Goal: Obtain resource: Obtain resource

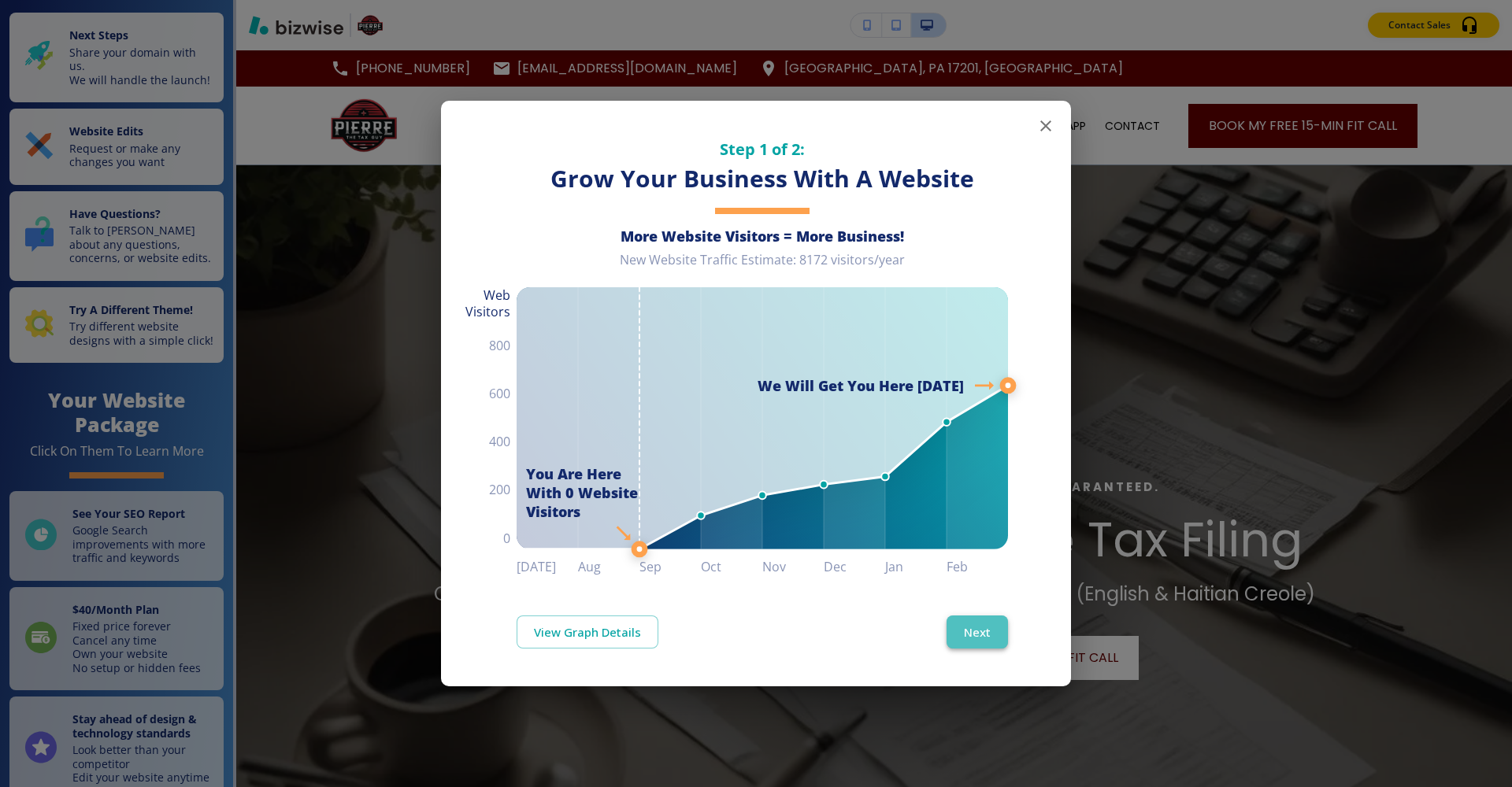
click at [973, 613] on button "Next" at bounding box center [977, 631] width 61 height 33
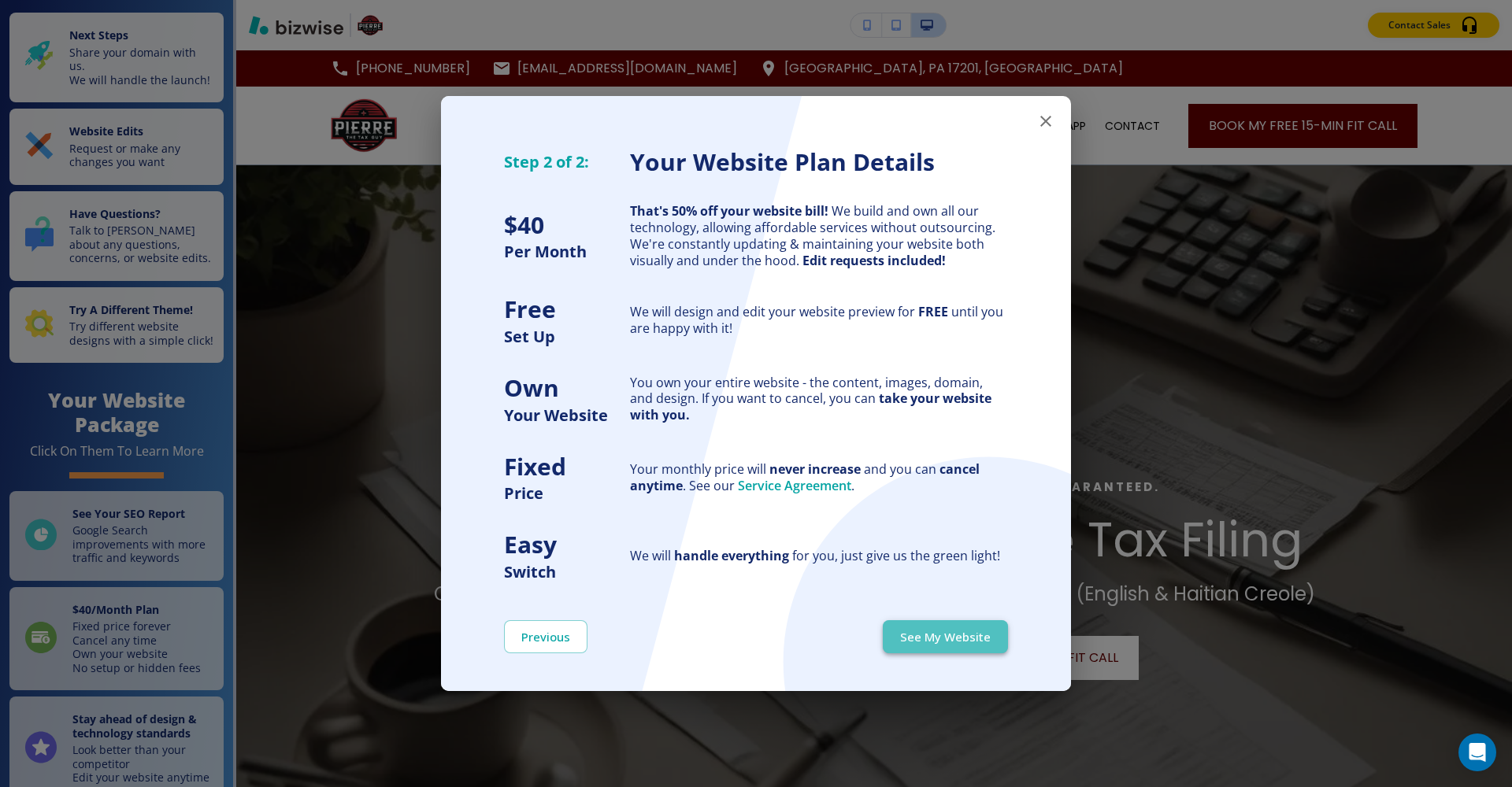
click at [958, 613] on button "See My Website" at bounding box center [945, 637] width 125 height 33
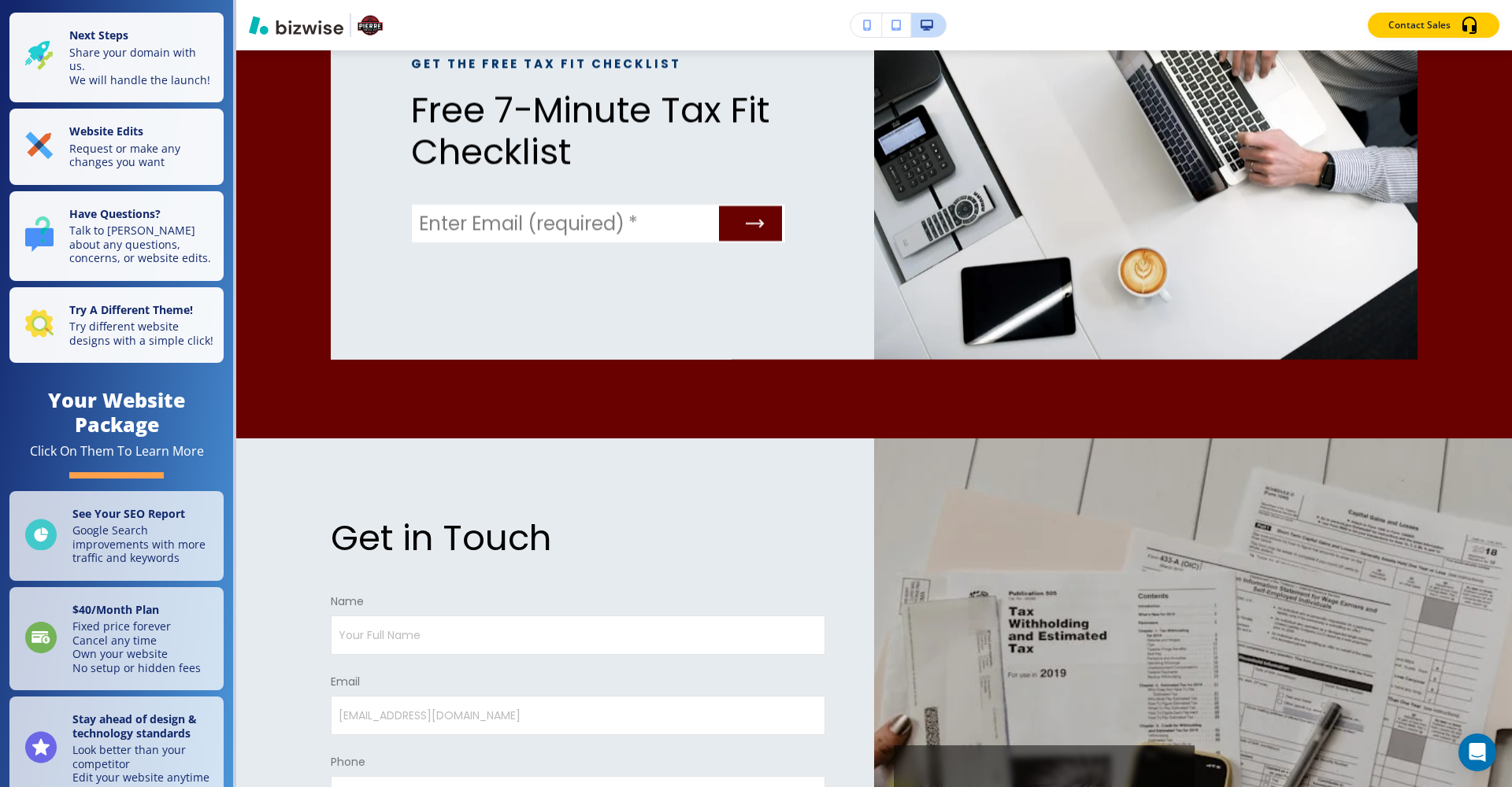
scroll to position [5127, 0]
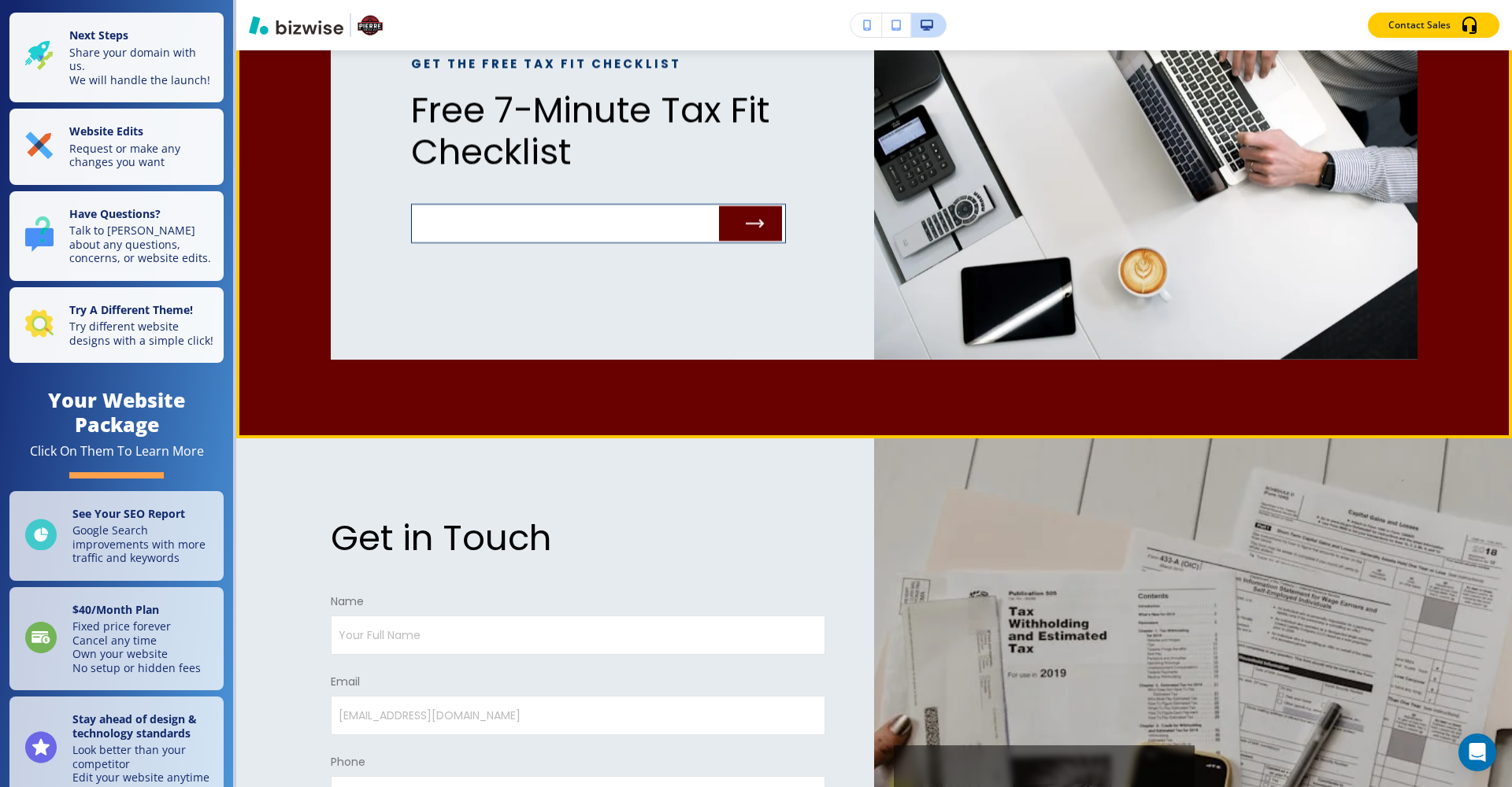
click at [651, 205] on input "Enter Email (required)   *" at bounding box center [562, 224] width 301 height 37
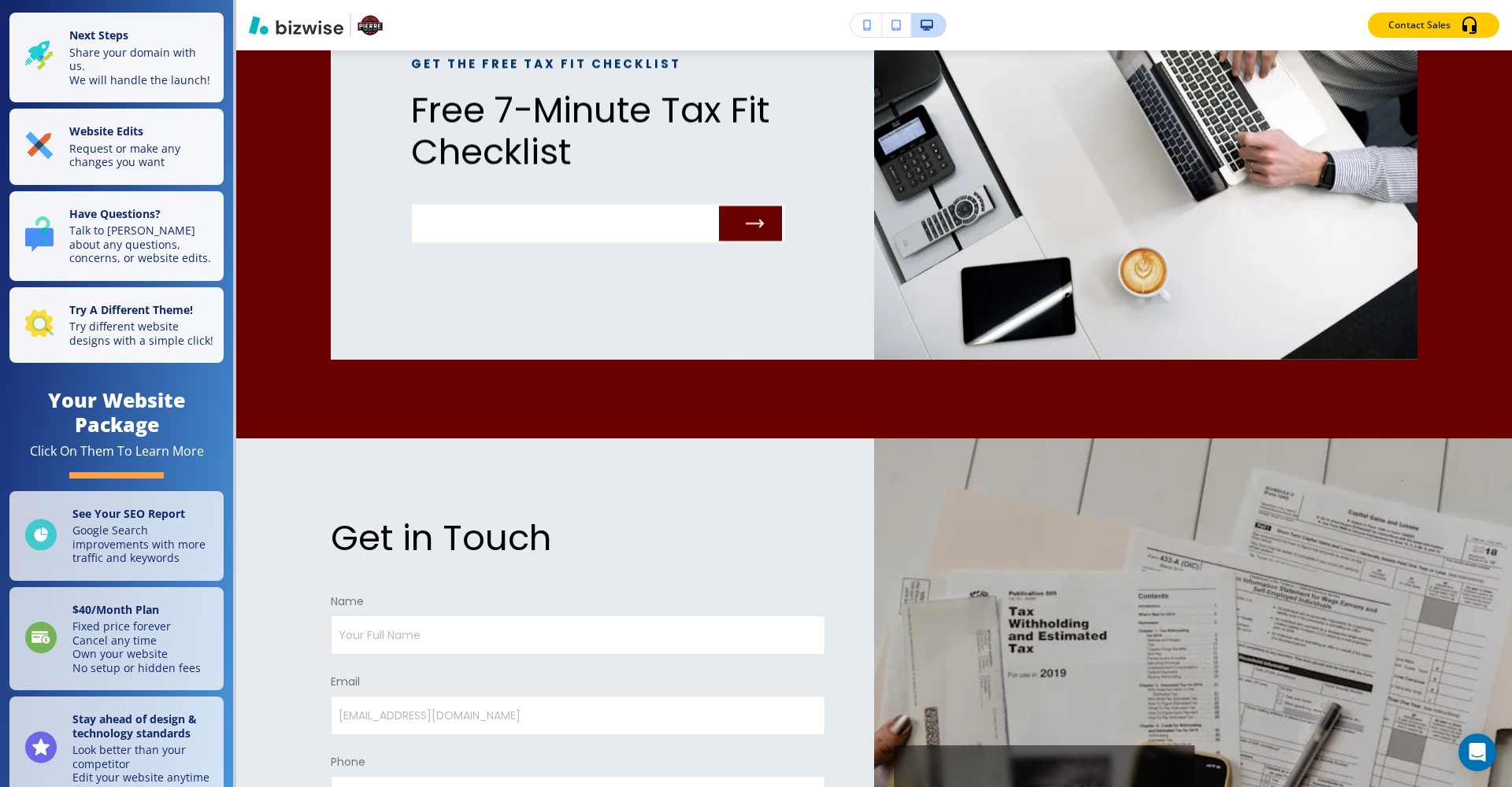
click at [687, 23] on div "Contact Sales" at bounding box center [874, 25] width 1276 height 25
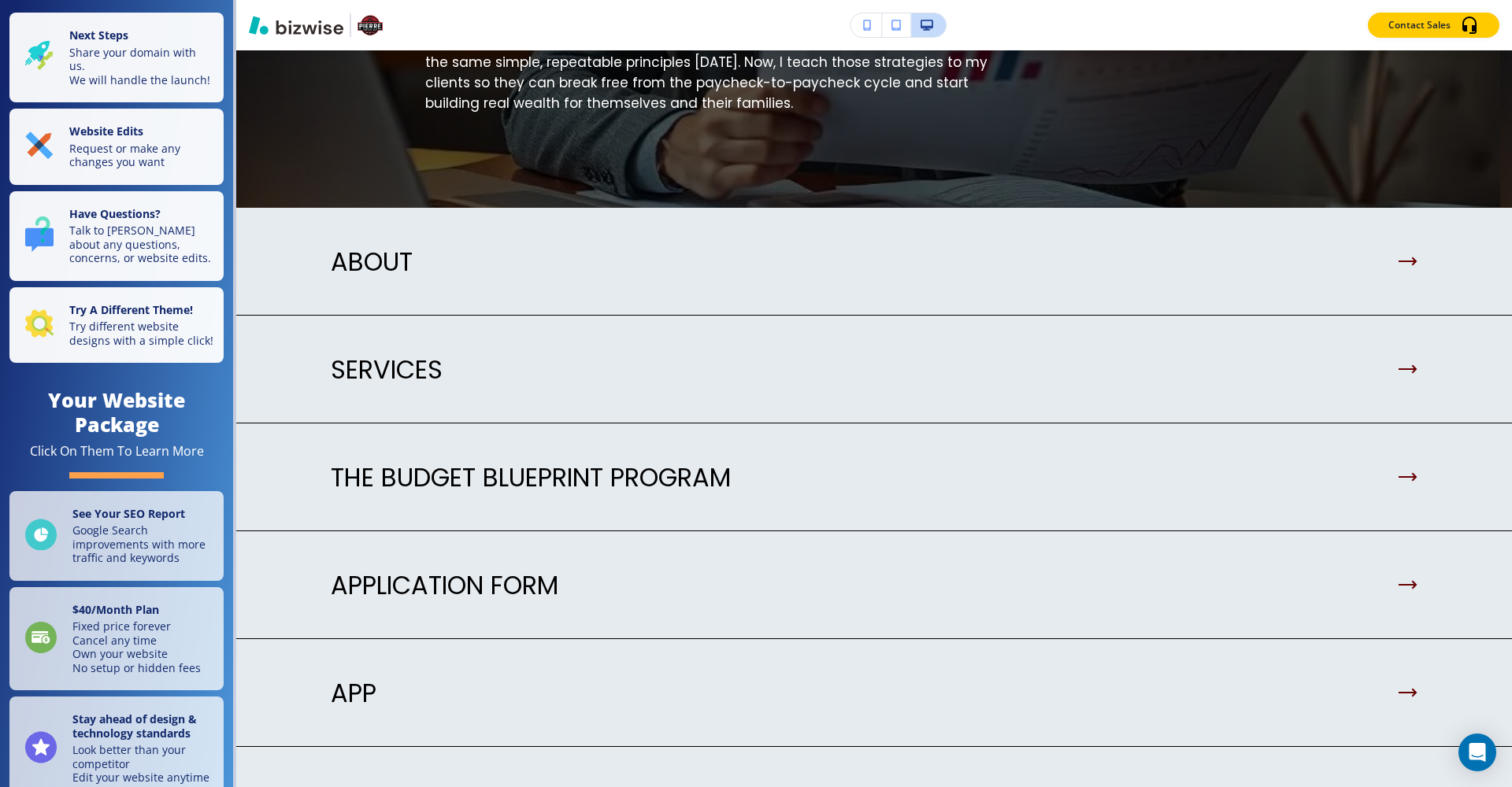
scroll to position [3627, 0]
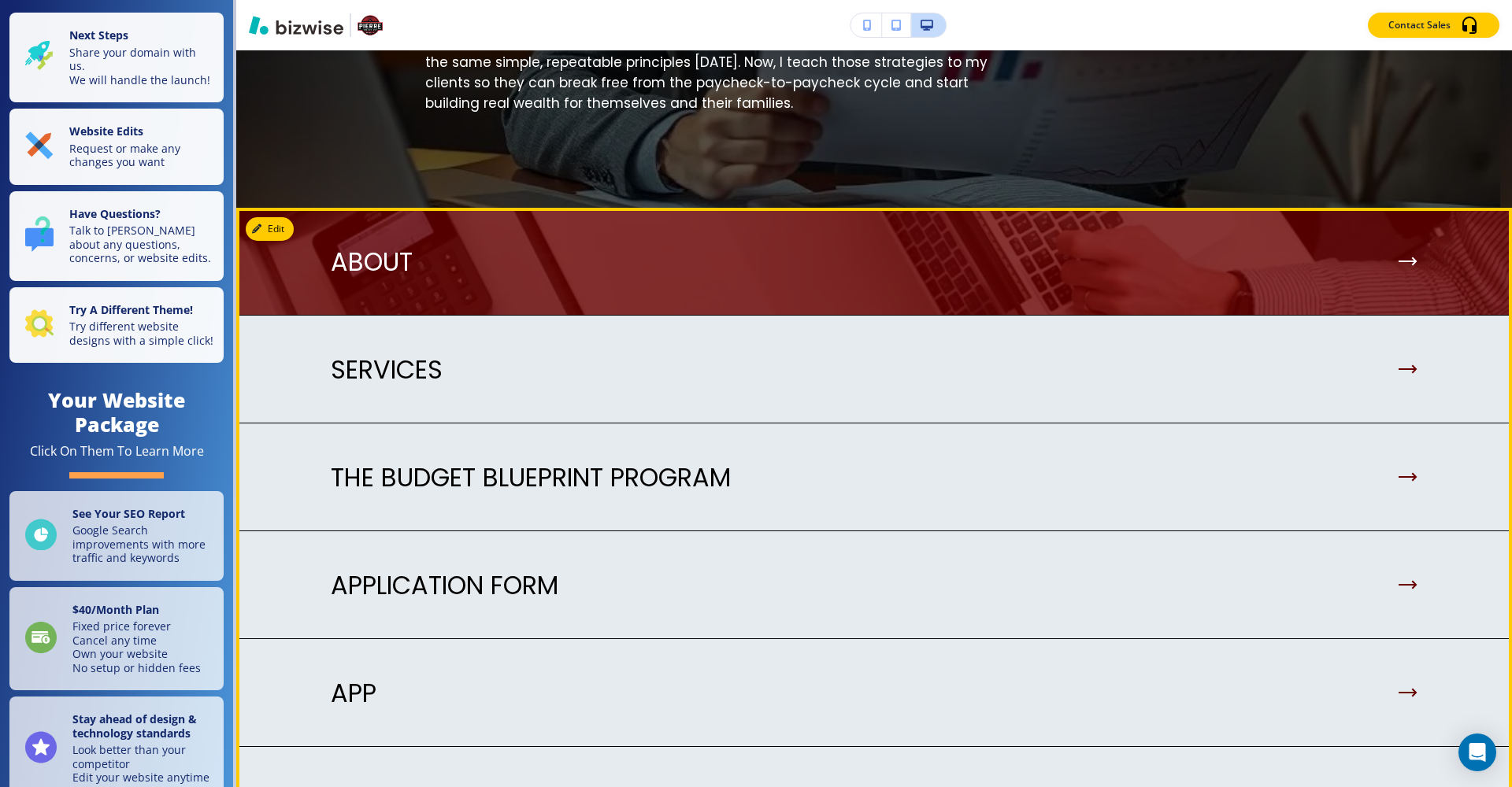
click at [1121, 247] on div "ABOUT" at bounding box center [874, 262] width 1087 height 30
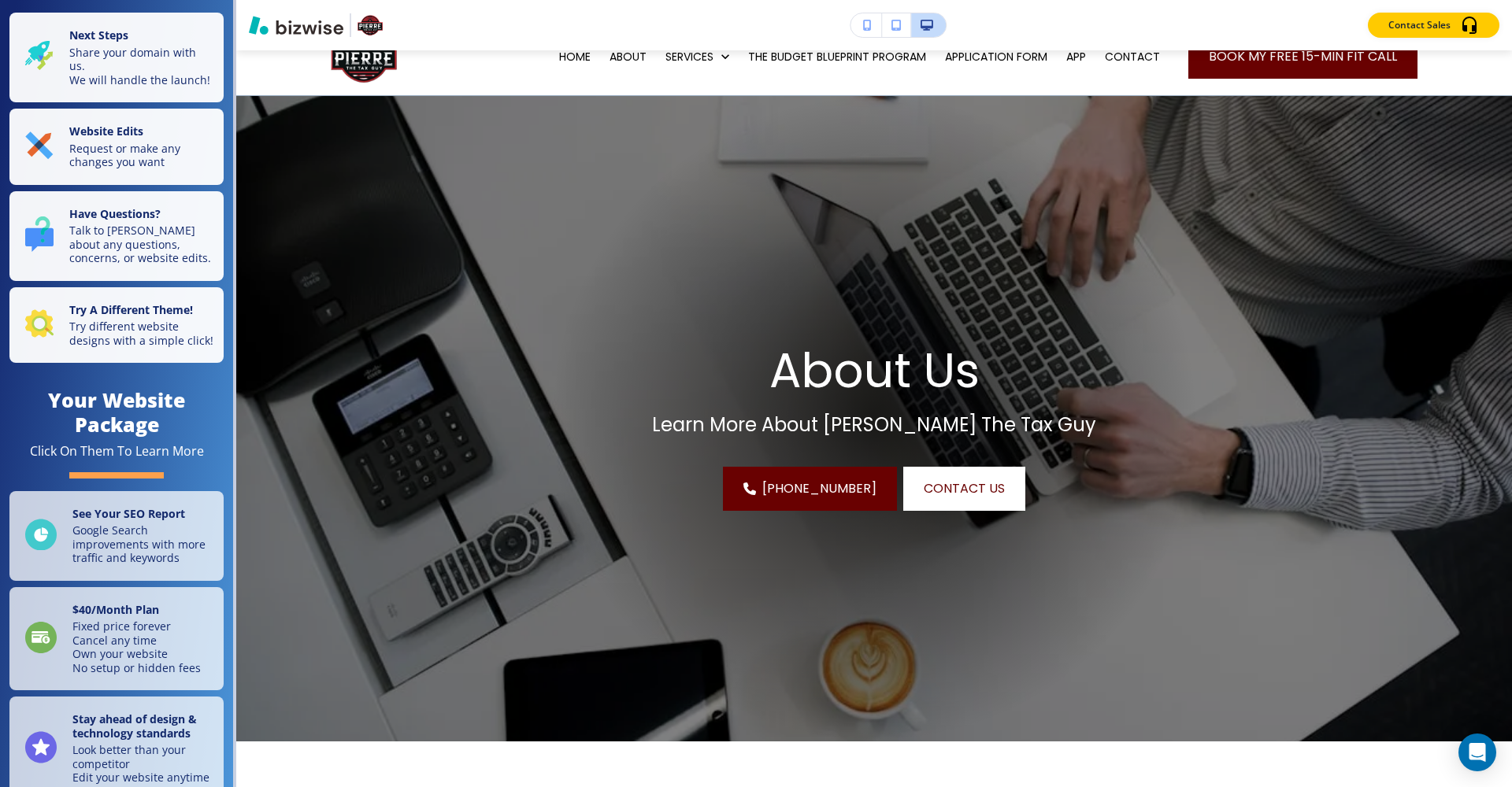
scroll to position [0, 0]
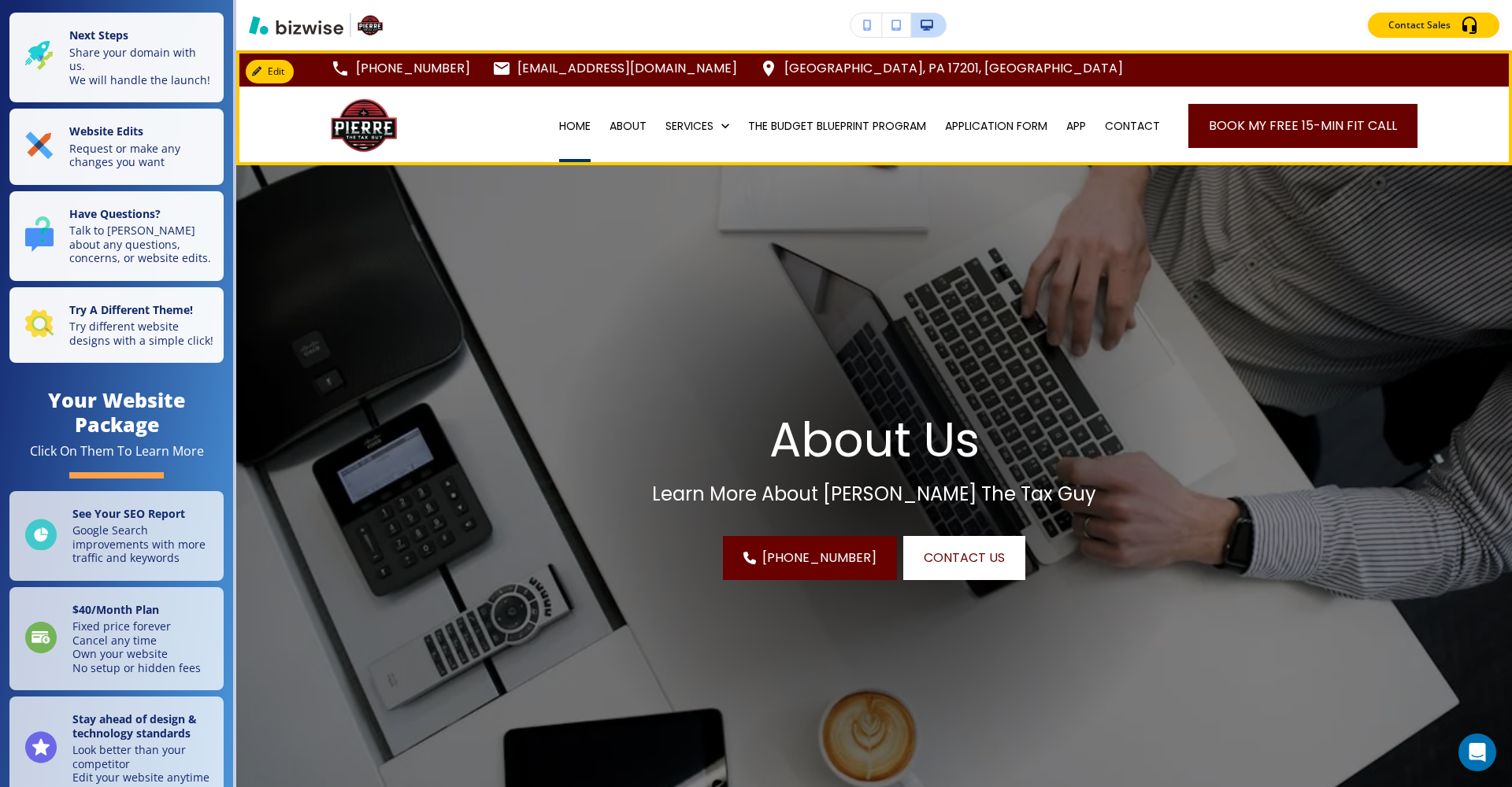
click at [565, 124] on p "HOME" at bounding box center [575, 126] width 31 height 16
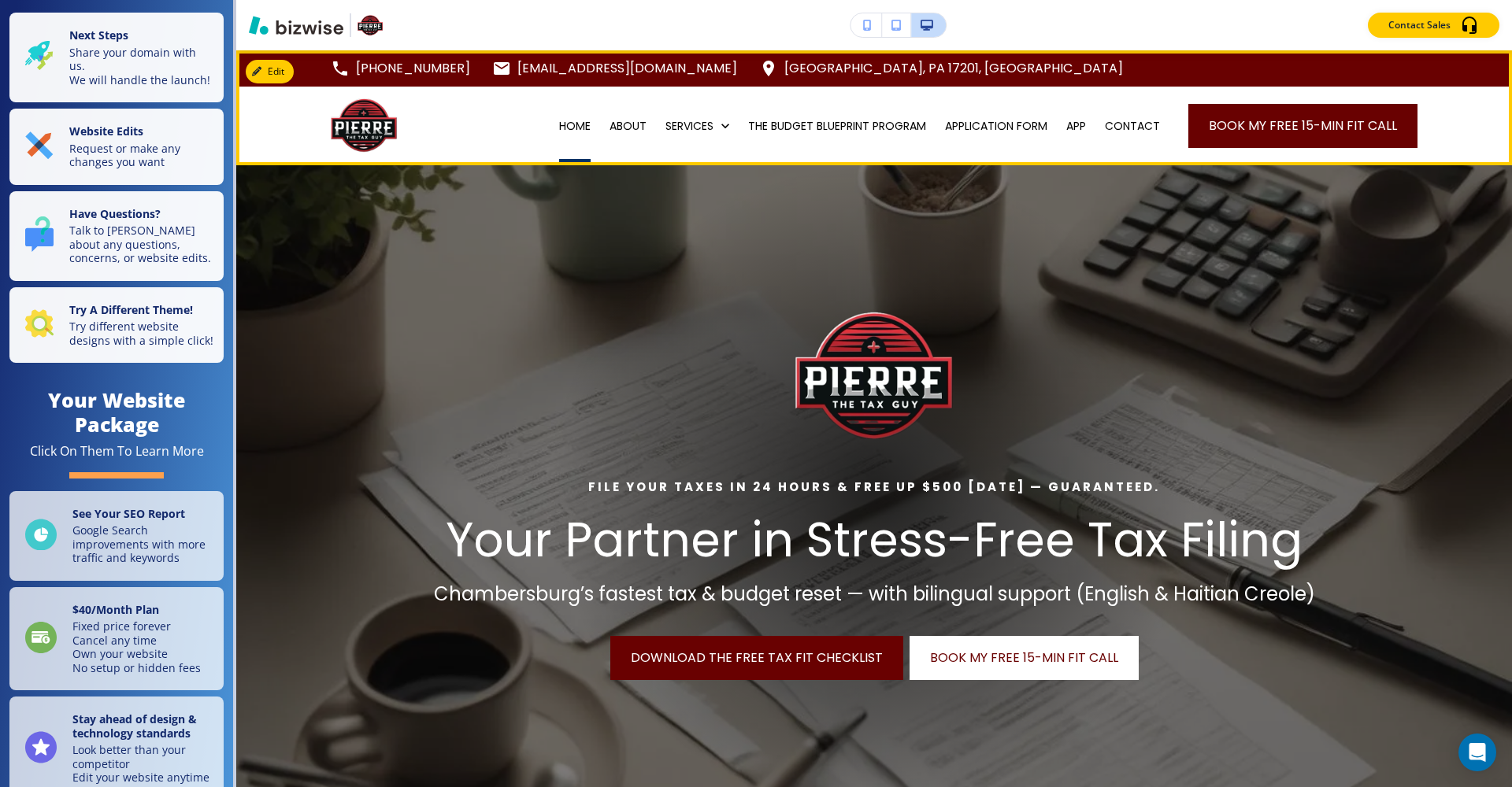
click at [561, 127] on p "HOME" at bounding box center [575, 126] width 31 height 16
click at [572, 128] on p "HOME" at bounding box center [575, 126] width 31 height 16
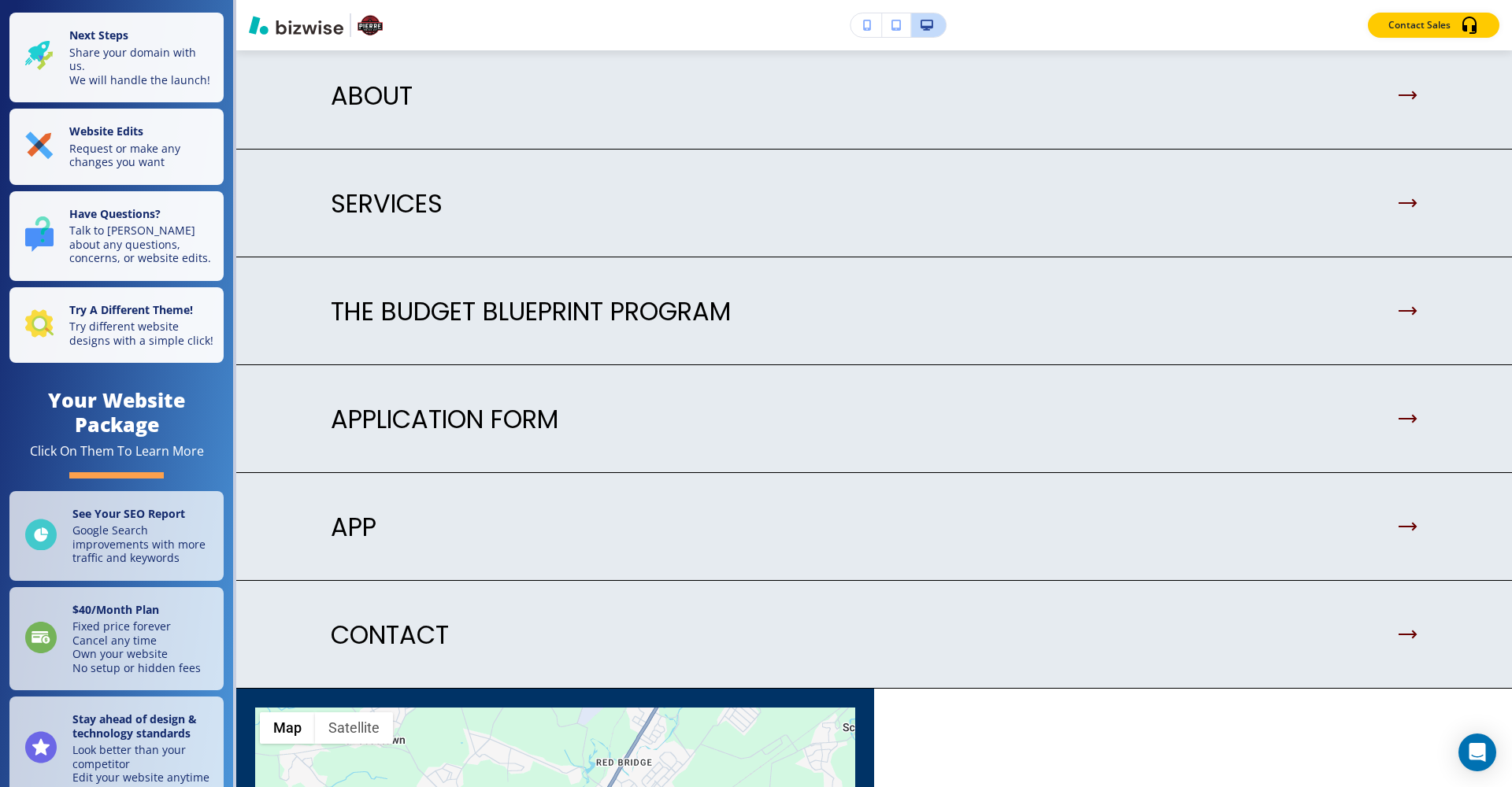
scroll to position [3801, 0]
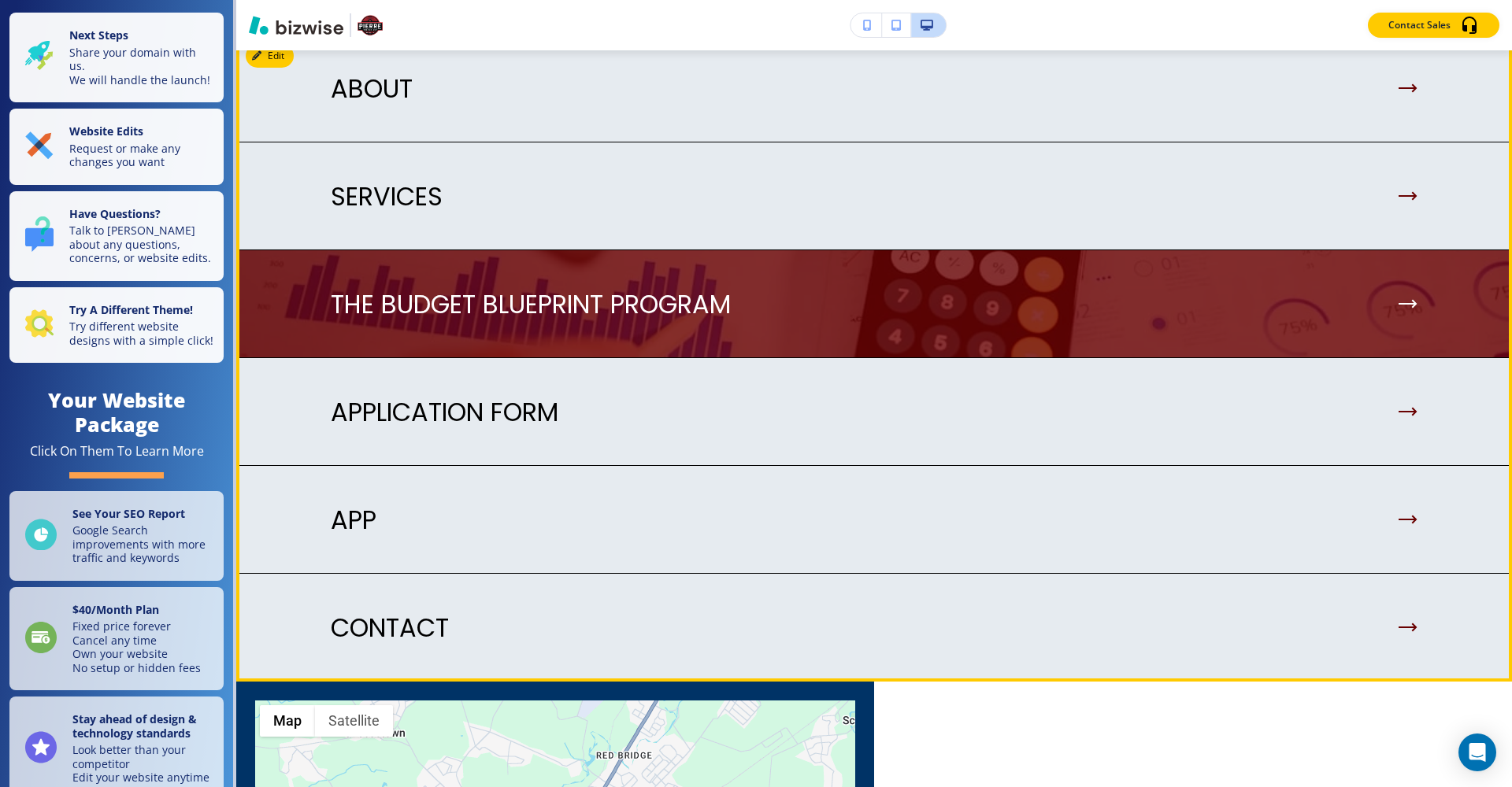
click at [1121, 293] on div "THE BUDGET BLUEPRINT PROGRAM" at bounding box center [874, 304] width 1087 height 30
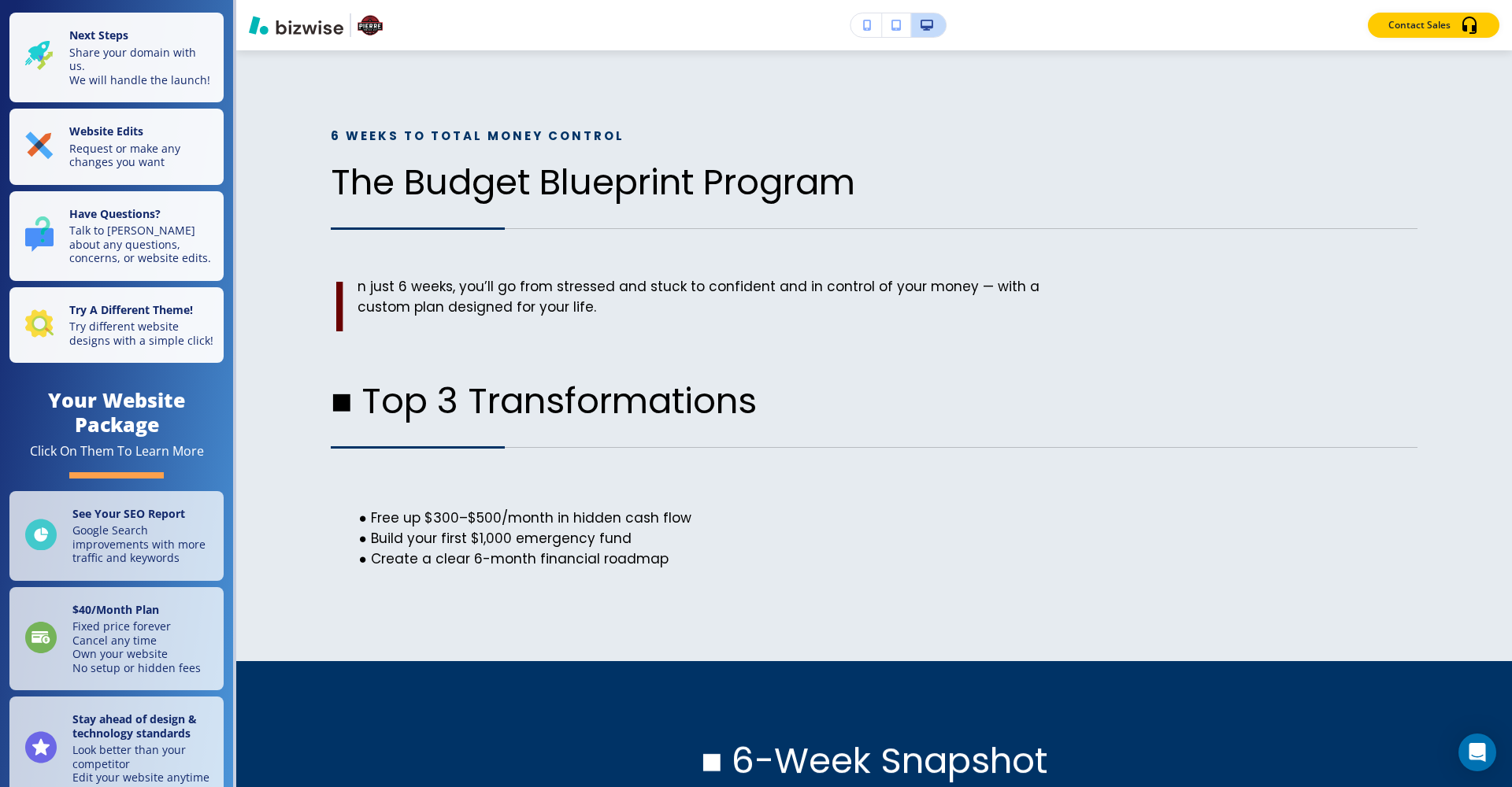
scroll to position [0, 0]
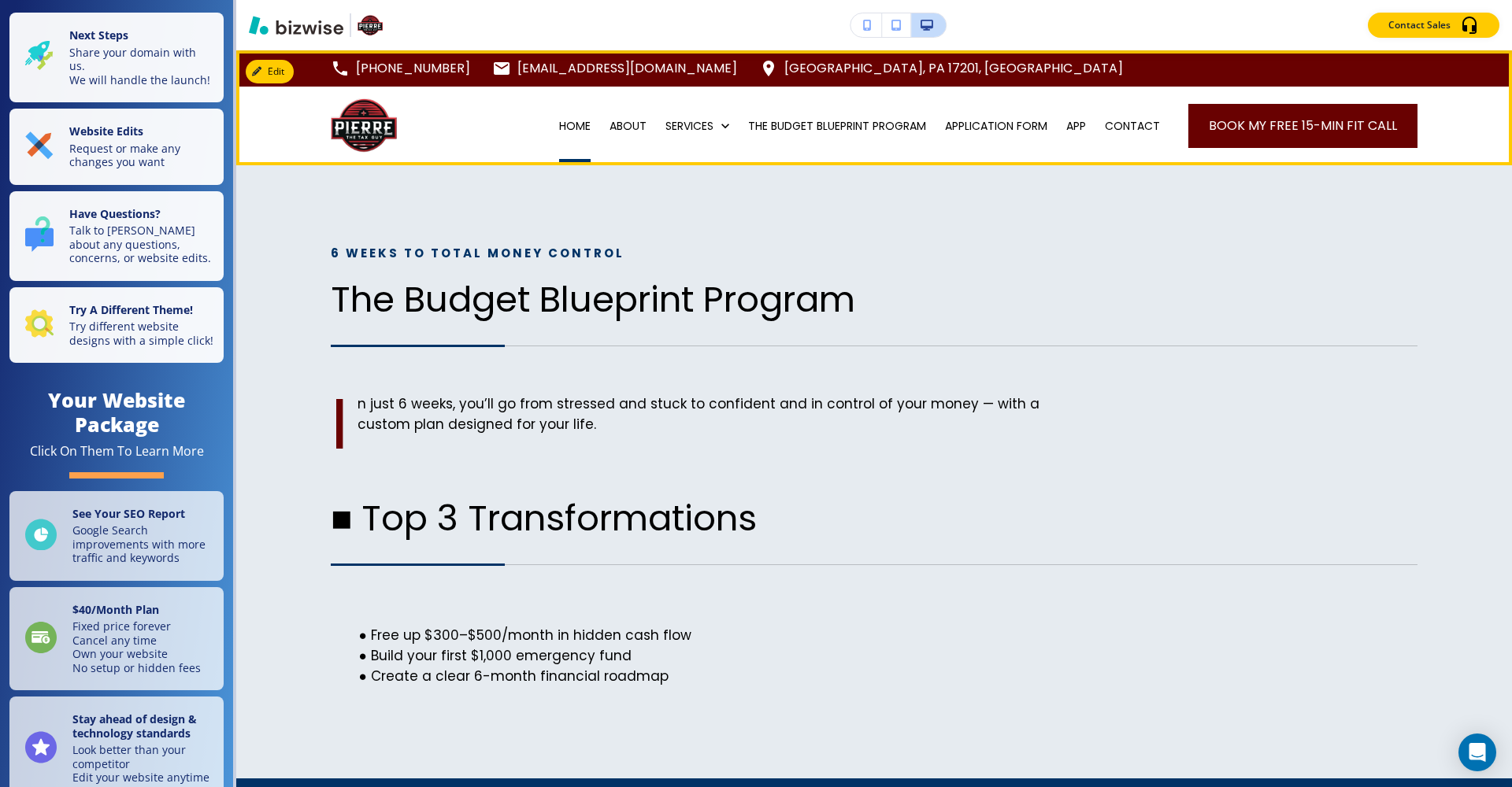
click at [575, 125] on p "HOME" at bounding box center [575, 126] width 31 height 16
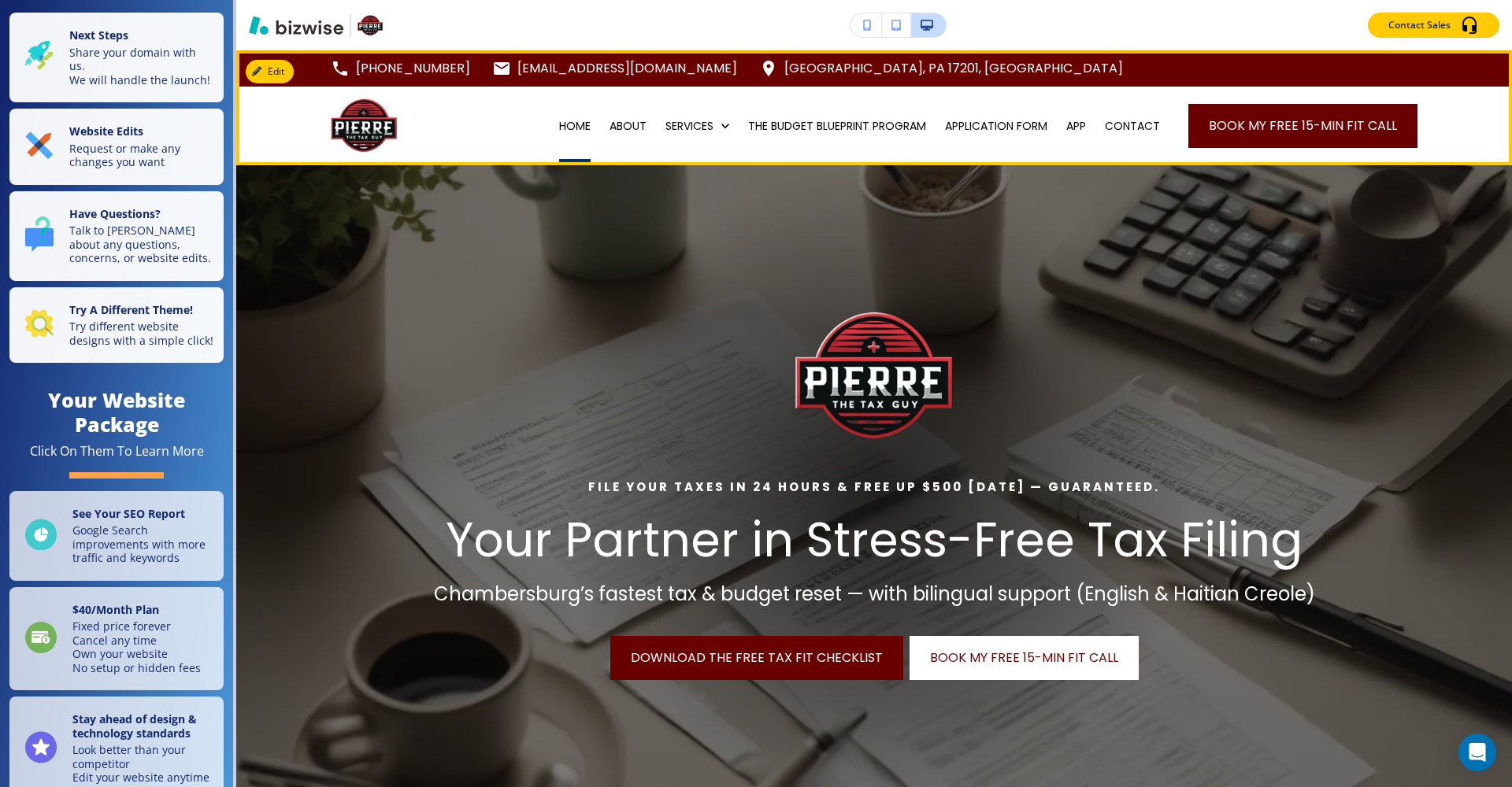
click at [566, 128] on p "HOME" at bounding box center [575, 126] width 31 height 16
click at [568, 122] on p "HOME" at bounding box center [575, 126] width 31 height 16
click at [563, 123] on p "HOME" at bounding box center [575, 126] width 31 height 16
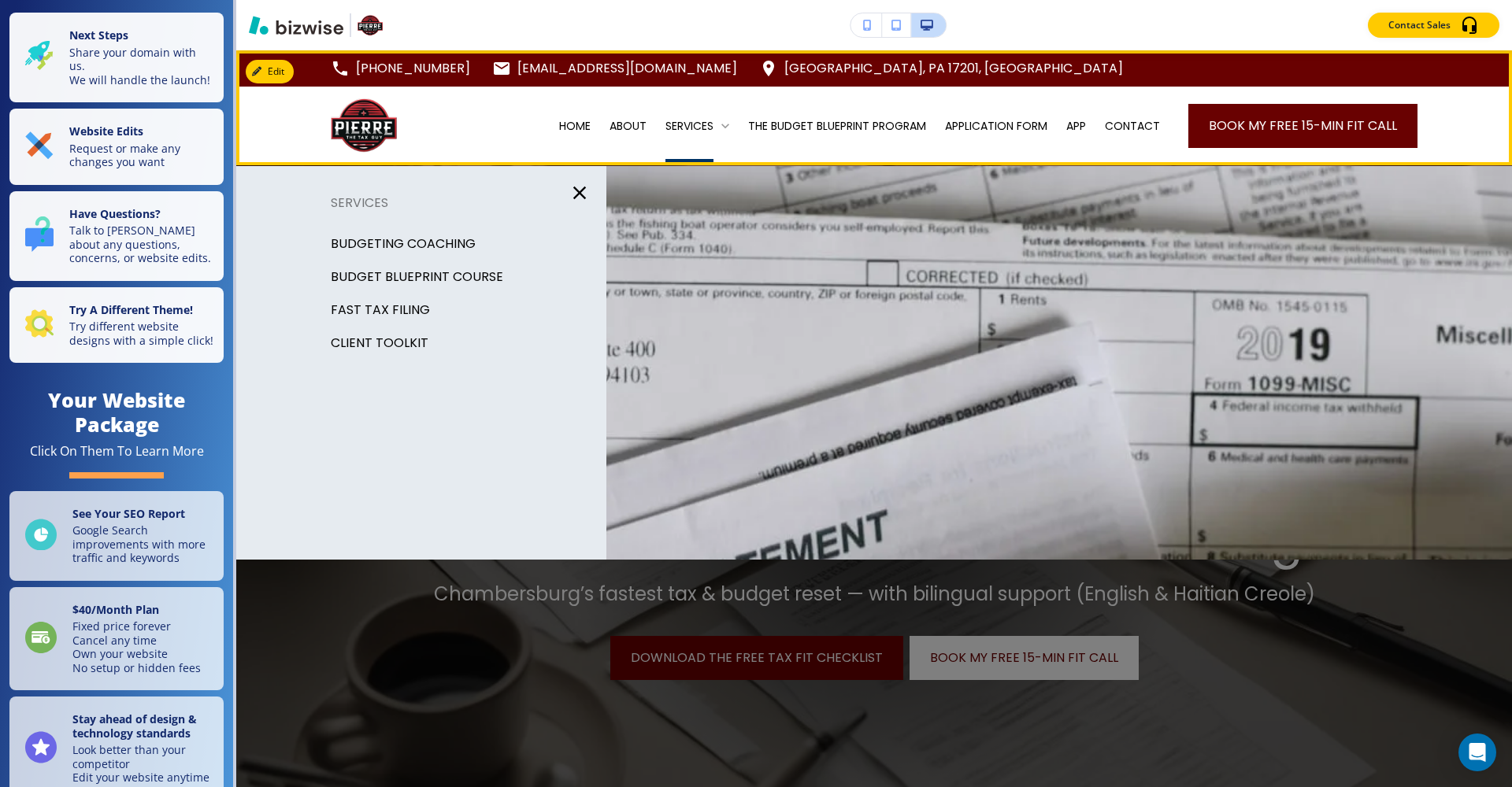
click at [698, 129] on p "SERVICES" at bounding box center [690, 126] width 48 height 16
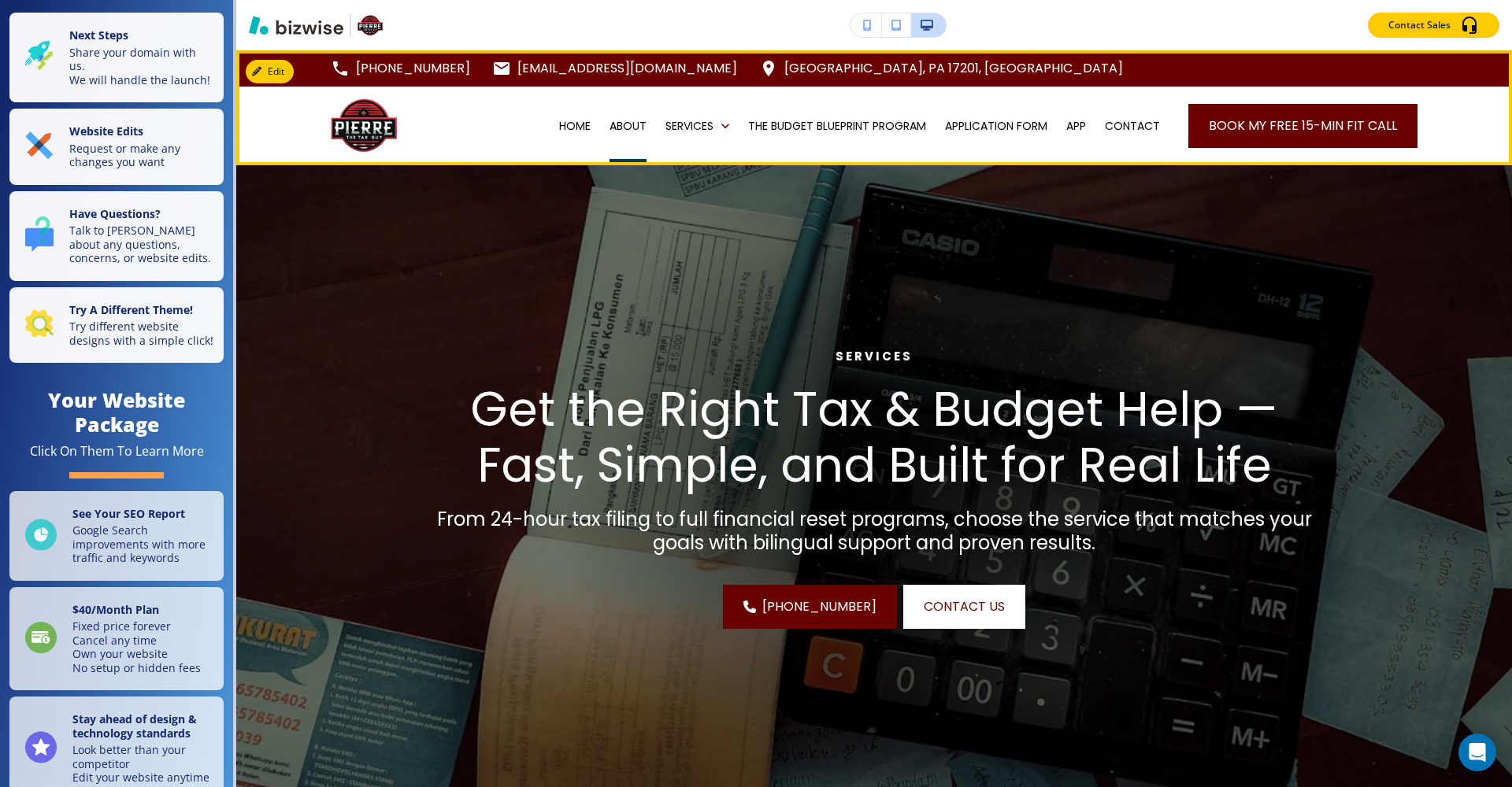
click at [617, 132] on p "ABOUT" at bounding box center [628, 126] width 37 height 16
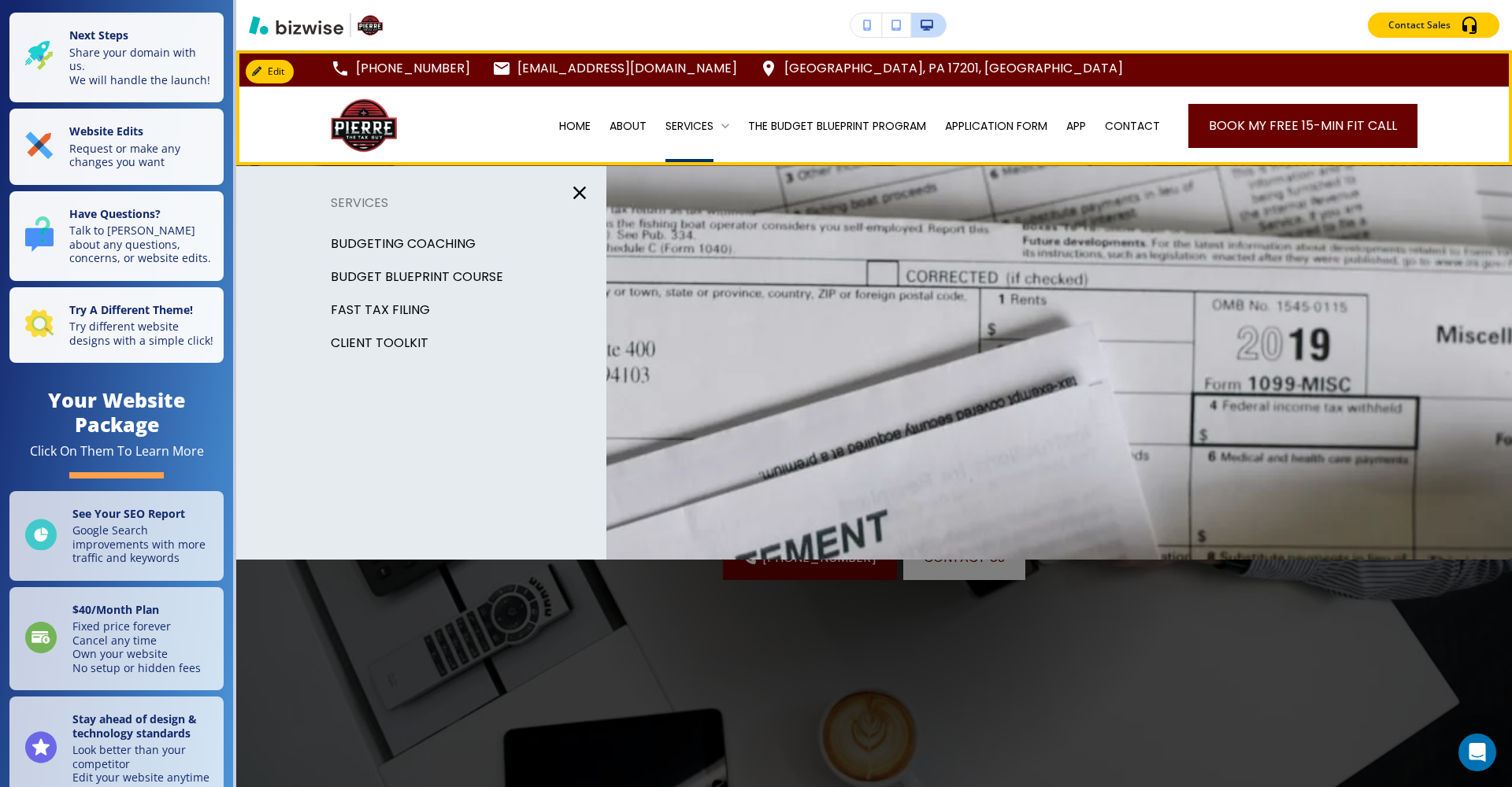
click at [692, 124] on p "SERVICES" at bounding box center [690, 126] width 48 height 16
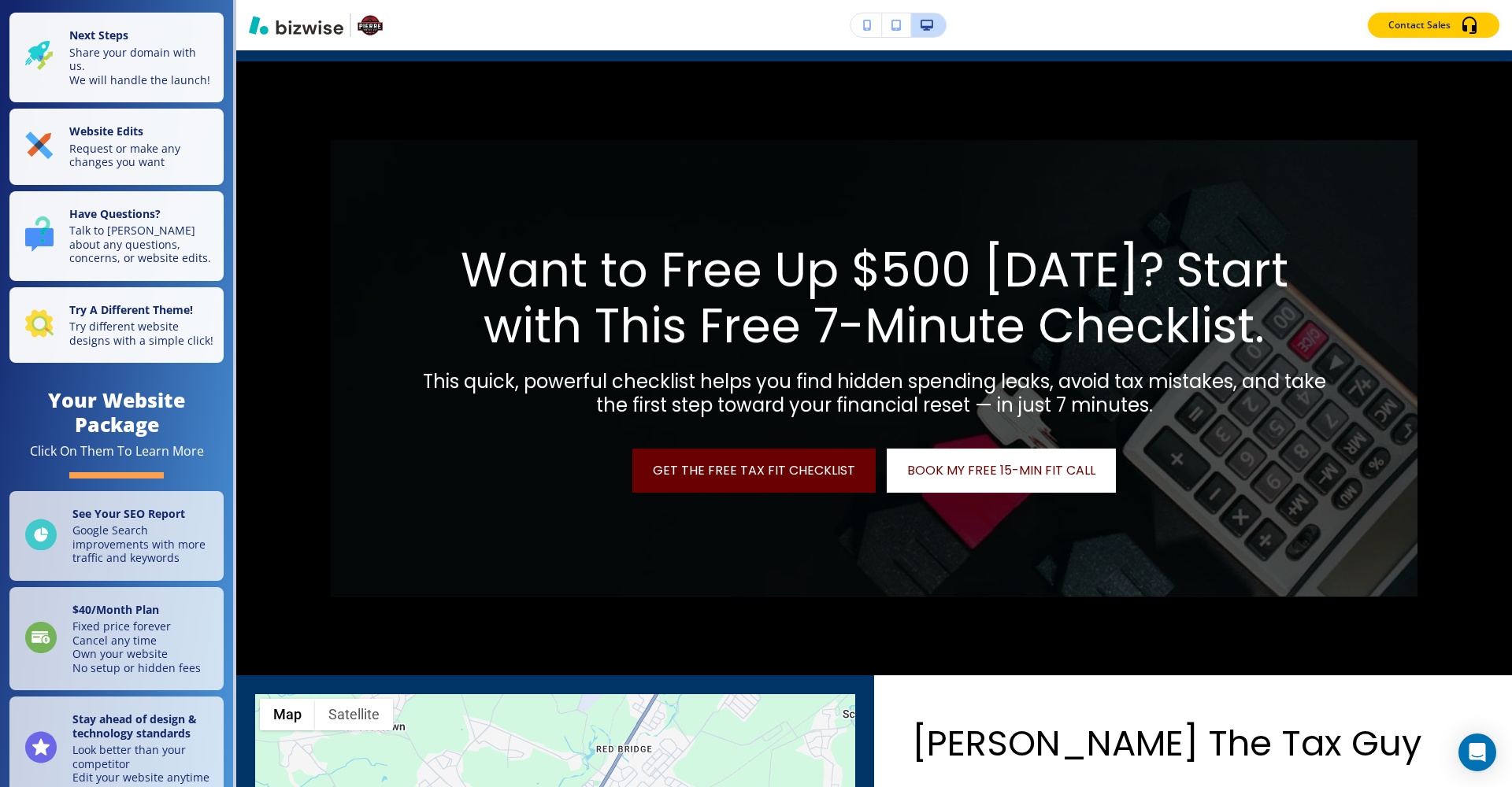
scroll to position [1853, 0]
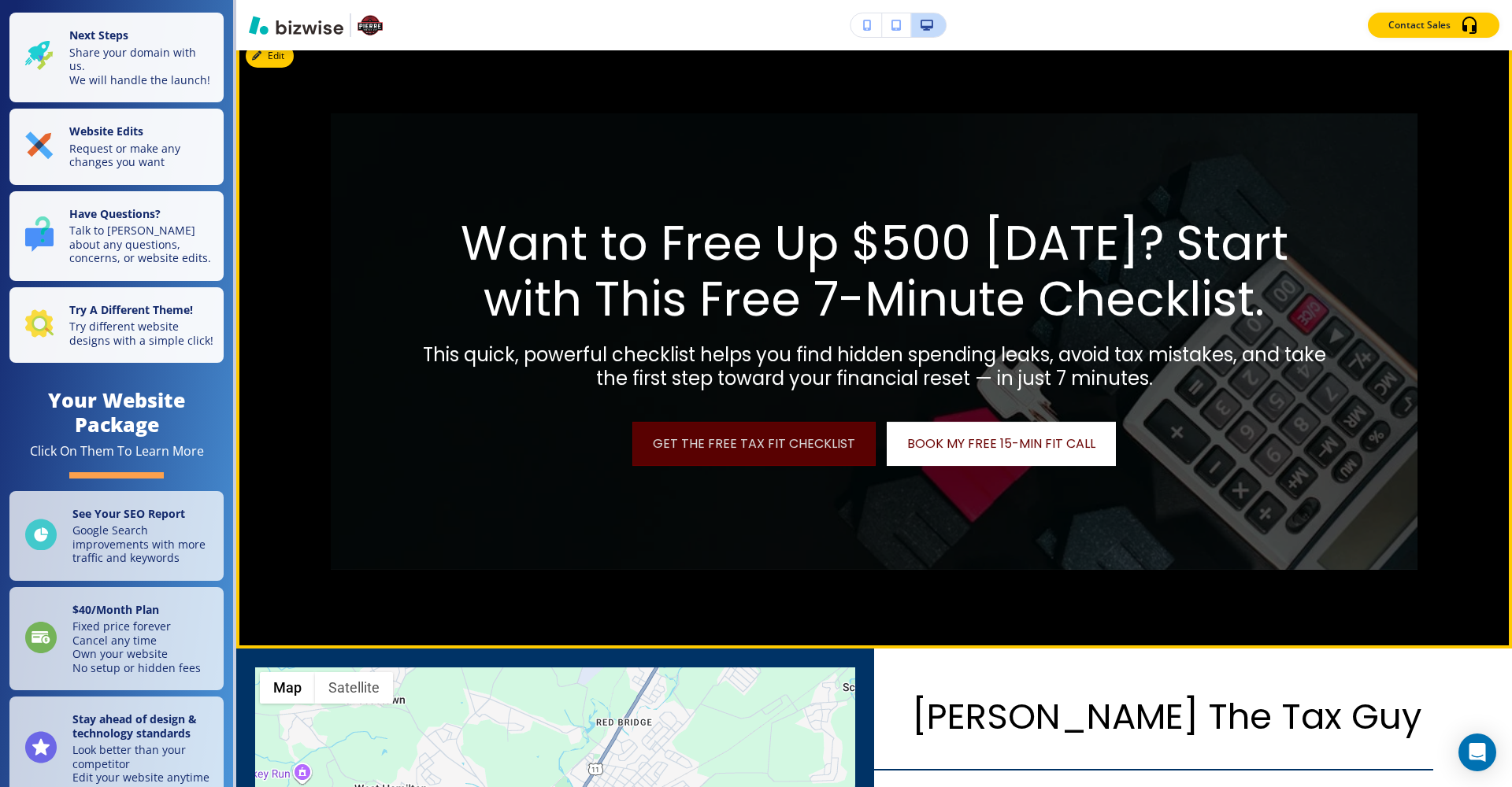
click at [789, 455] on link "Get the Free Tax Fit Checklist" at bounding box center [754, 444] width 243 height 44
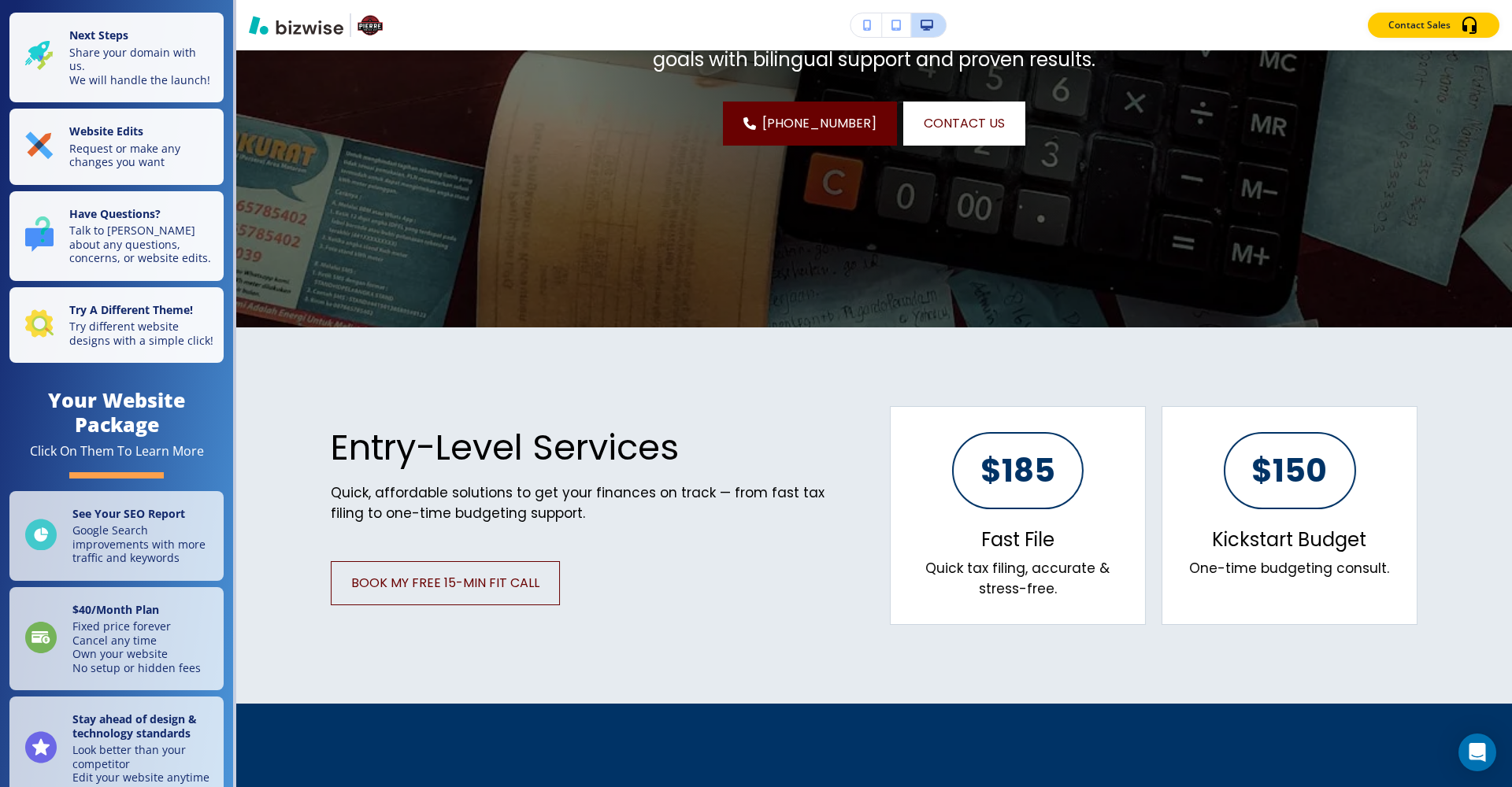
scroll to position [484, 0]
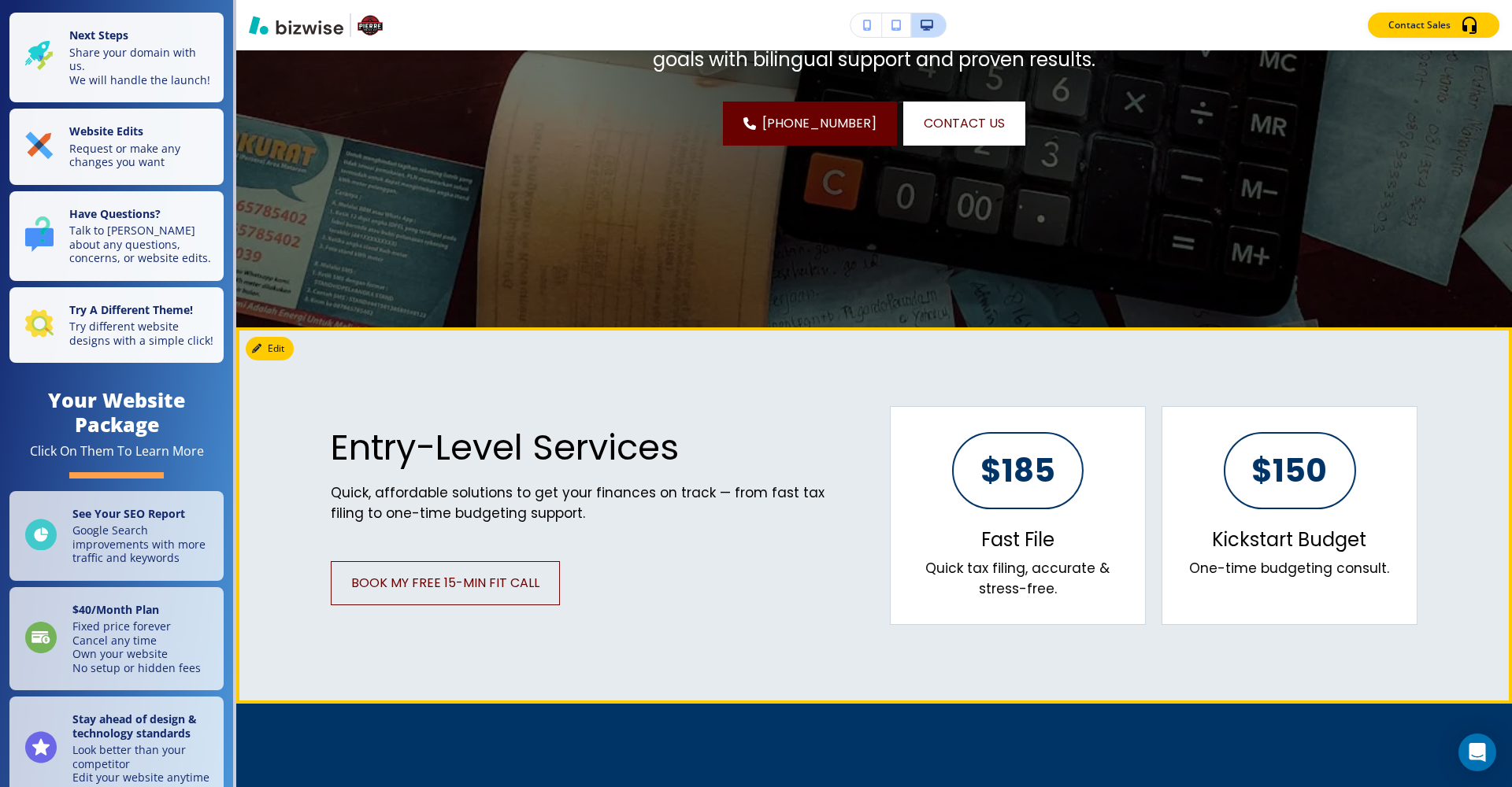
click at [1121, 479] on p "$150" at bounding box center [1290, 470] width 76 height 31
click at [1121, 572] on p "One-time budgeting consult." at bounding box center [1289, 569] width 200 height 20
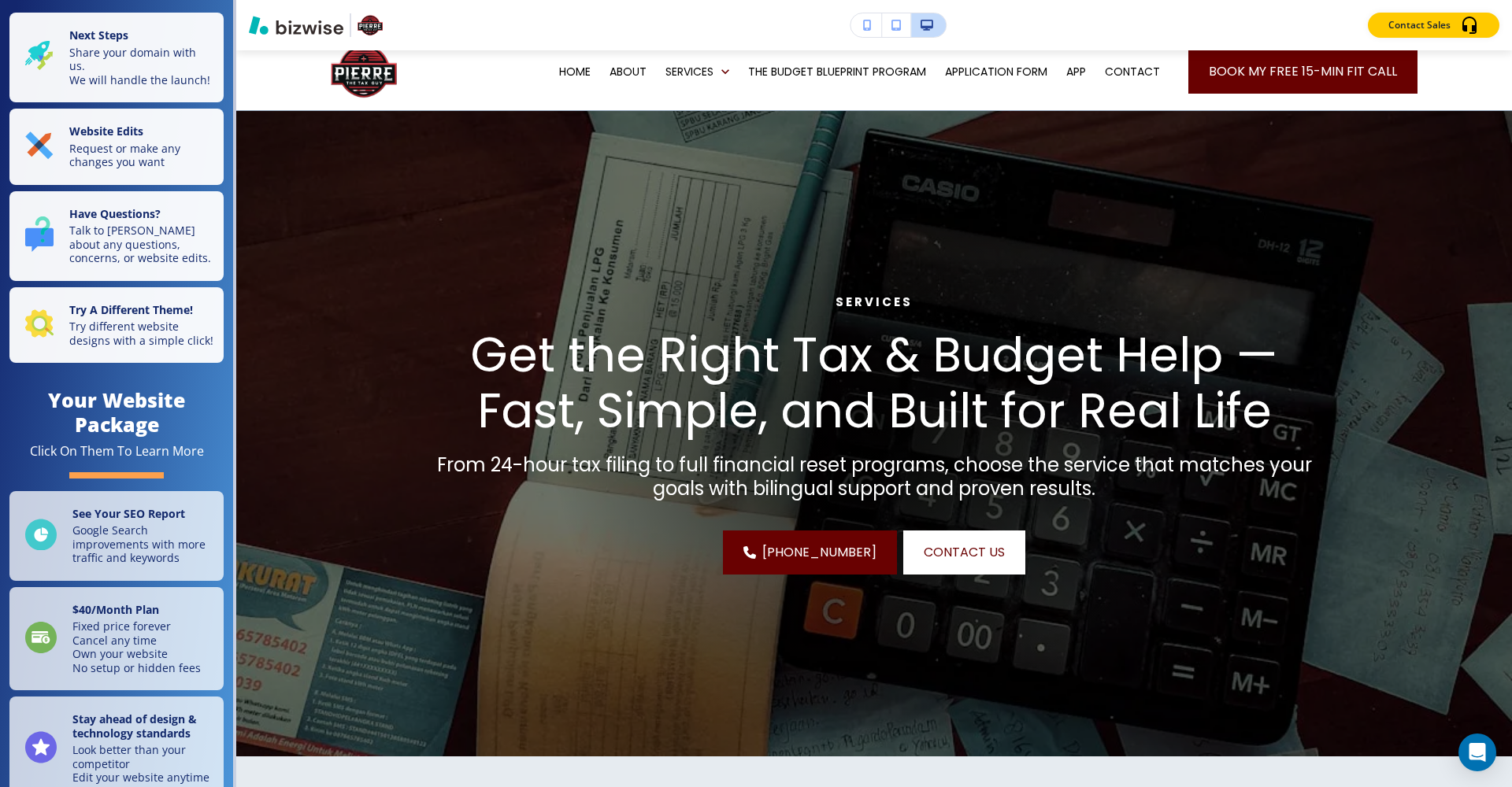
scroll to position [0, 0]
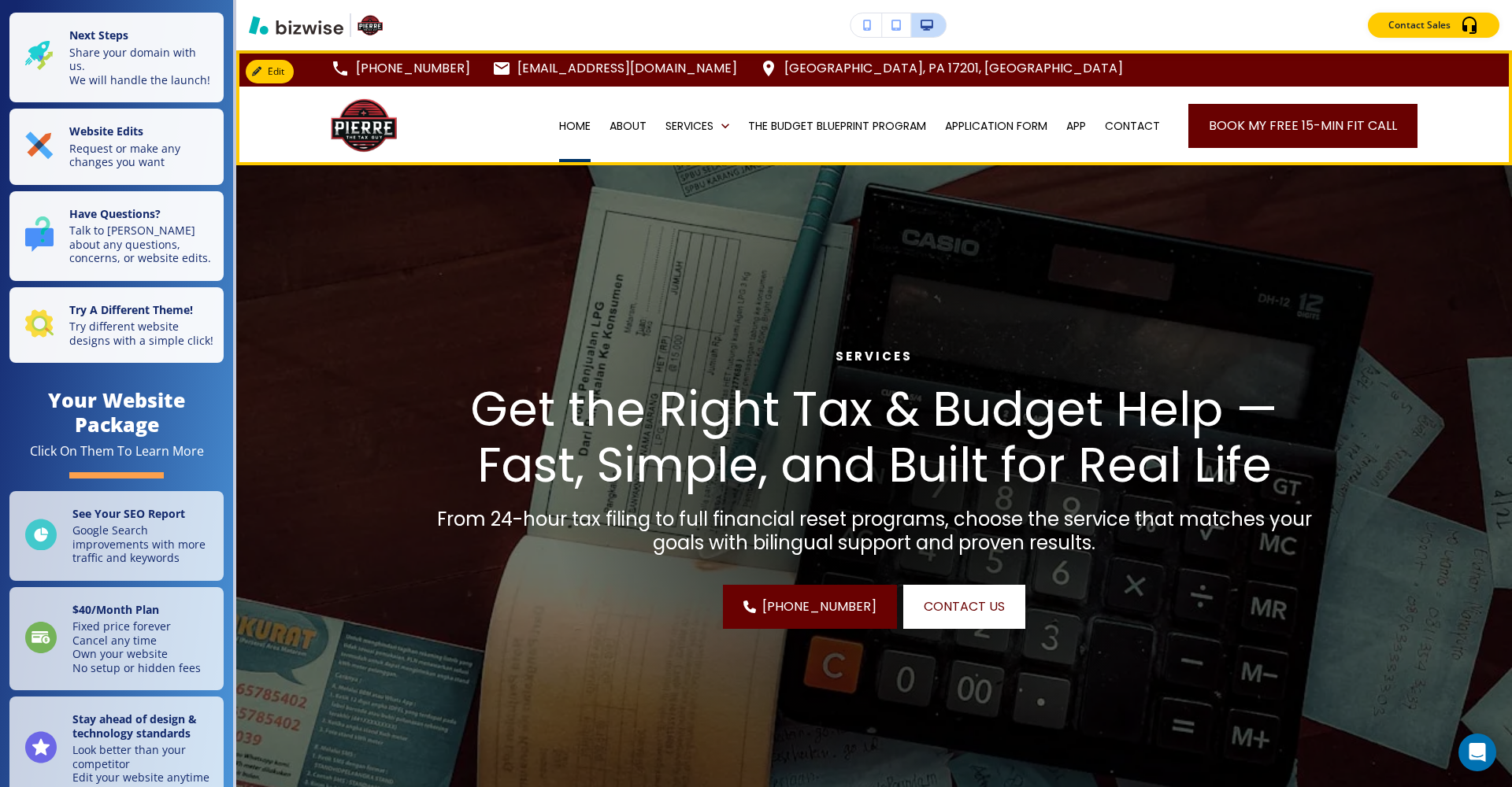
click at [577, 128] on p "HOME" at bounding box center [575, 126] width 31 height 16
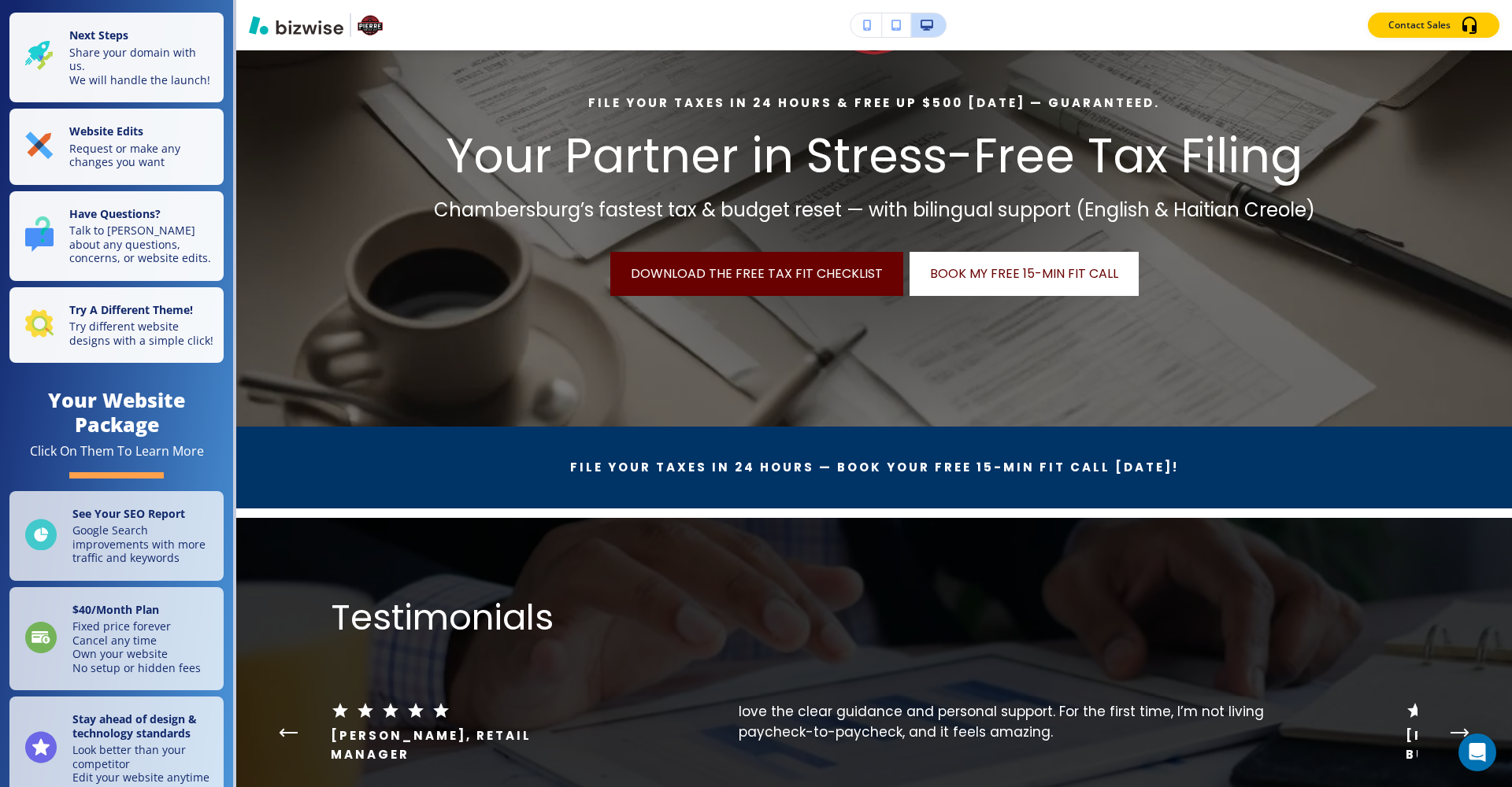
scroll to position [348, 0]
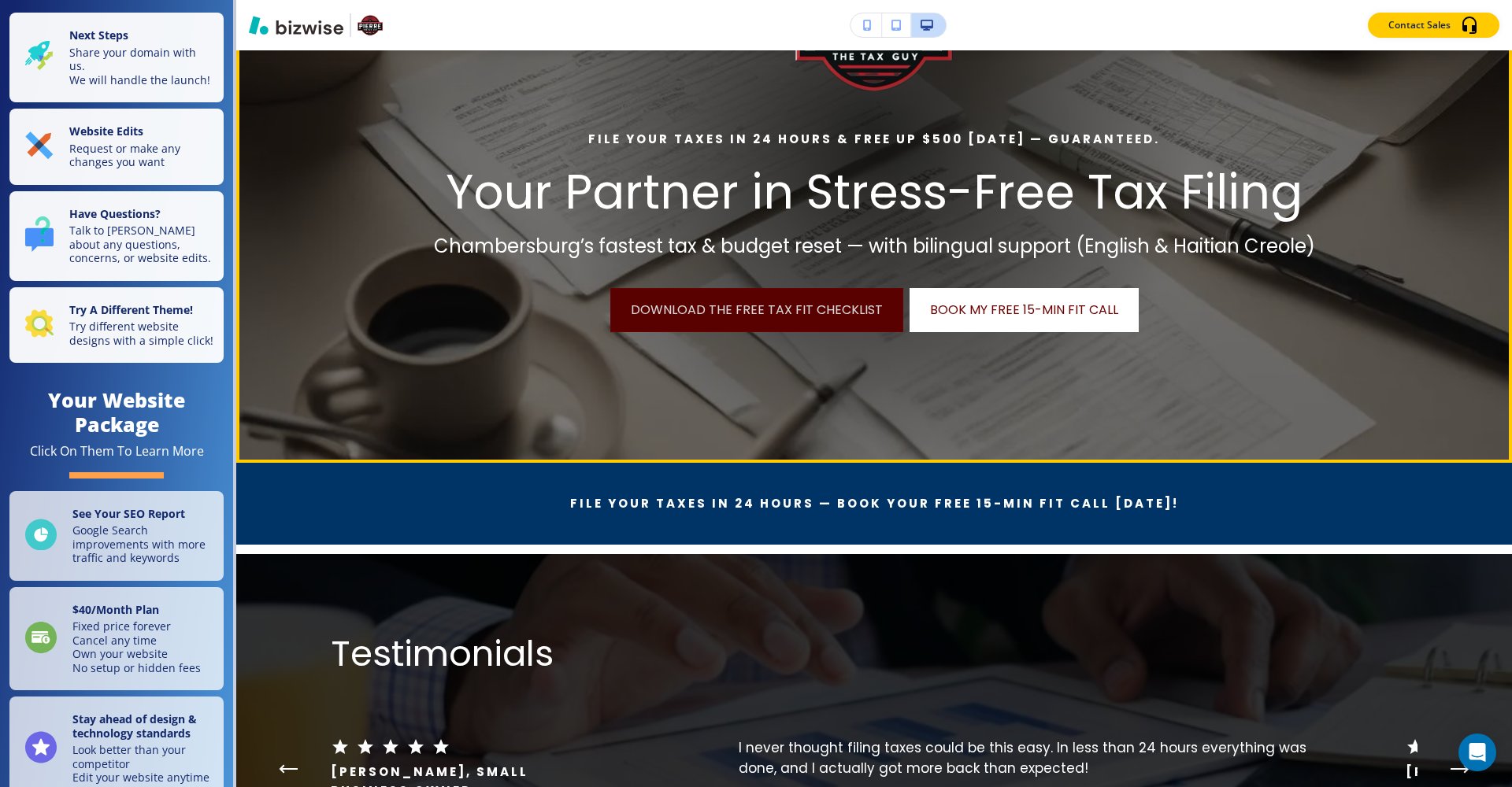
click at [845, 314] on link "Download the Free Tax Fit Checklist" at bounding box center [757, 310] width 293 height 44
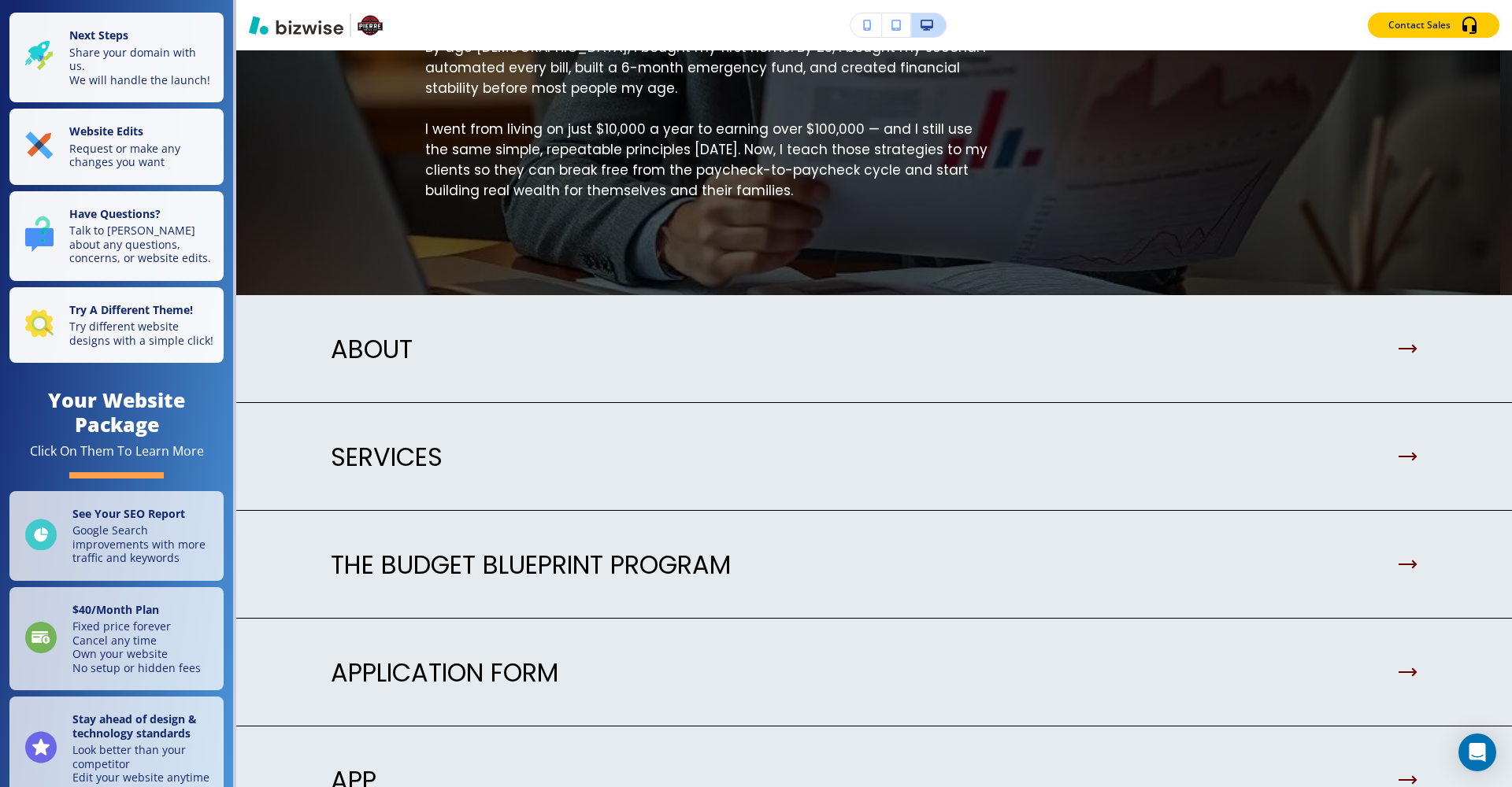
scroll to position [3519, 0]
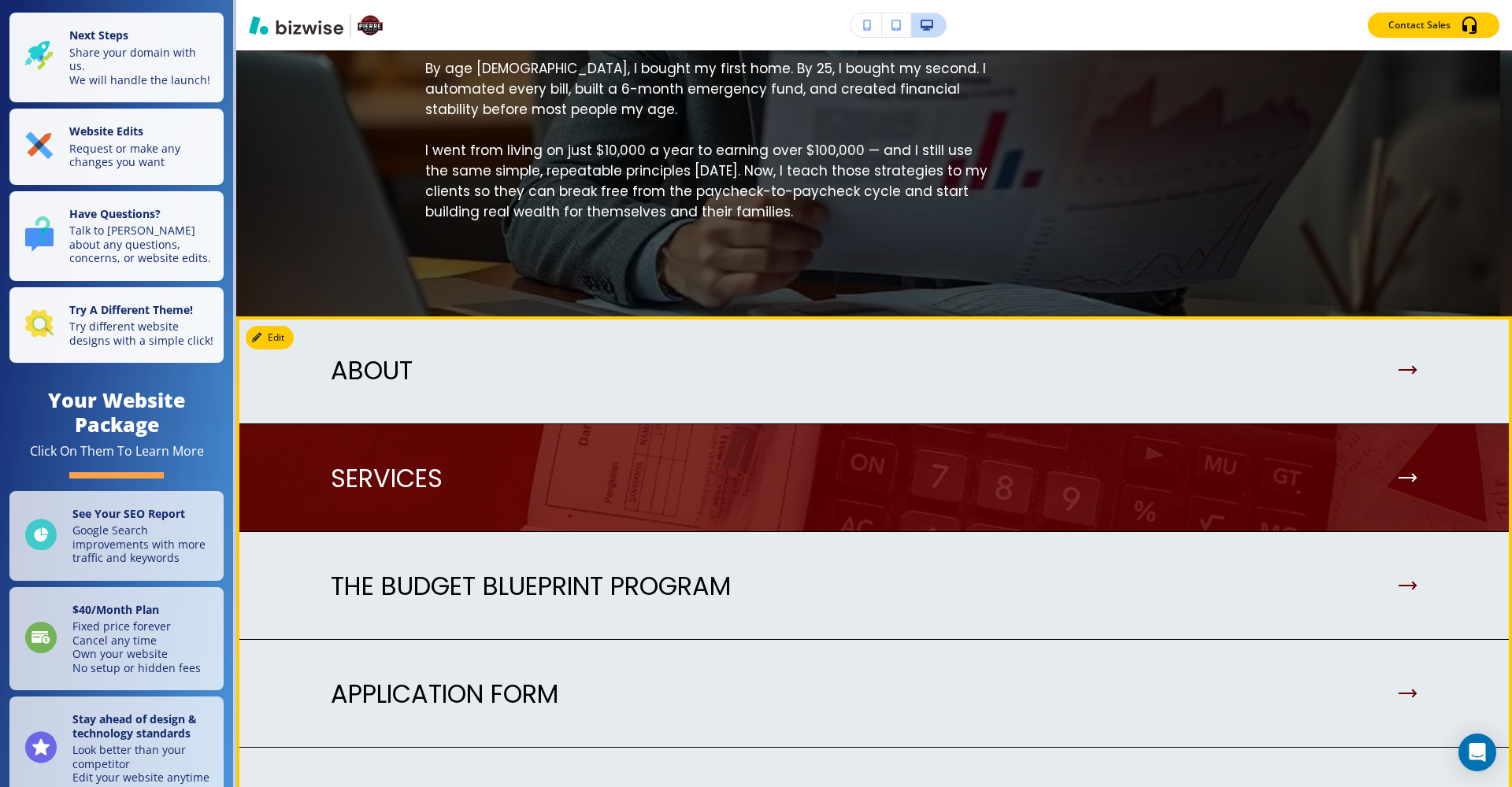
click at [1121, 463] on div "SERVICES" at bounding box center [874, 478] width 1087 height 30
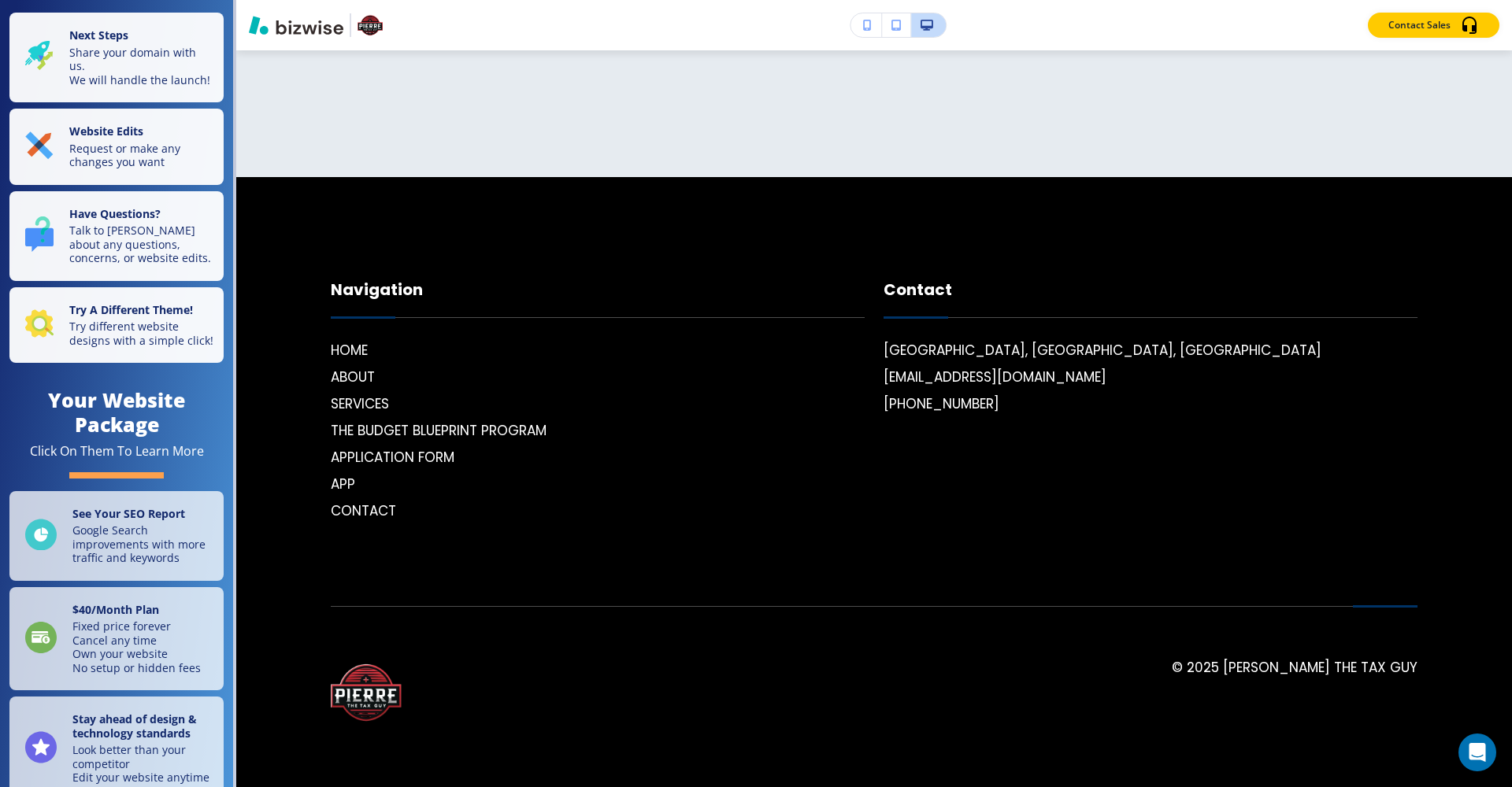
scroll to position [0, 0]
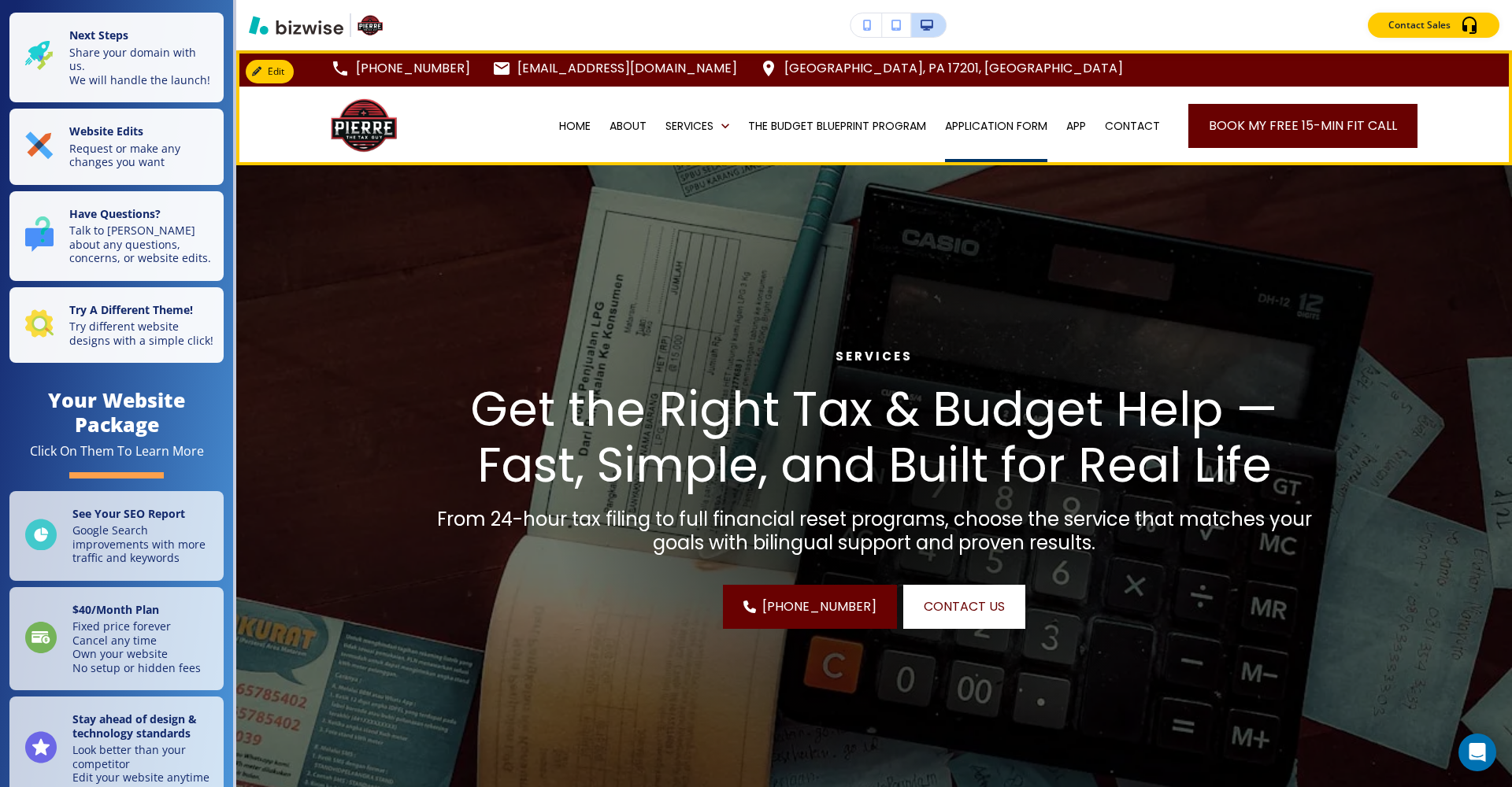
click at [1028, 122] on p "APPLICATION FORM" at bounding box center [996, 126] width 102 height 16
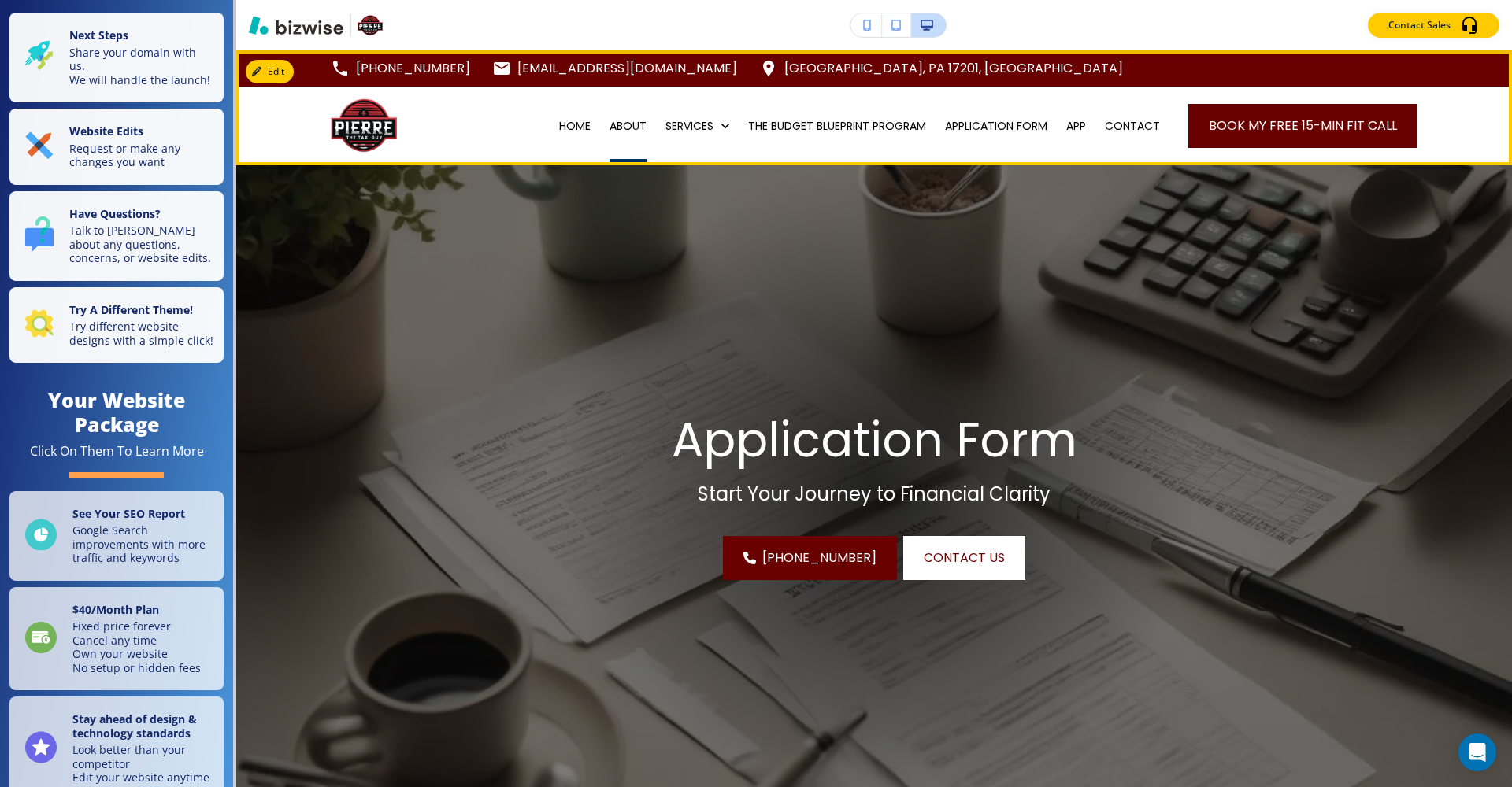
click at [622, 123] on p "ABOUT" at bounding box center [628, 126] width 37 height 16
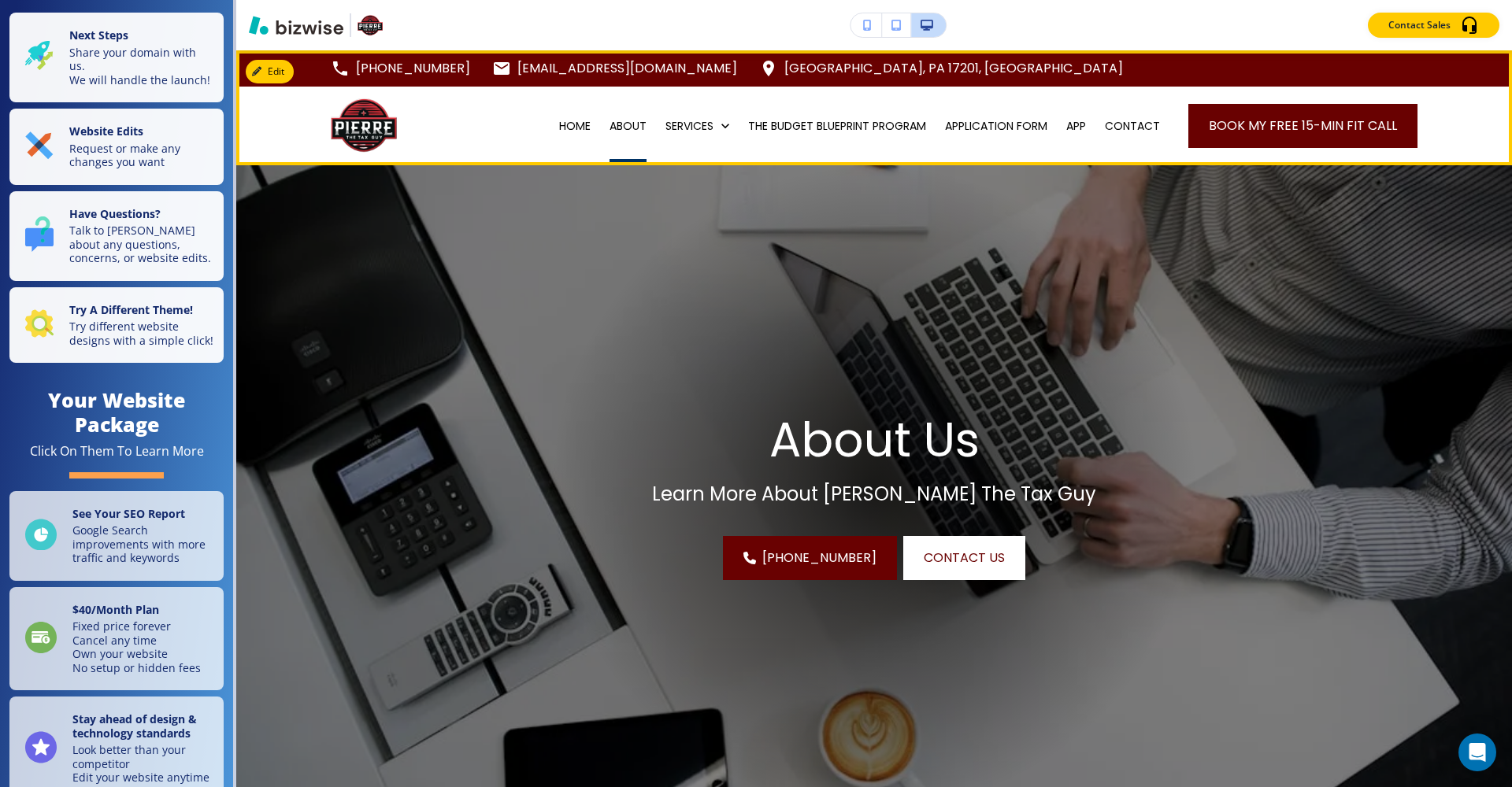
click at [629, 122] on p "ABOUT" at bounding box center [628, 126] width 37 height 16
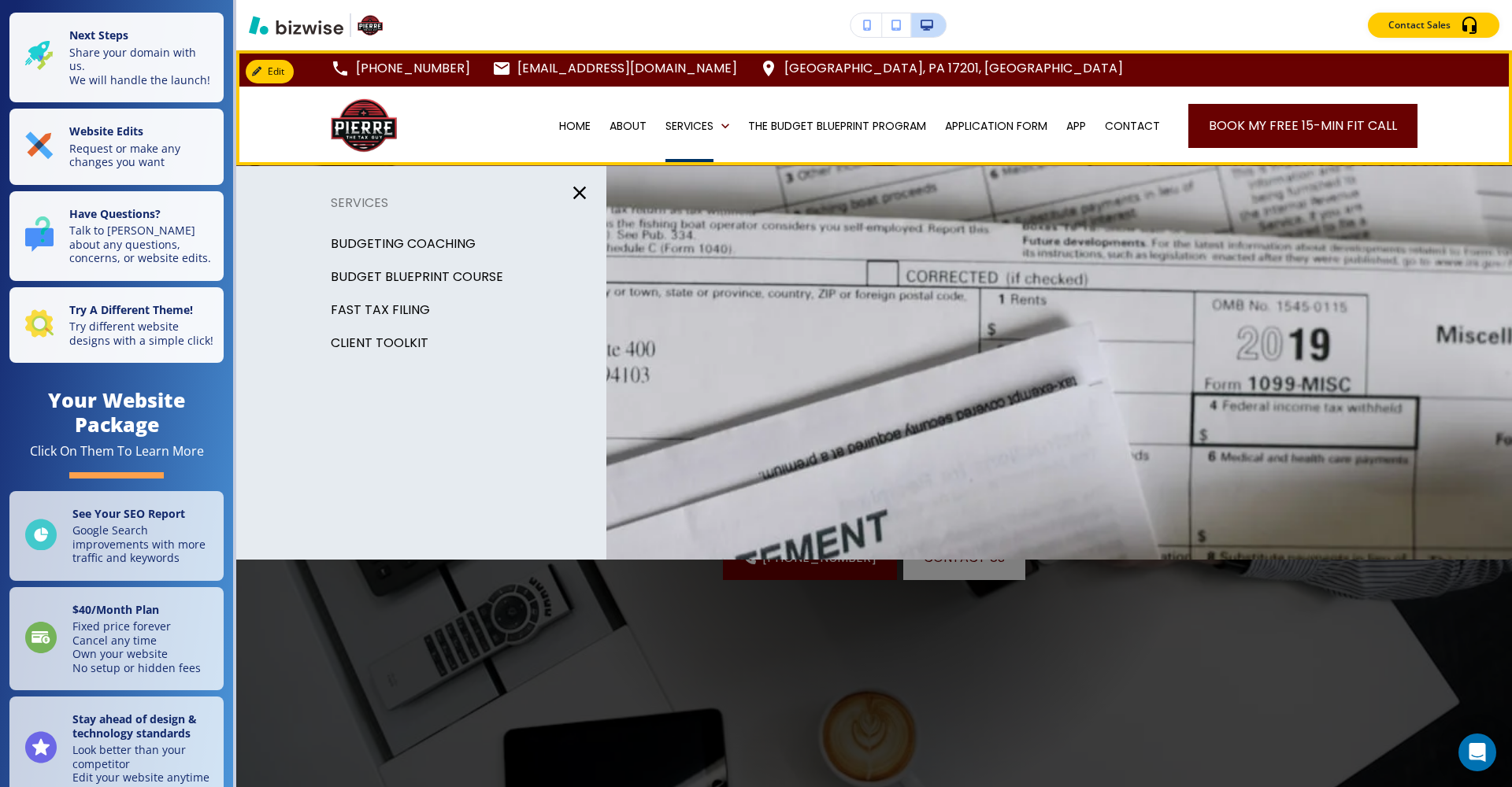
click at [571, 131] on p "HOME" at bounding box center [575, 126] width 31 height 16
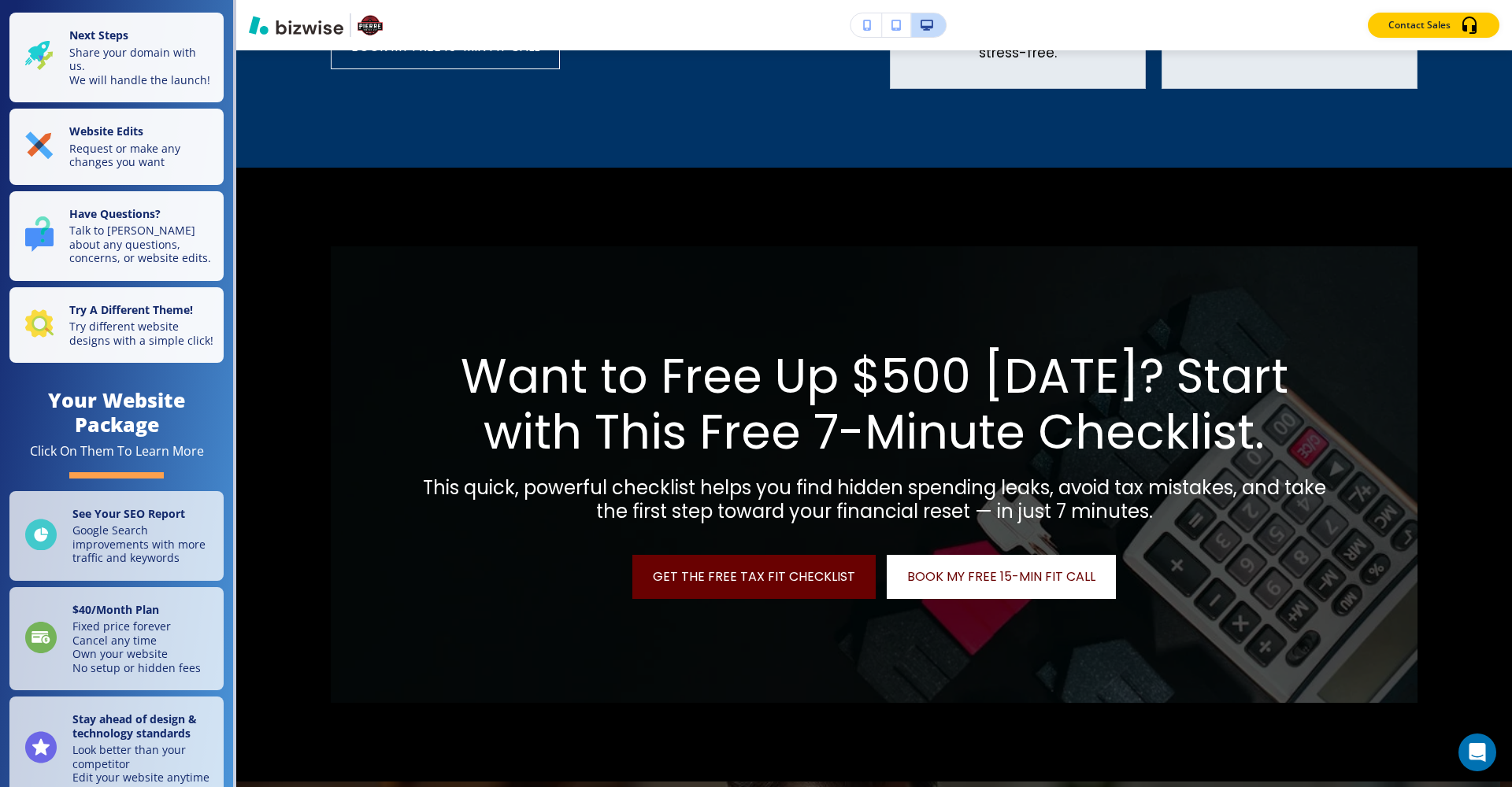
scroll to position [2549, 0]
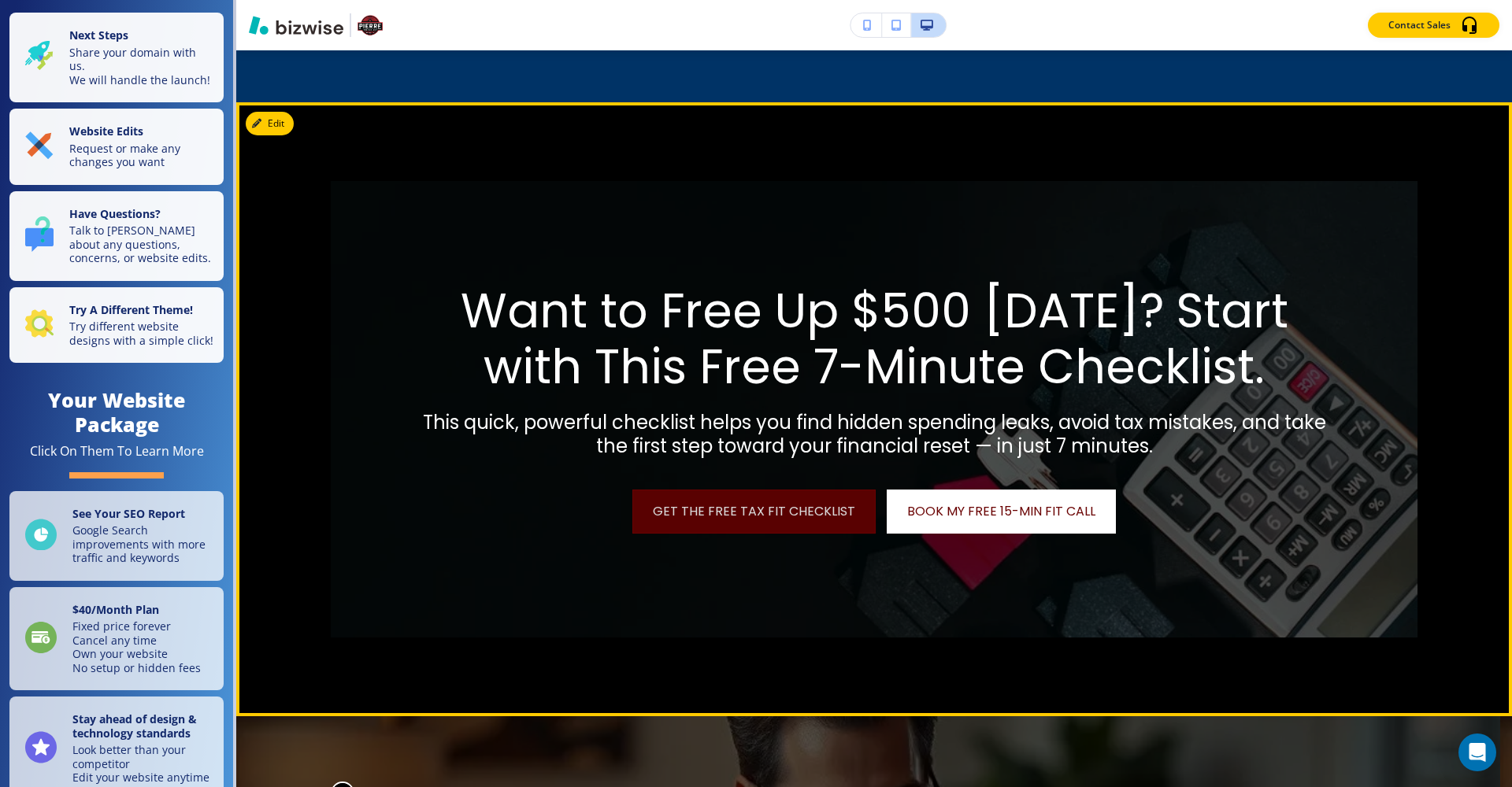
click at [806, 506] on link "Get the Free Tax Fit Checklist" at bounding box center [754, 512] width 243 height 44
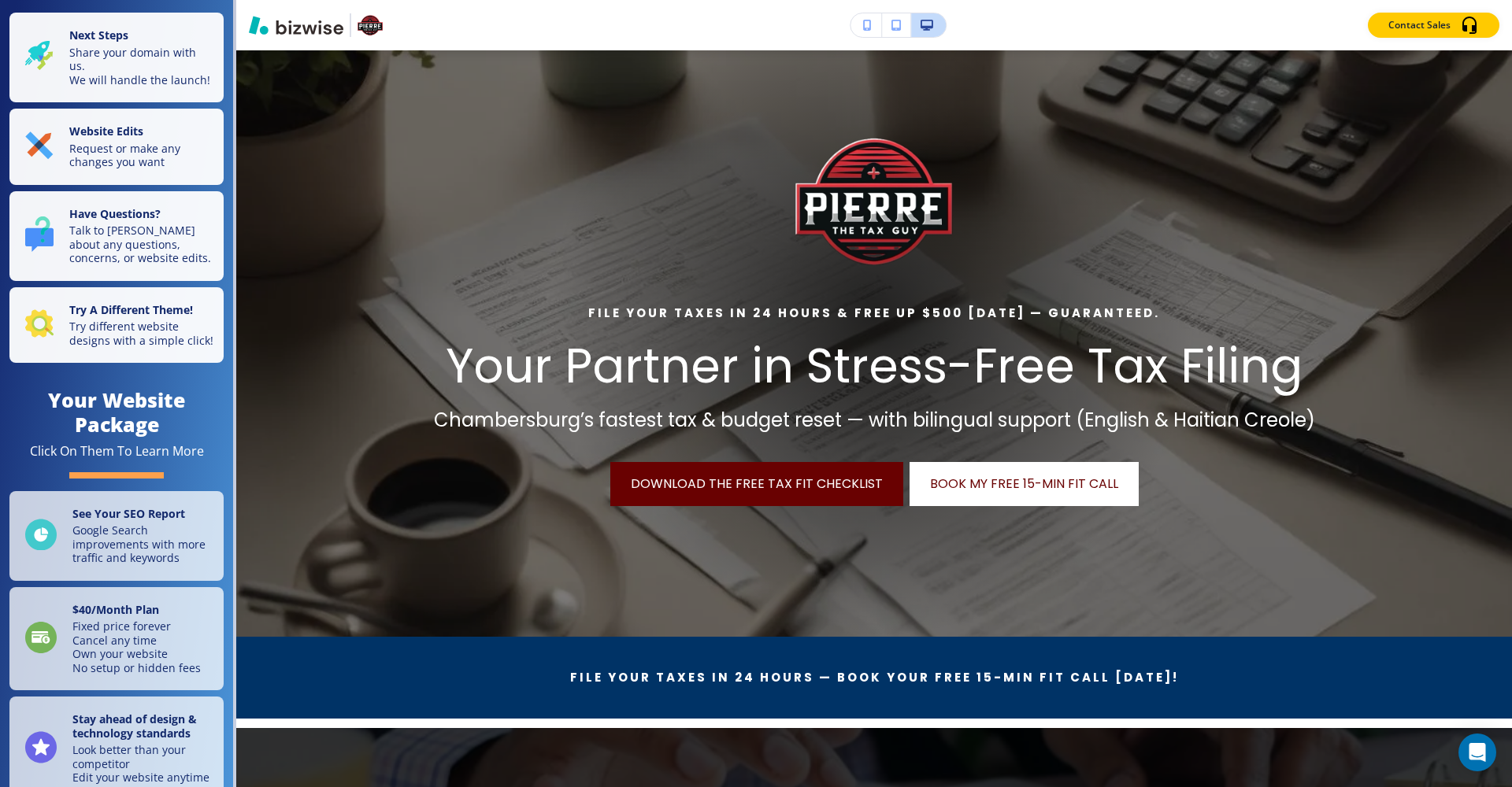
scroll to position [0, 0]
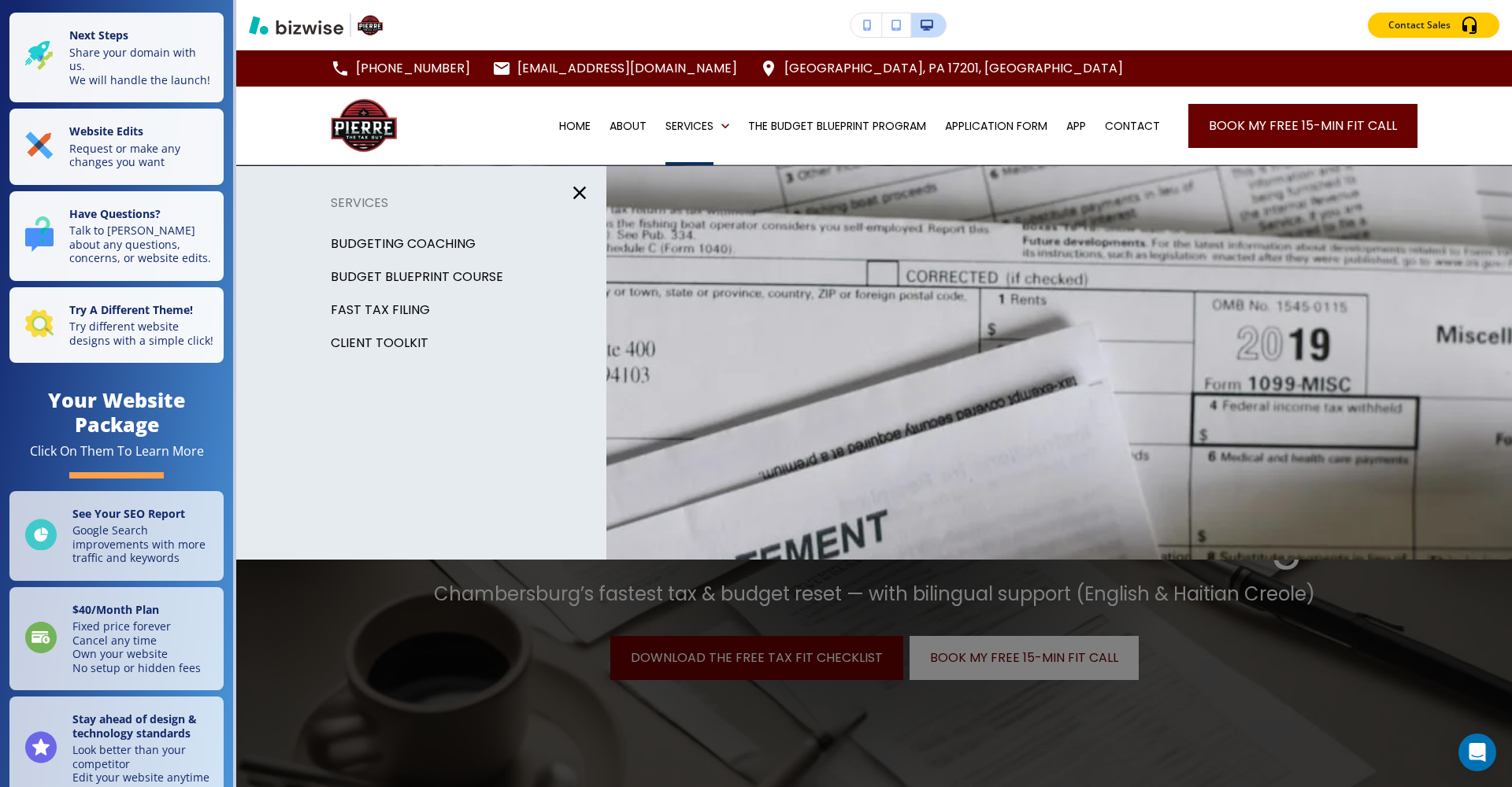
click at [1121, 23] on div "Contact Sales" at bounding box center [874, 25] width 1276 height 25
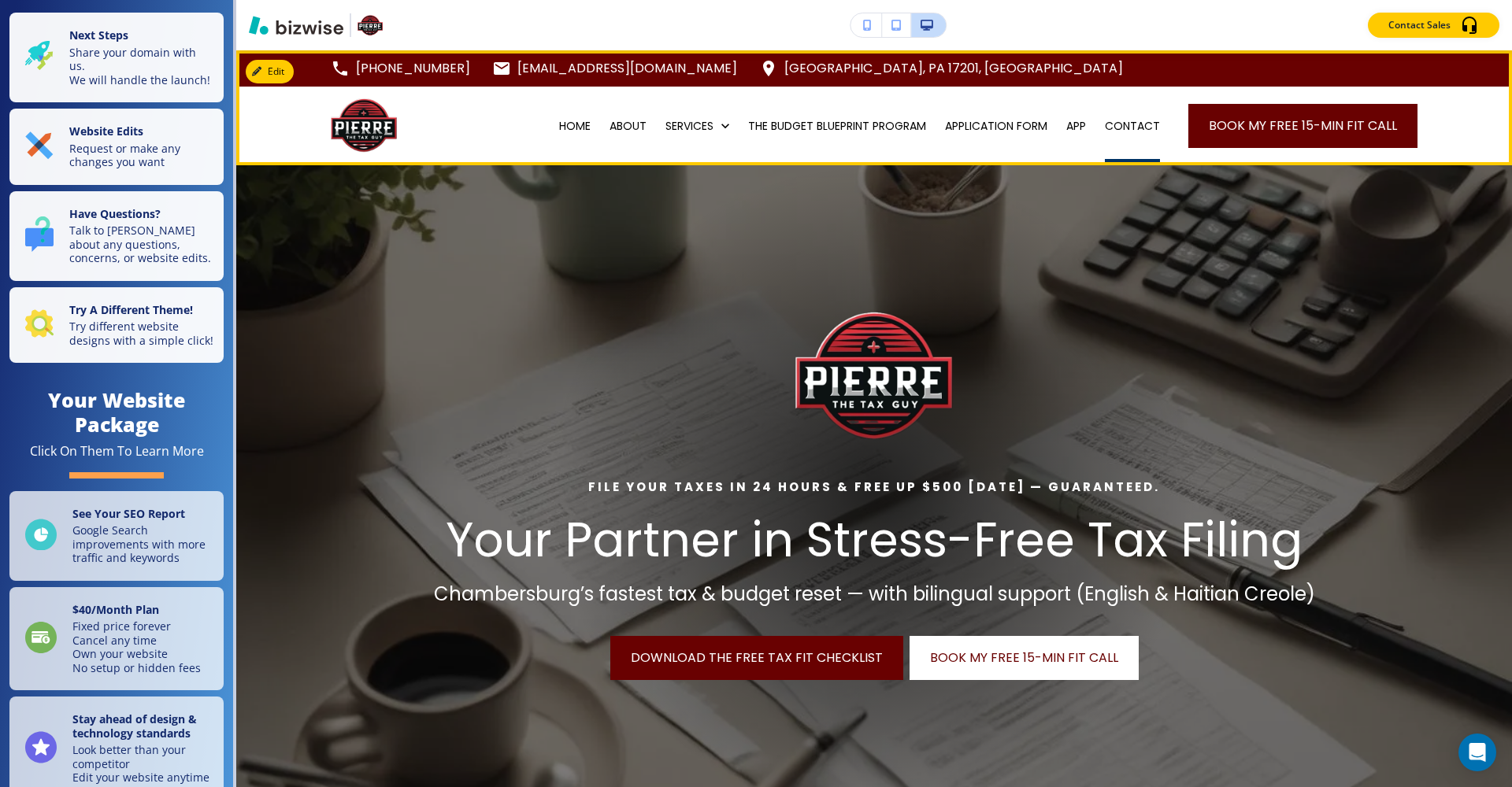
click at [1121, 122] on p "CONTACT" at bounding box center [1132, 126] width 55 height 16
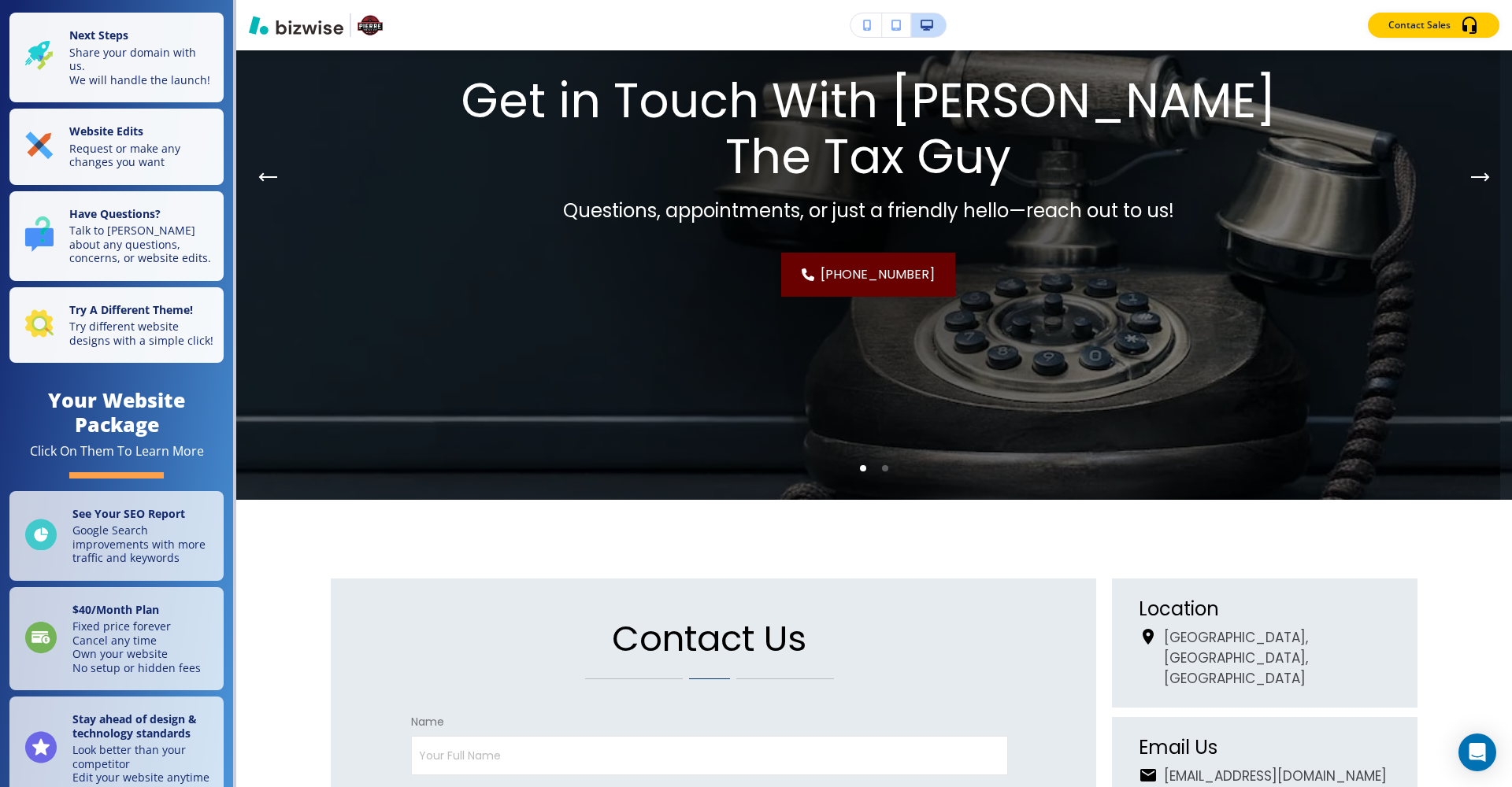
scroll to position [297, 0]
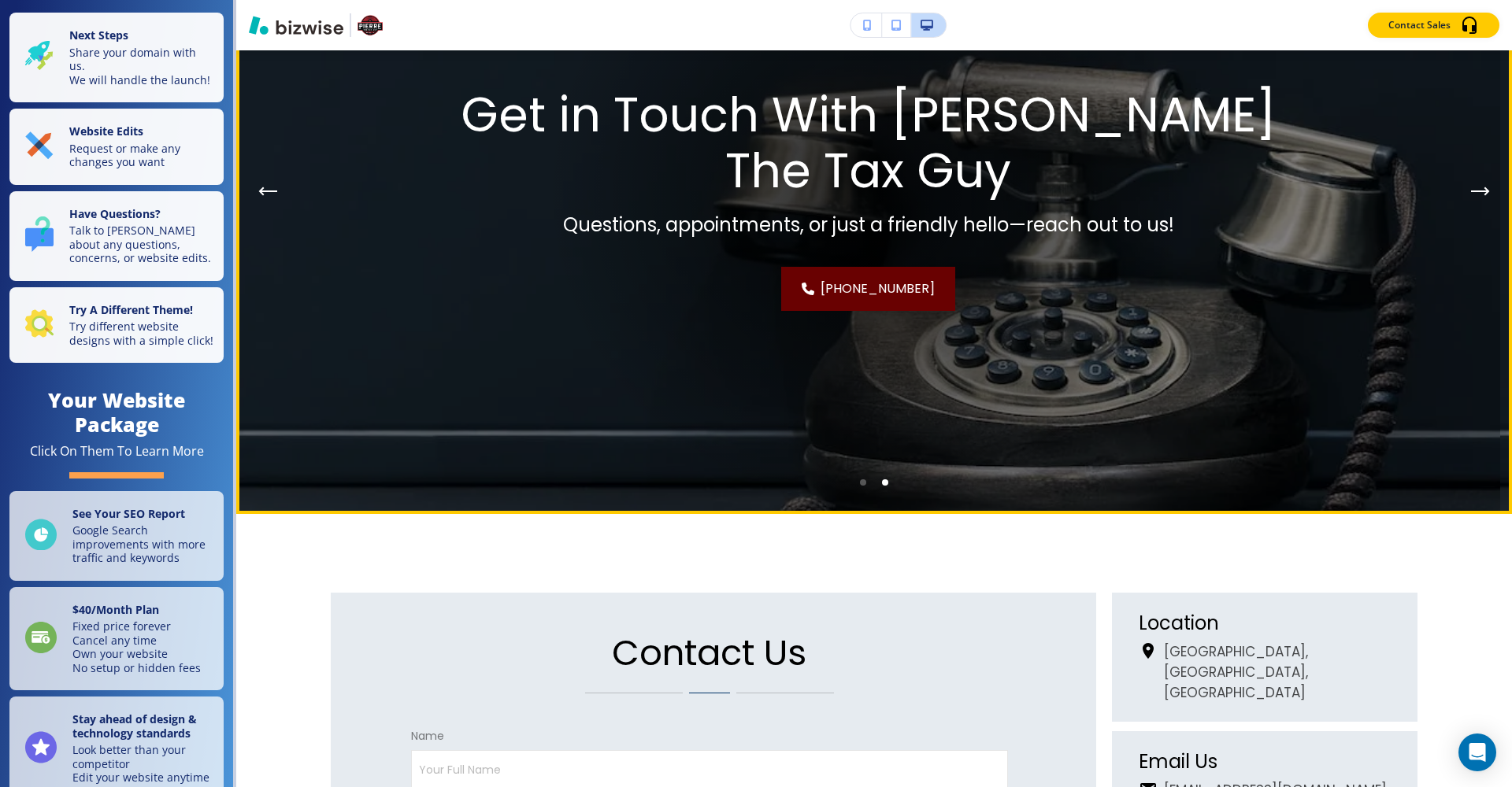
click at [859, 486] on li "Go to slide 1" at bounding box center [863, 483] width 22 height 22
click at [884, 481] on li "Go to slide 2" at bounding box center [885, 483] width 22 height 22
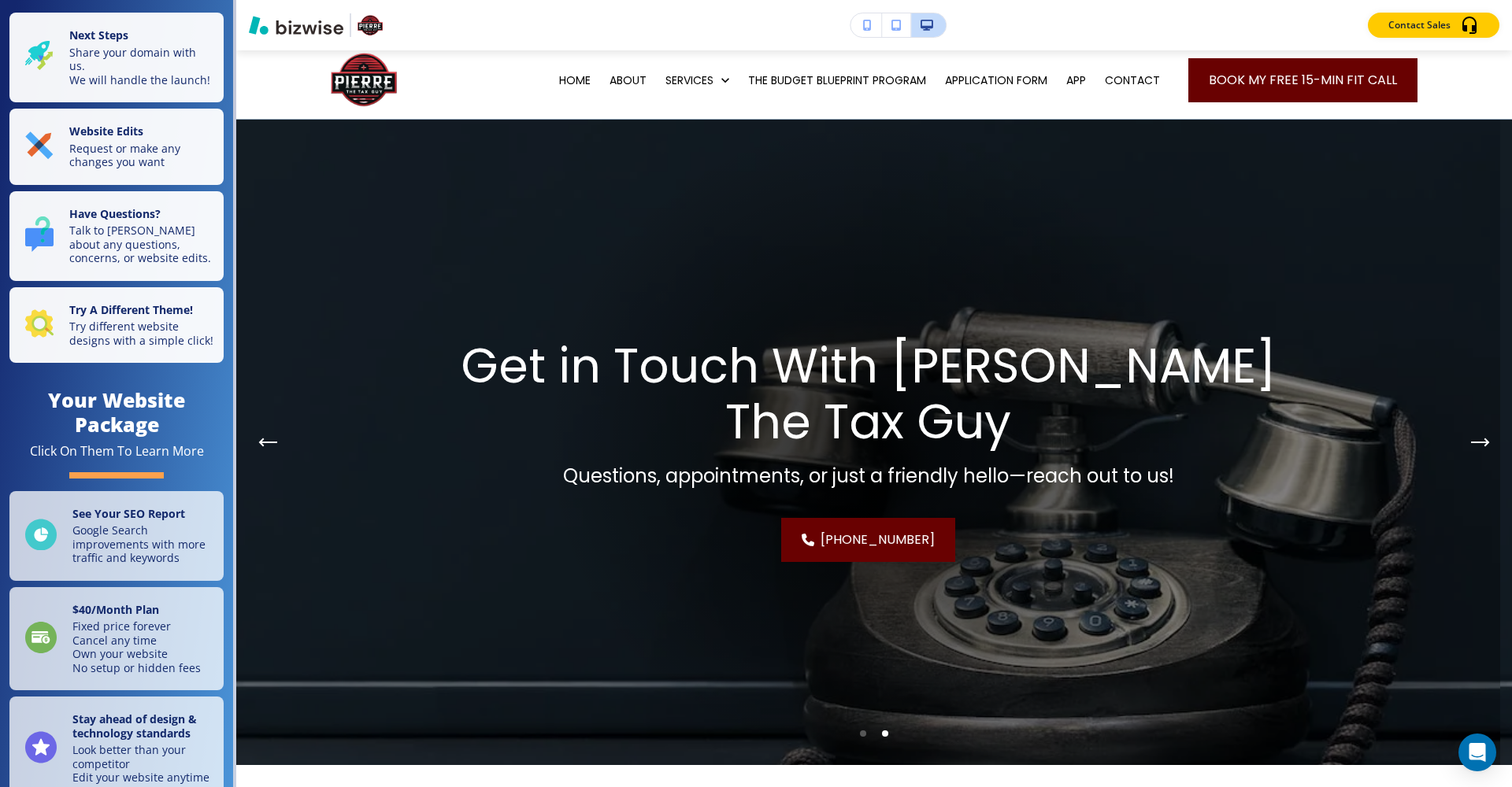
scroll to position [0, 0]
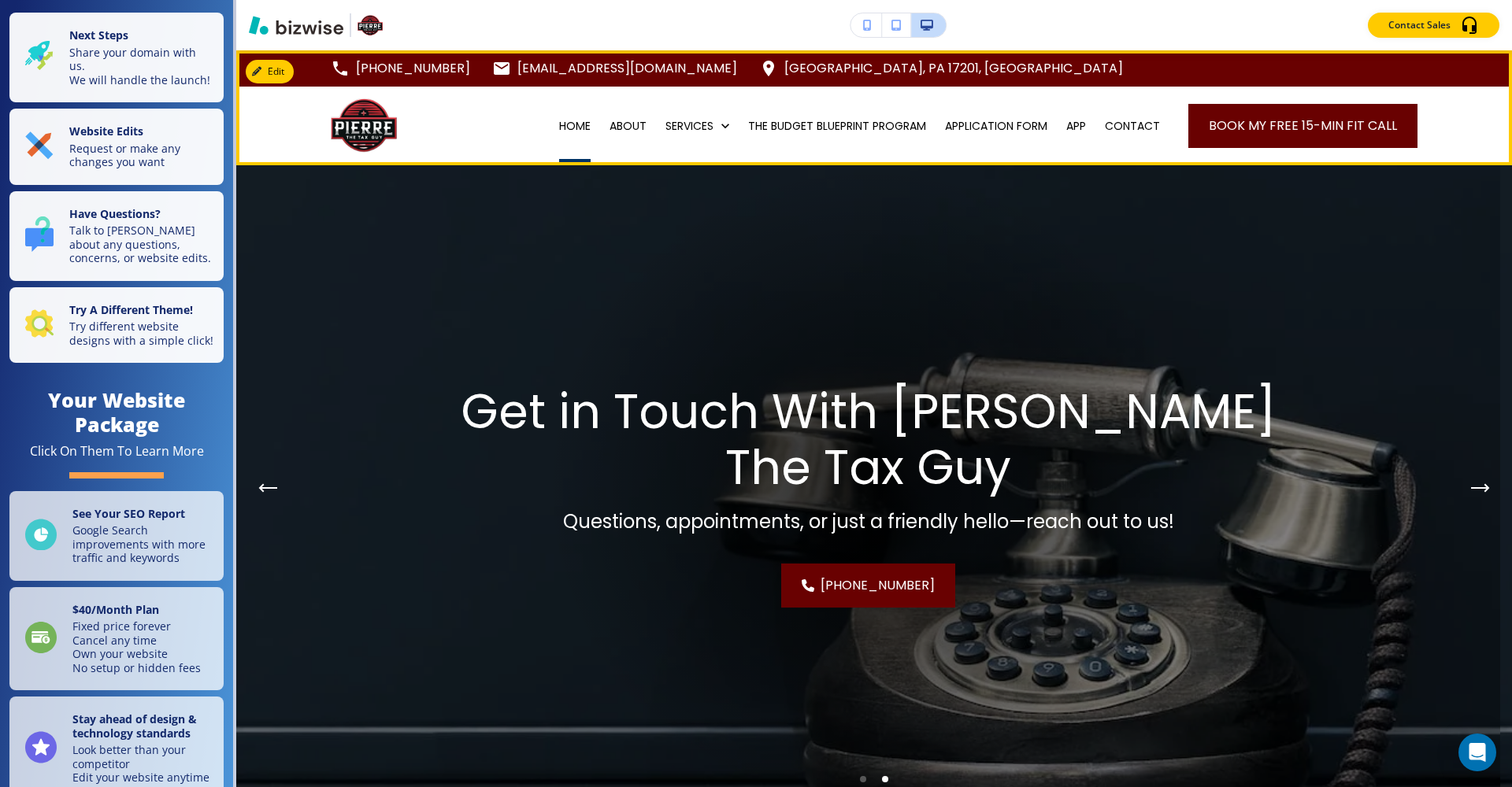
click at [571, 123] on p "HOME" at bounding box center [575, 126] width 31 height 16
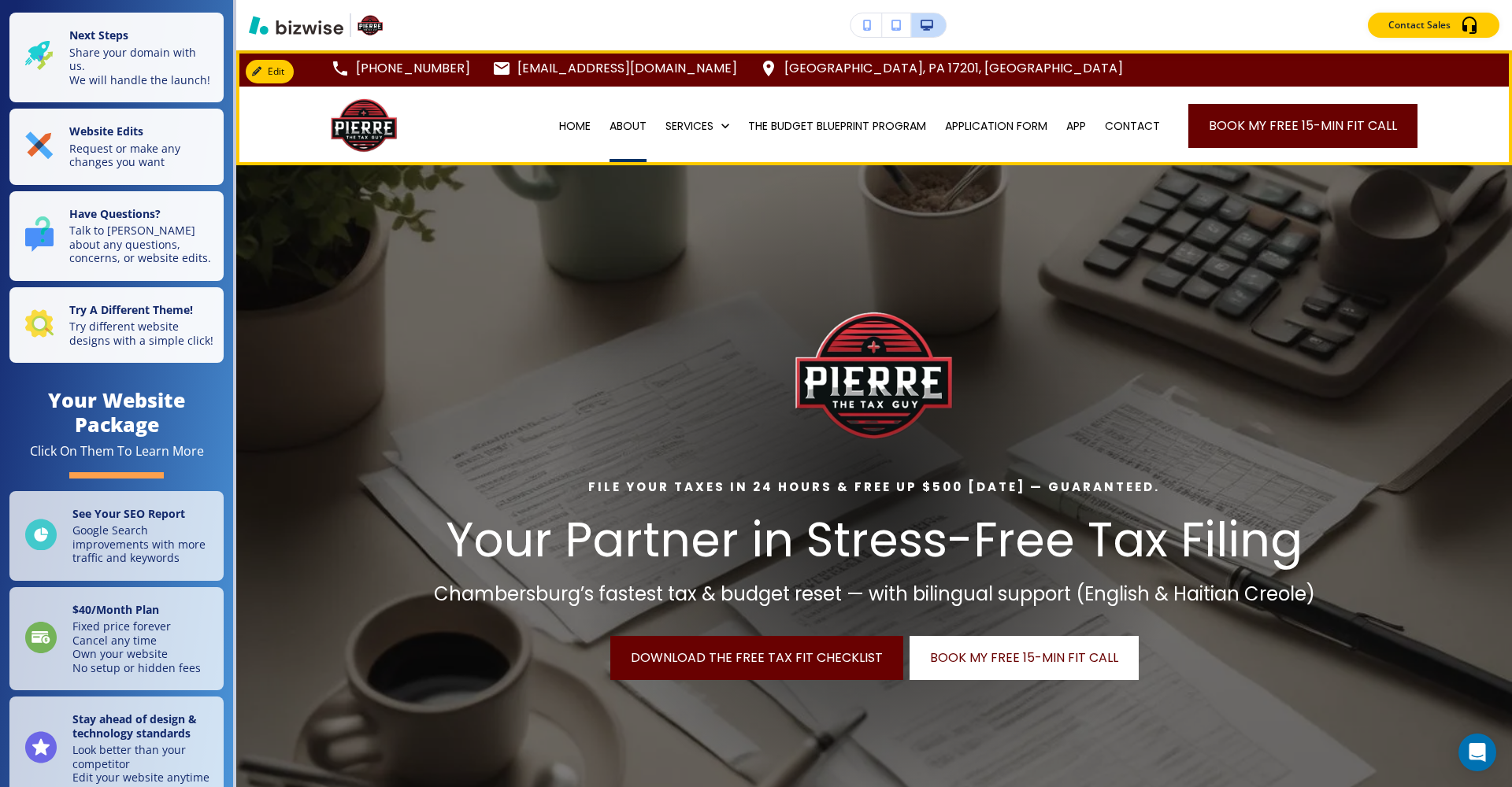
click at [622, 122] on p "ABOUT" at bounding box center [628, 126] width 37 height 16
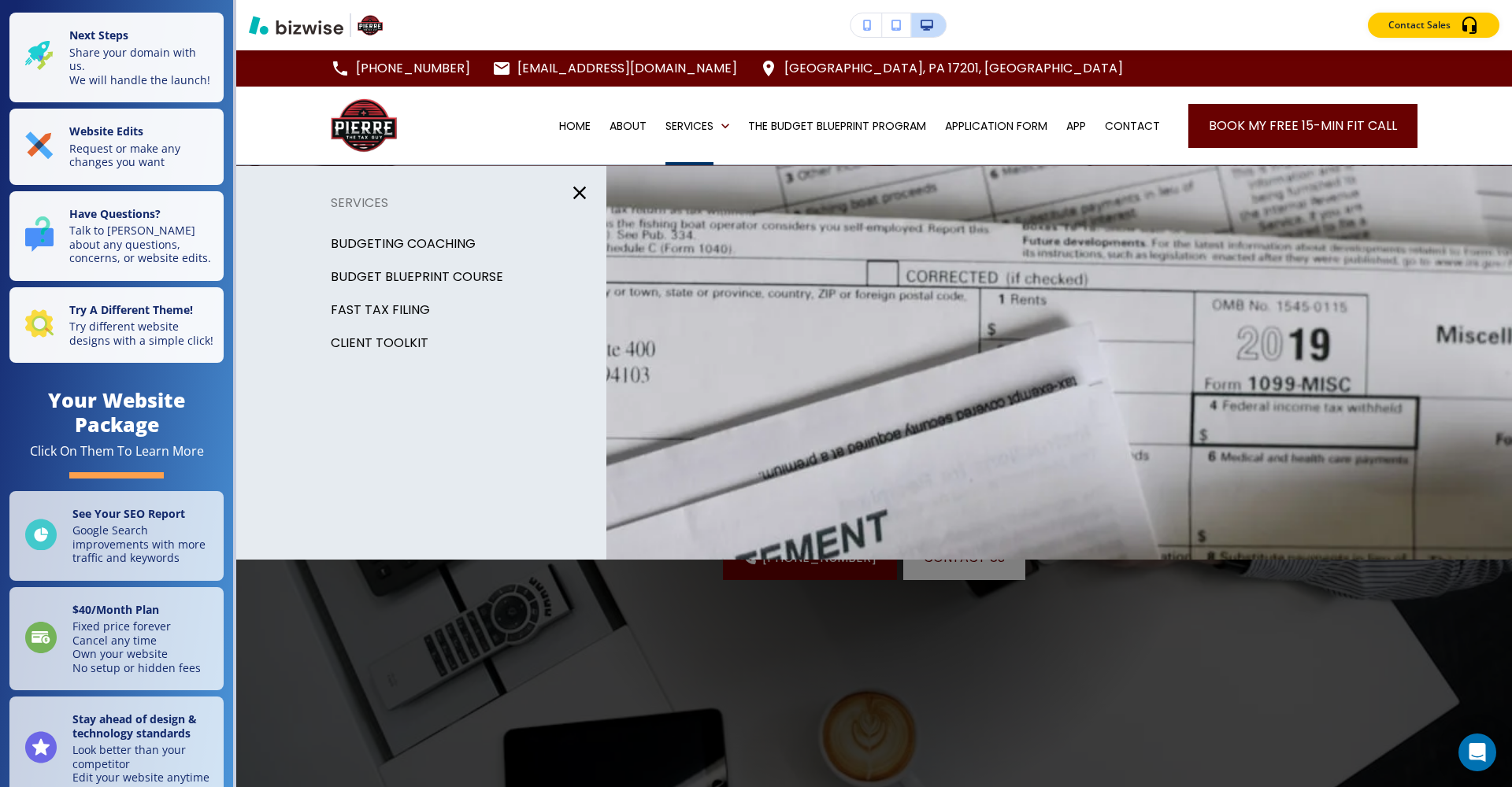
click at [1121, 26] on div "Contact Sales" at bounding box center [874, 25] width 1276 height 25
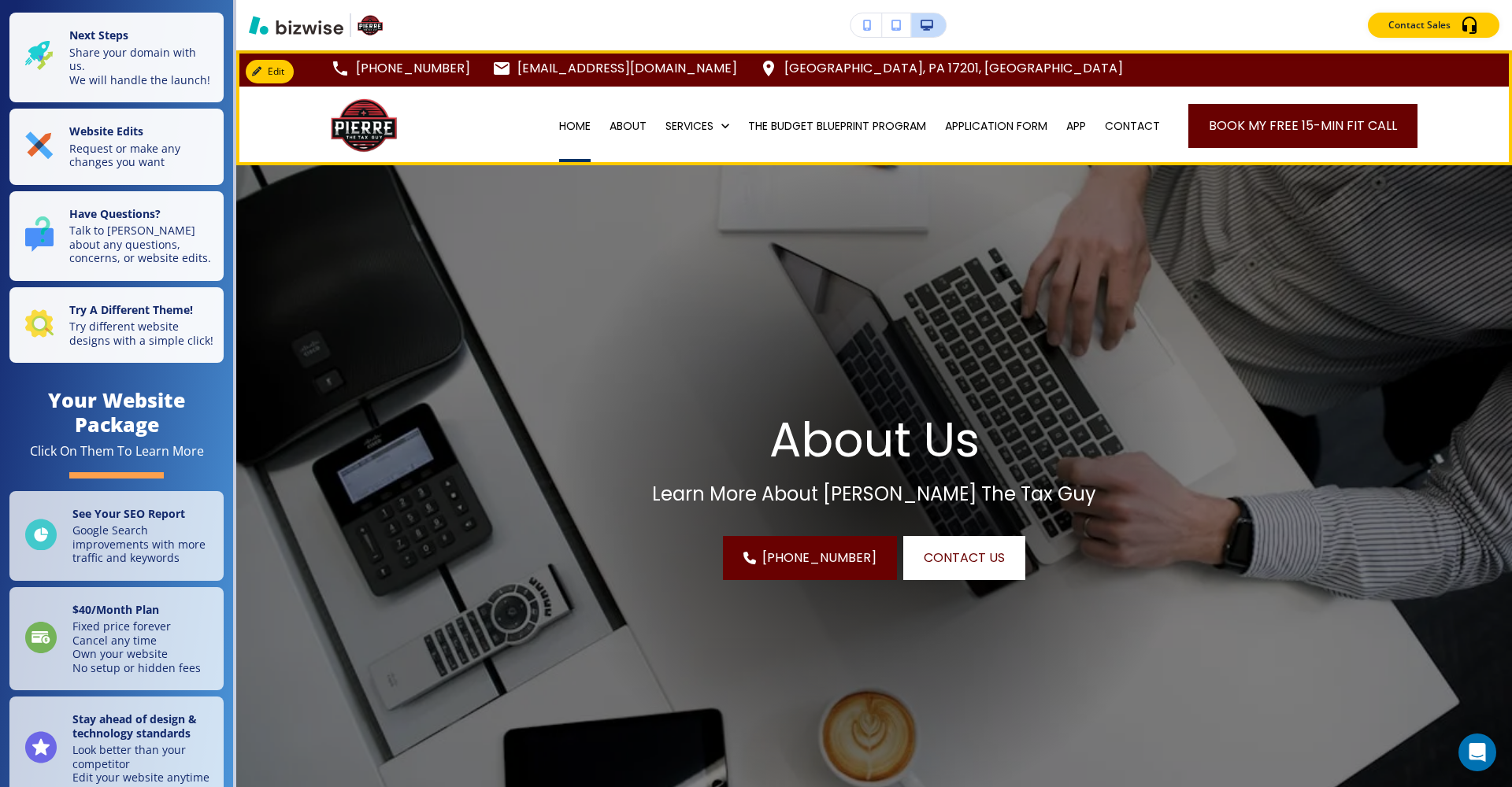
click at [560, 126] on p "HOME" at bounding box center [575, 126] width 31 height 16
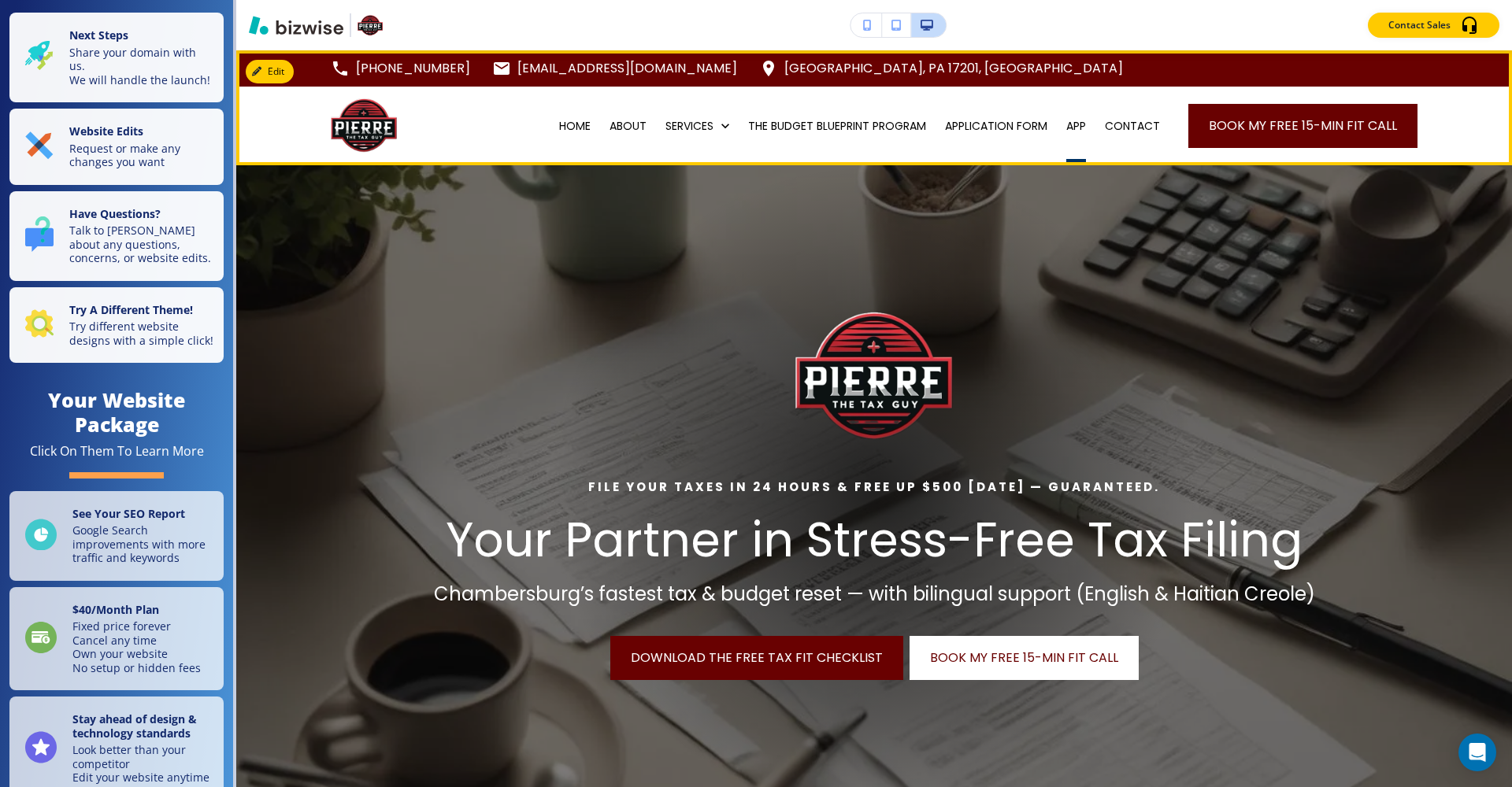
click at [1066, 122] on p "APP" at bounding box center [1076, 126] width 20 height 16
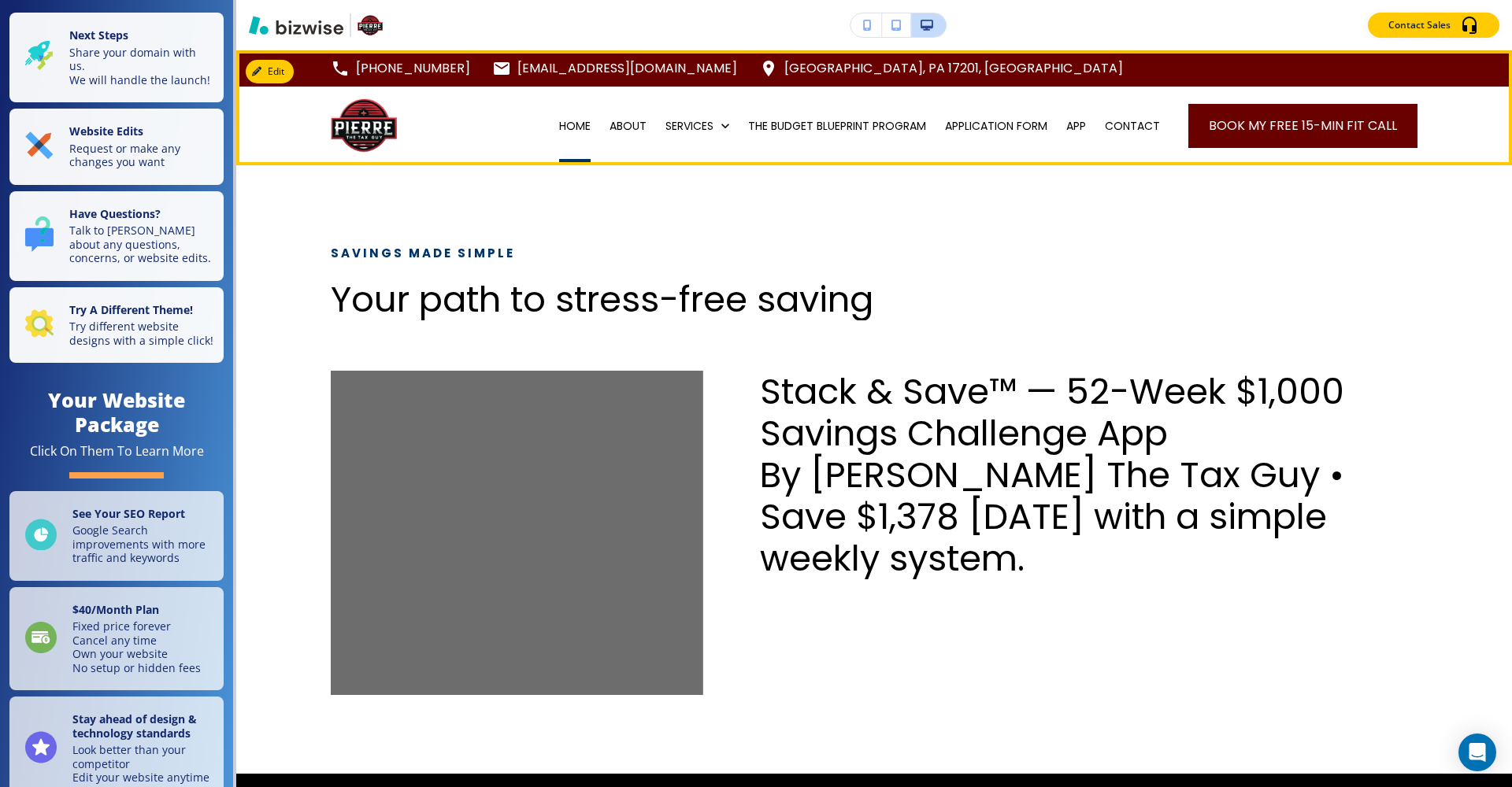
click at [579, 118] on p "HOME" at bounding box center [575, 126] width 31 height 16
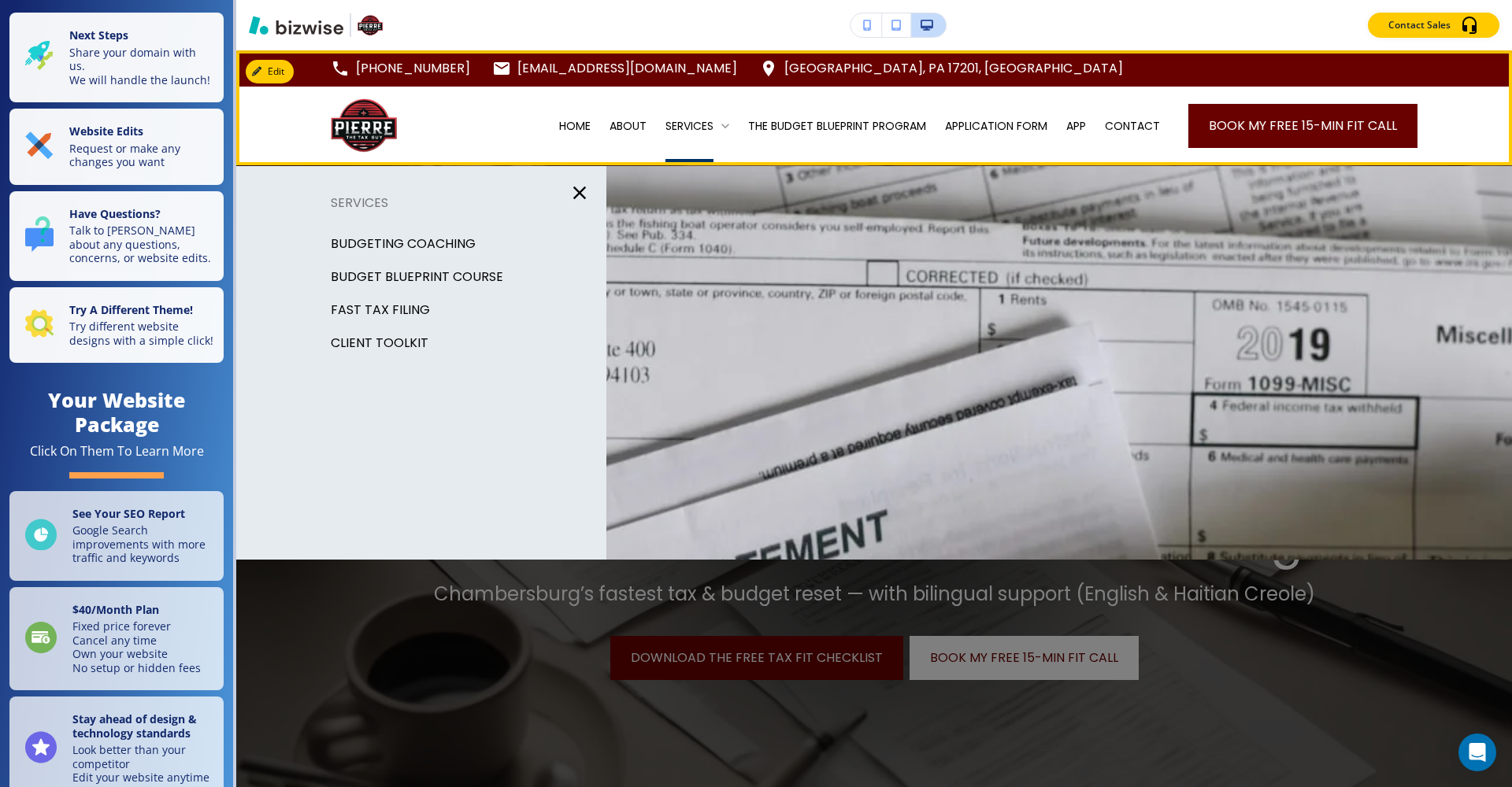
click at [692, 125] on p "SERVICES" at bounding box center [690, 126] width 48 height 16
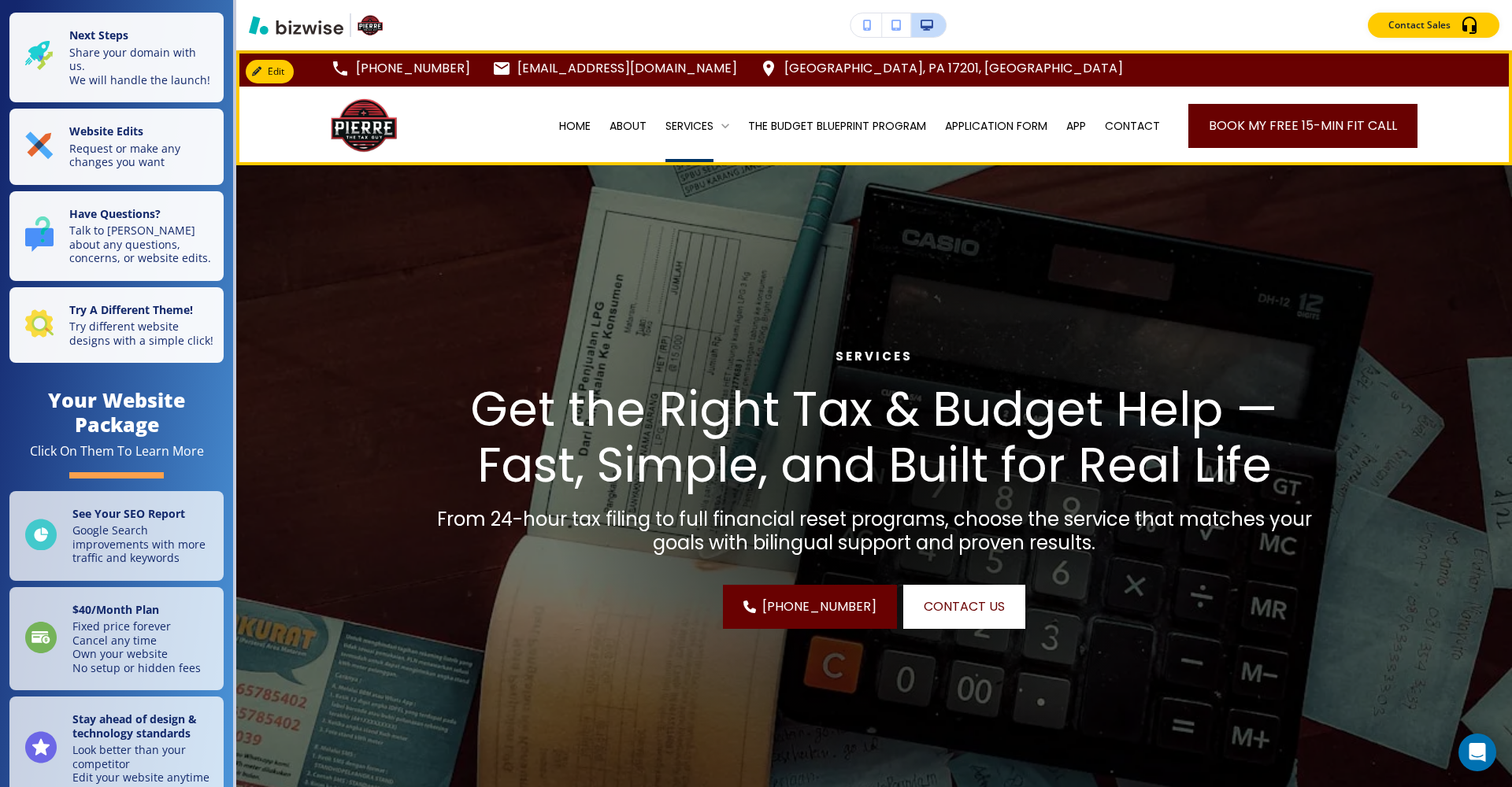
click at [718, 132] on icon at bounding box center [725, 126] width 16 height 16
click at [718, 124] on icon at bounding box center [725, 126] width 16 height 16
click at [698, 124] on p "SERVICES" at bounding box center [690, 126] width 48 height 16
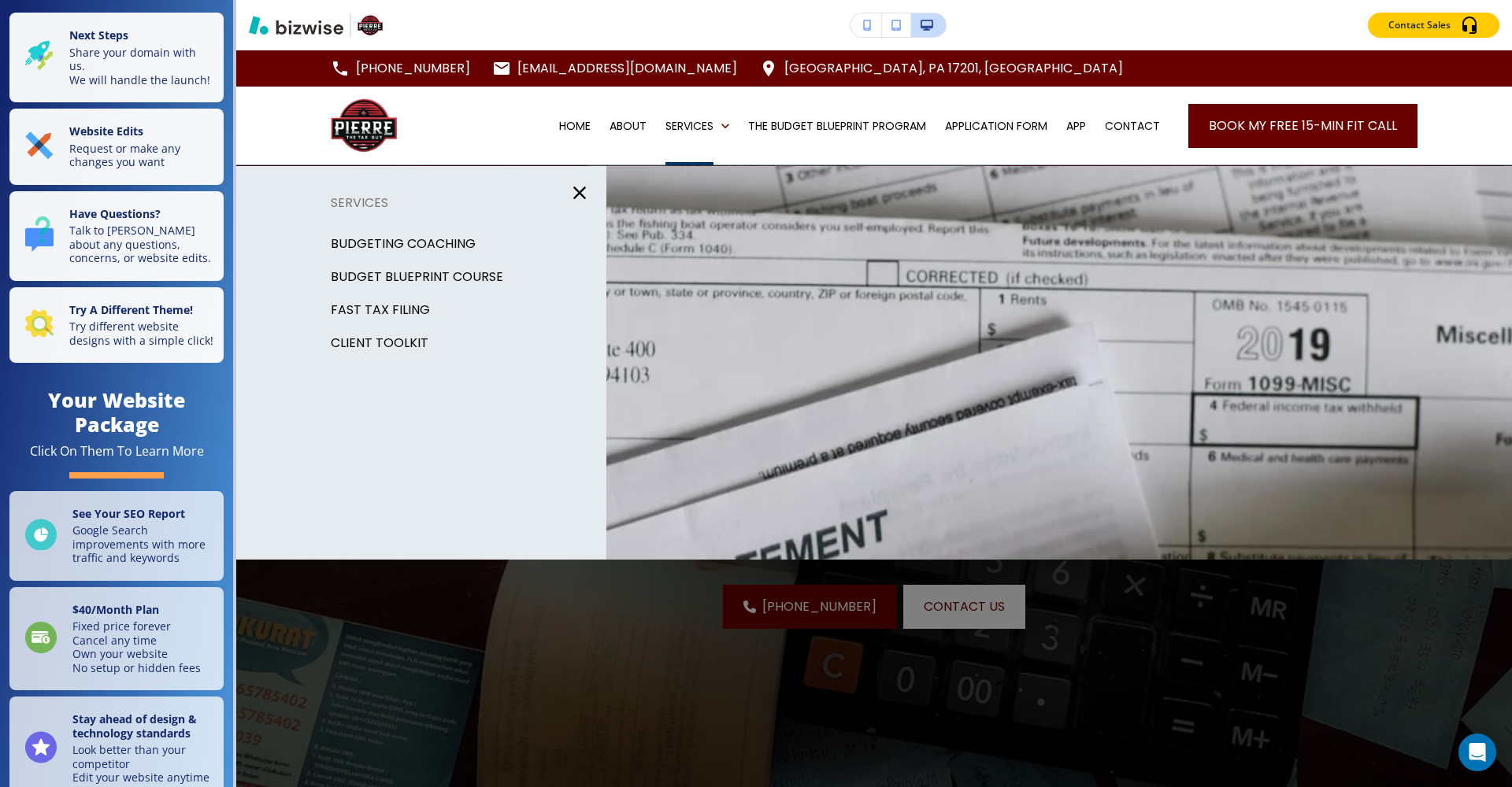
click at [413, 241] on p "BUDGETING COACHING" at bounding box center [403, 244] width 145 height 24
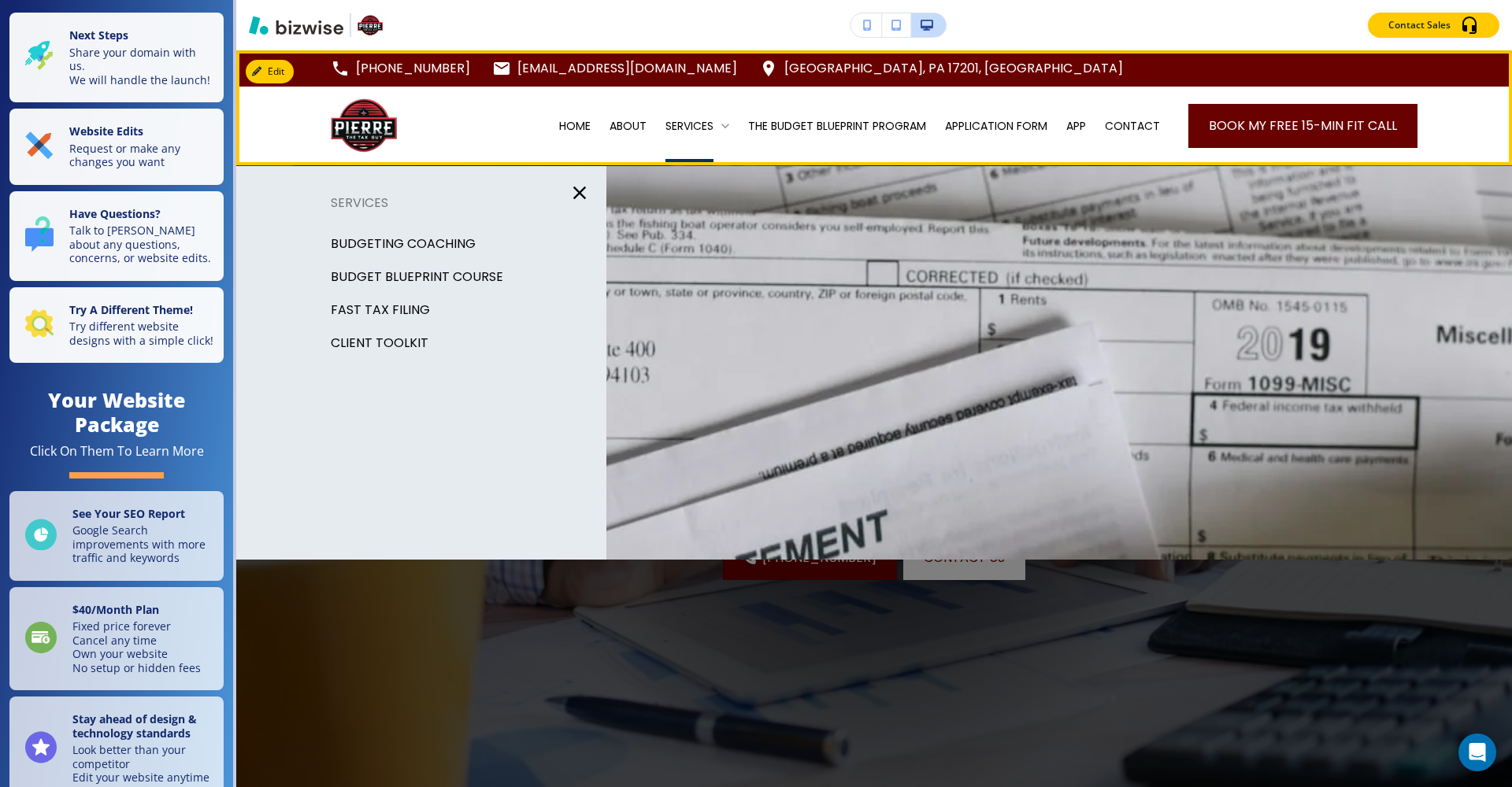
click at [708, 128] on div "SERVICES" at bounding box center [697, 126] width 64 height 16
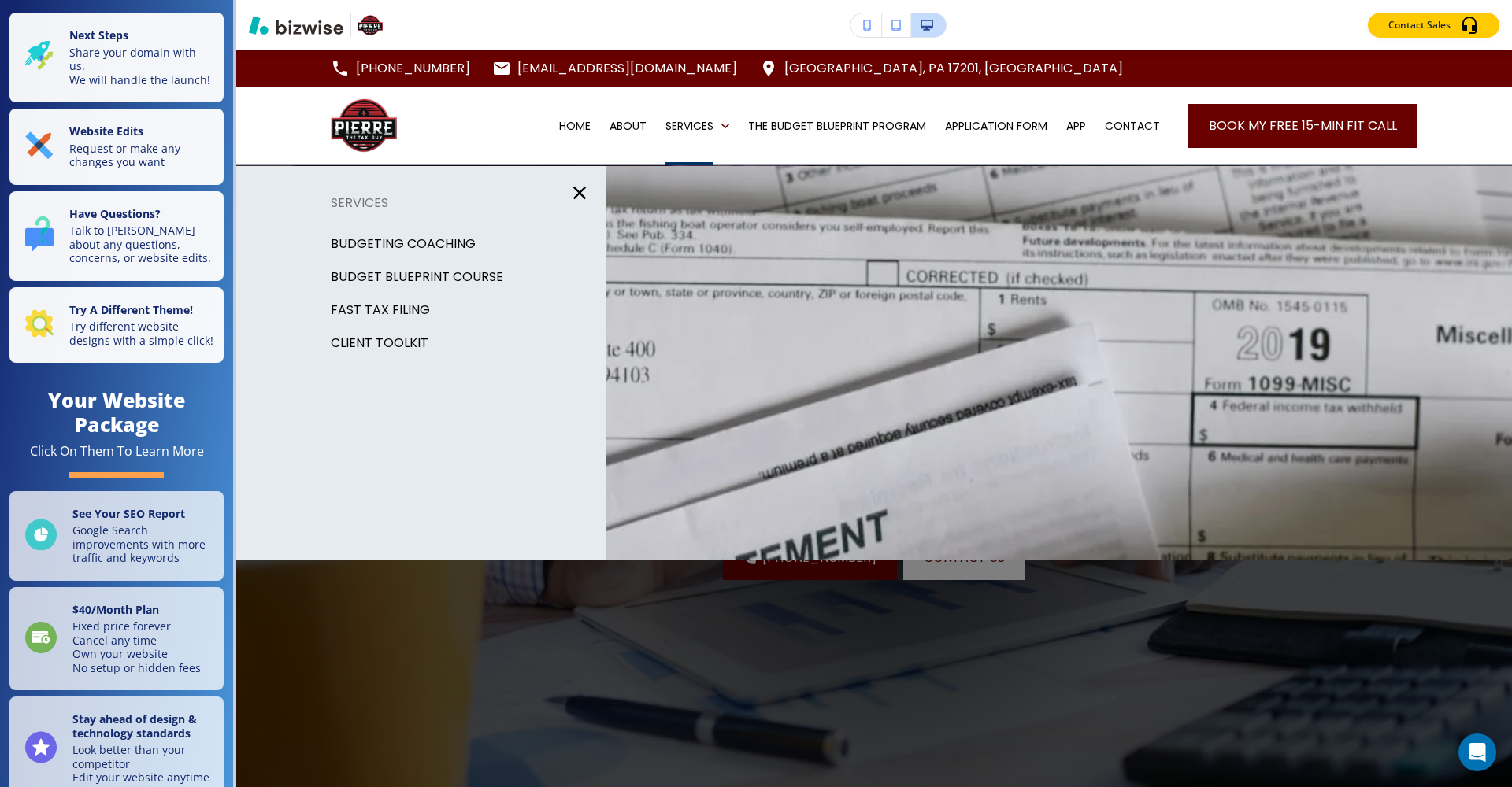
click at [459, 280] on p "BUDGET BLUEPRINT COURSE" at bounding box center [417, 277] width 173 height 24
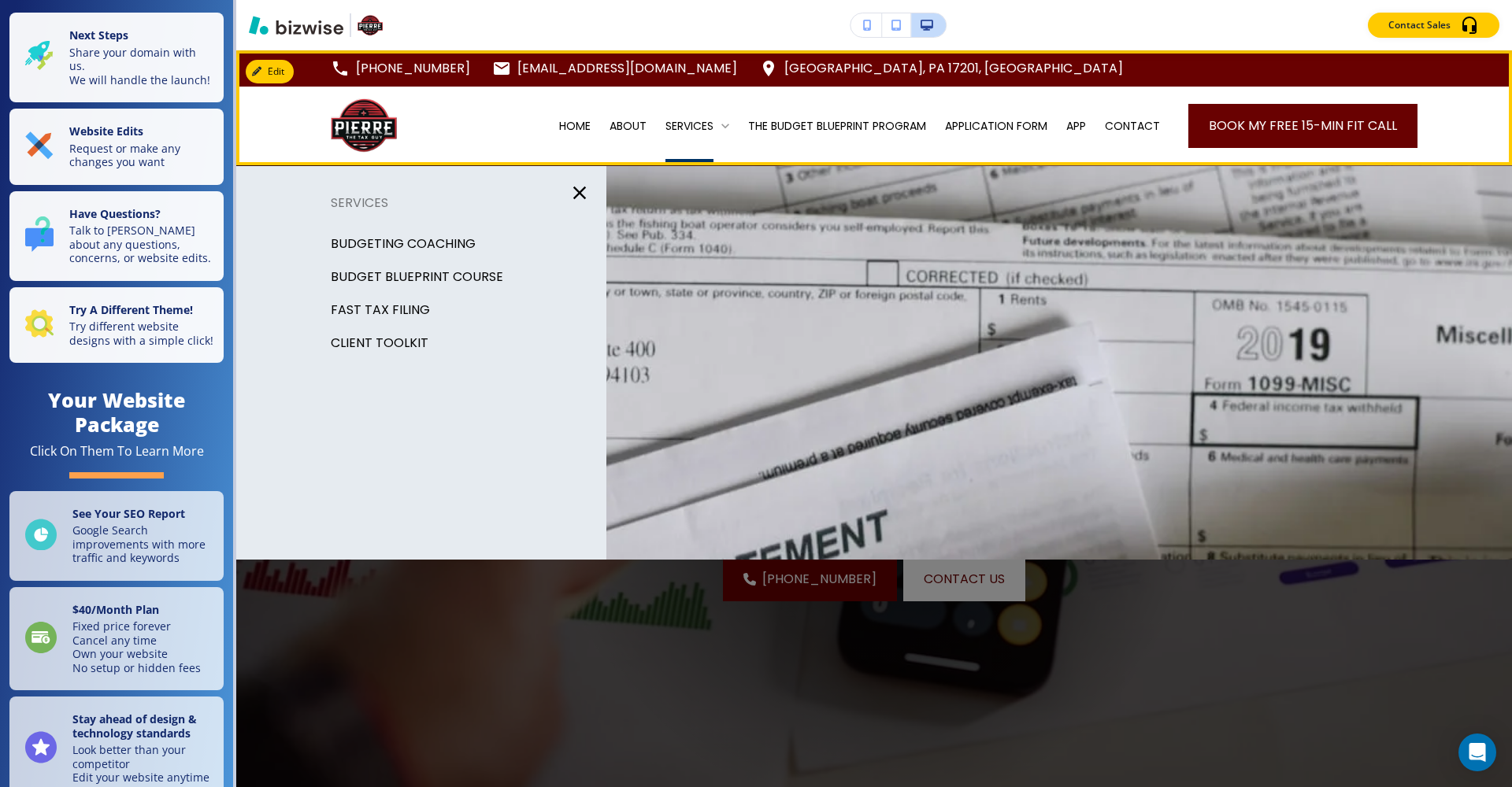
click at [698, 133] on p "SERVICES" at bounding box center [690, 126] width 48 height 16
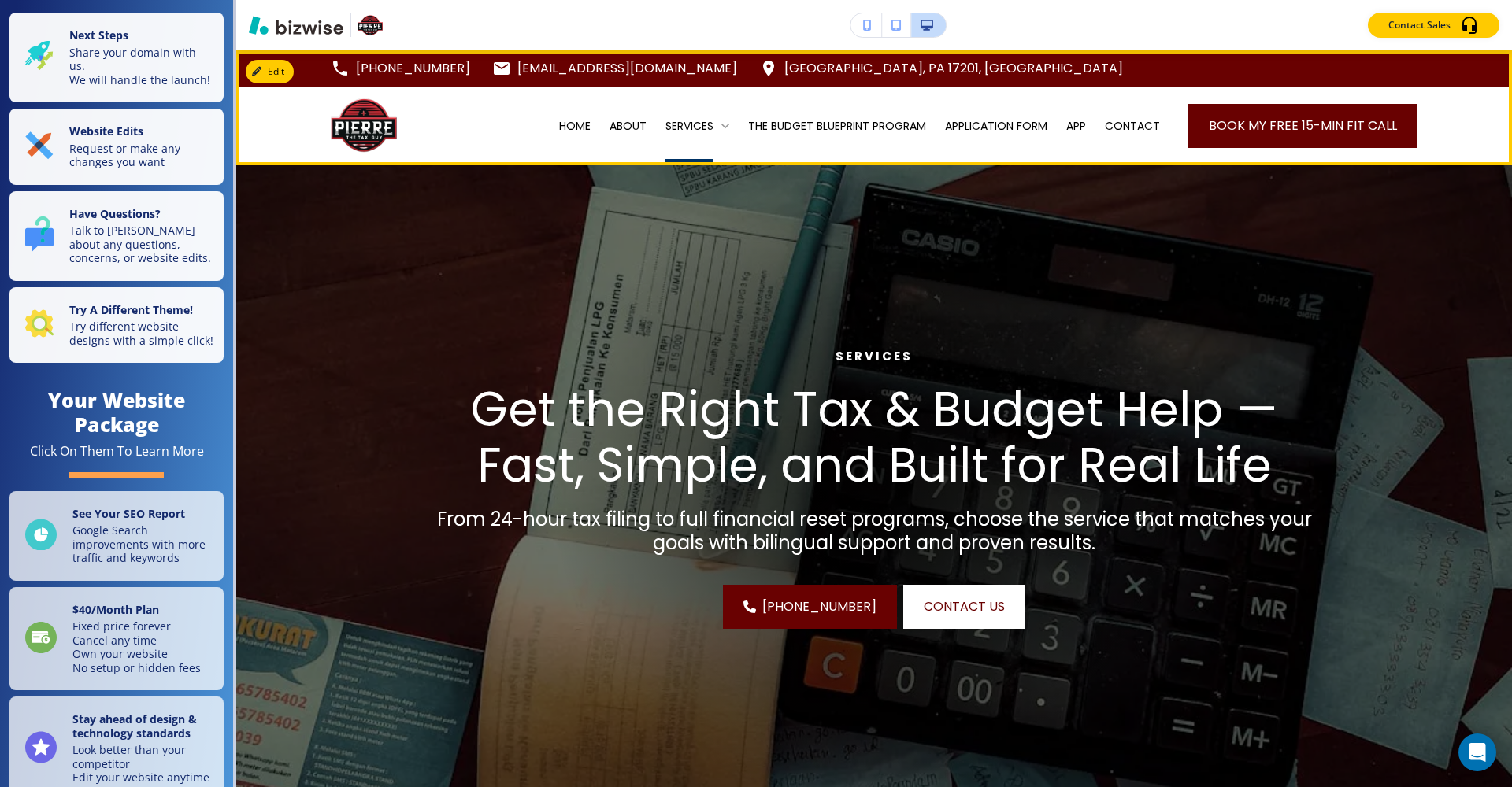
click at [698, 133] on p "SERVICES" at bounding box center [690, 126] width 48 height 16
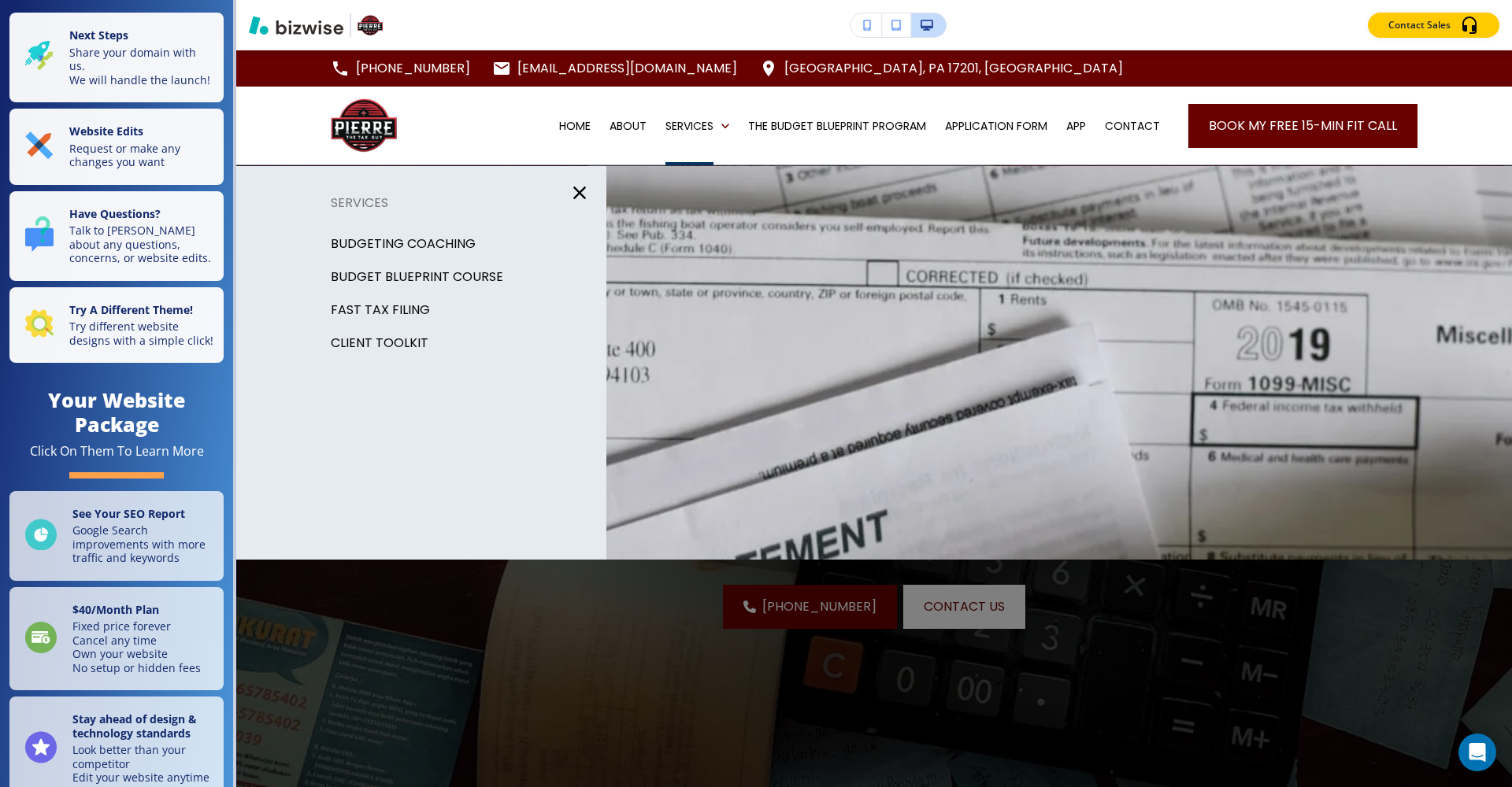
click at [410, 309] on p "FAST TAX FILING" at bounding box center [380, 310] width 99 height 24
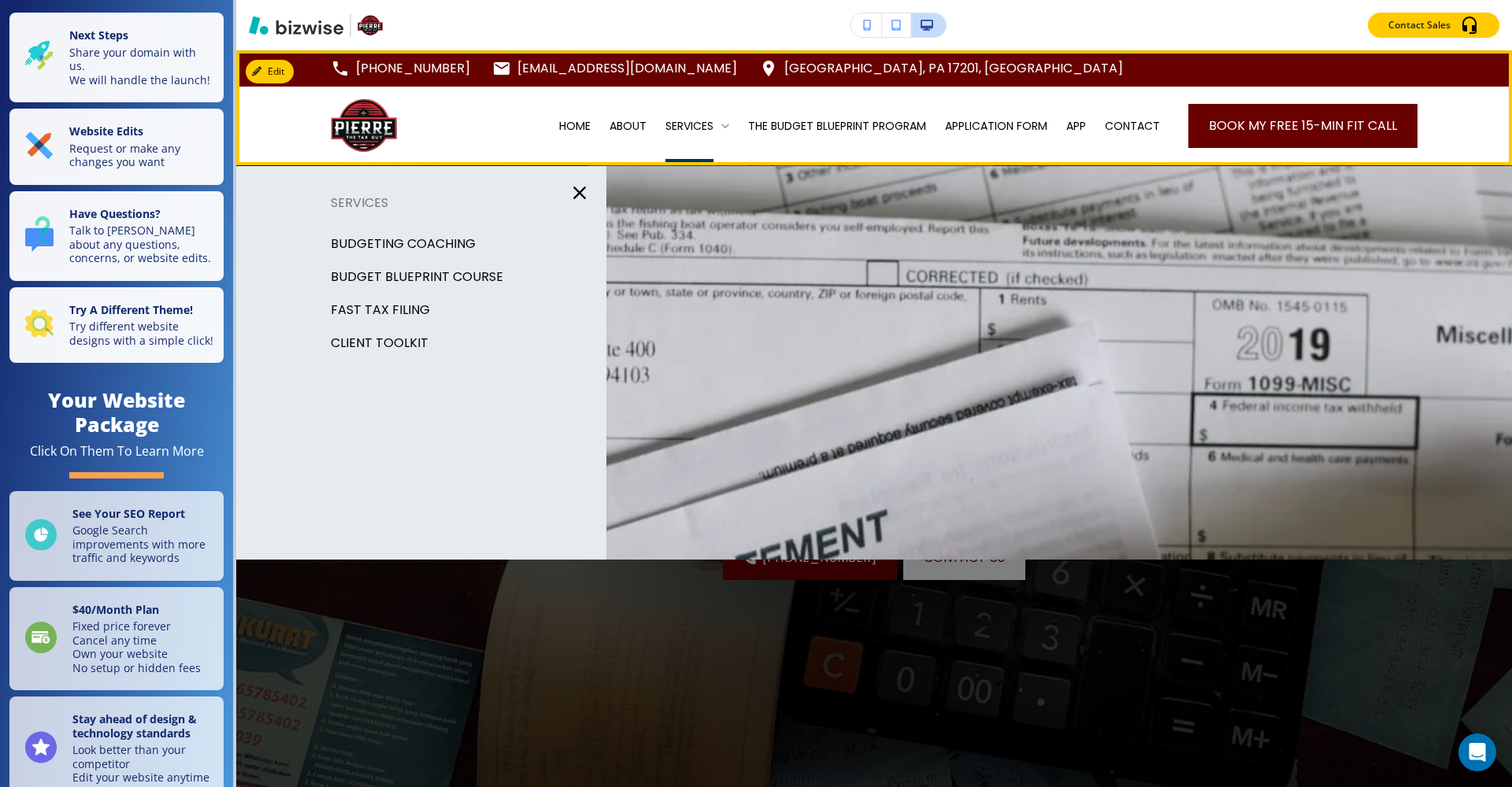
click at [710, 130] on div "SERVICES" at bounding box center [697, 126] width 64 height 16
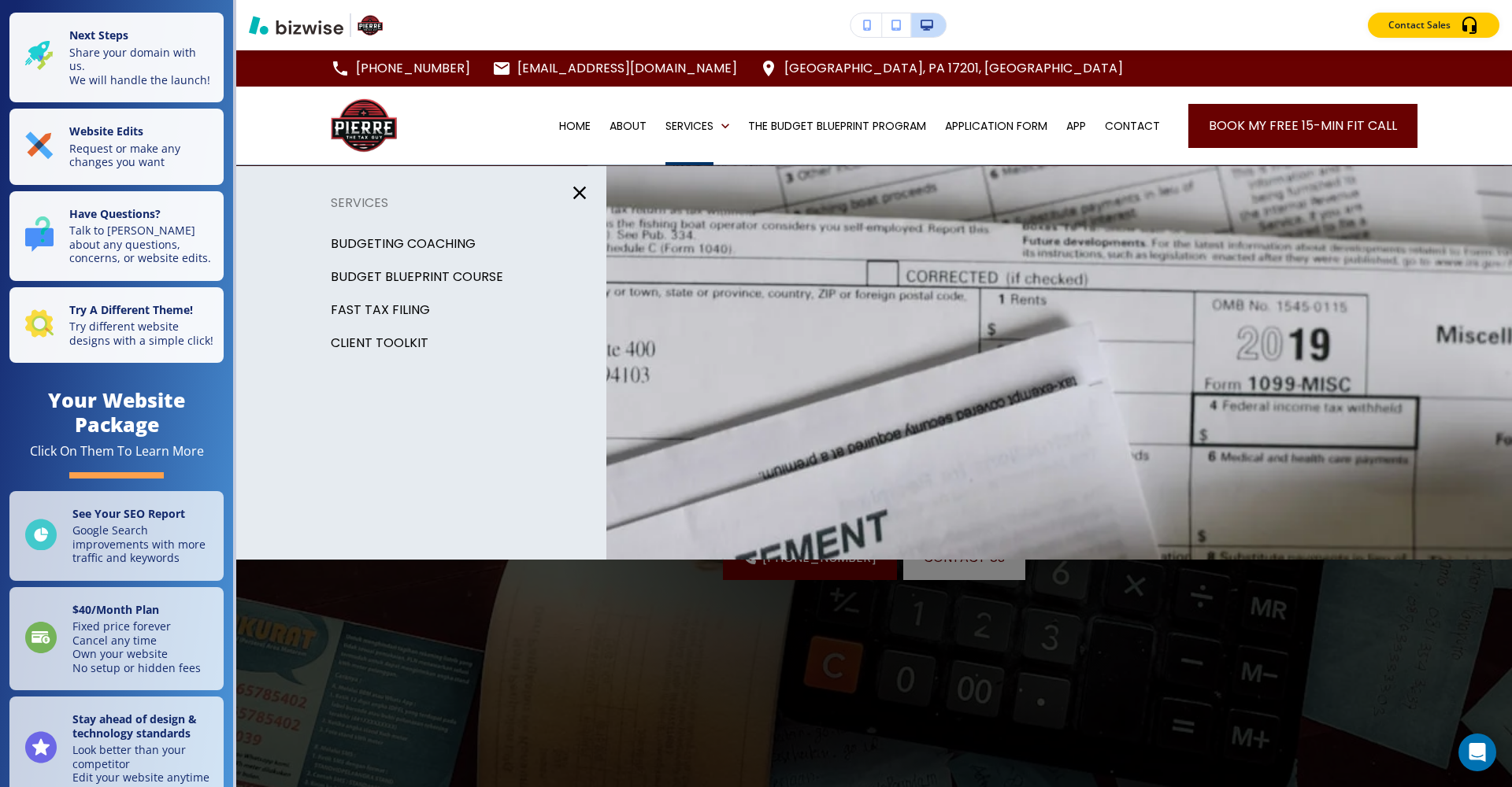
click at [415, 343] on p "Client Toolkit" at bounding box center [379, 343] width 98 height 24
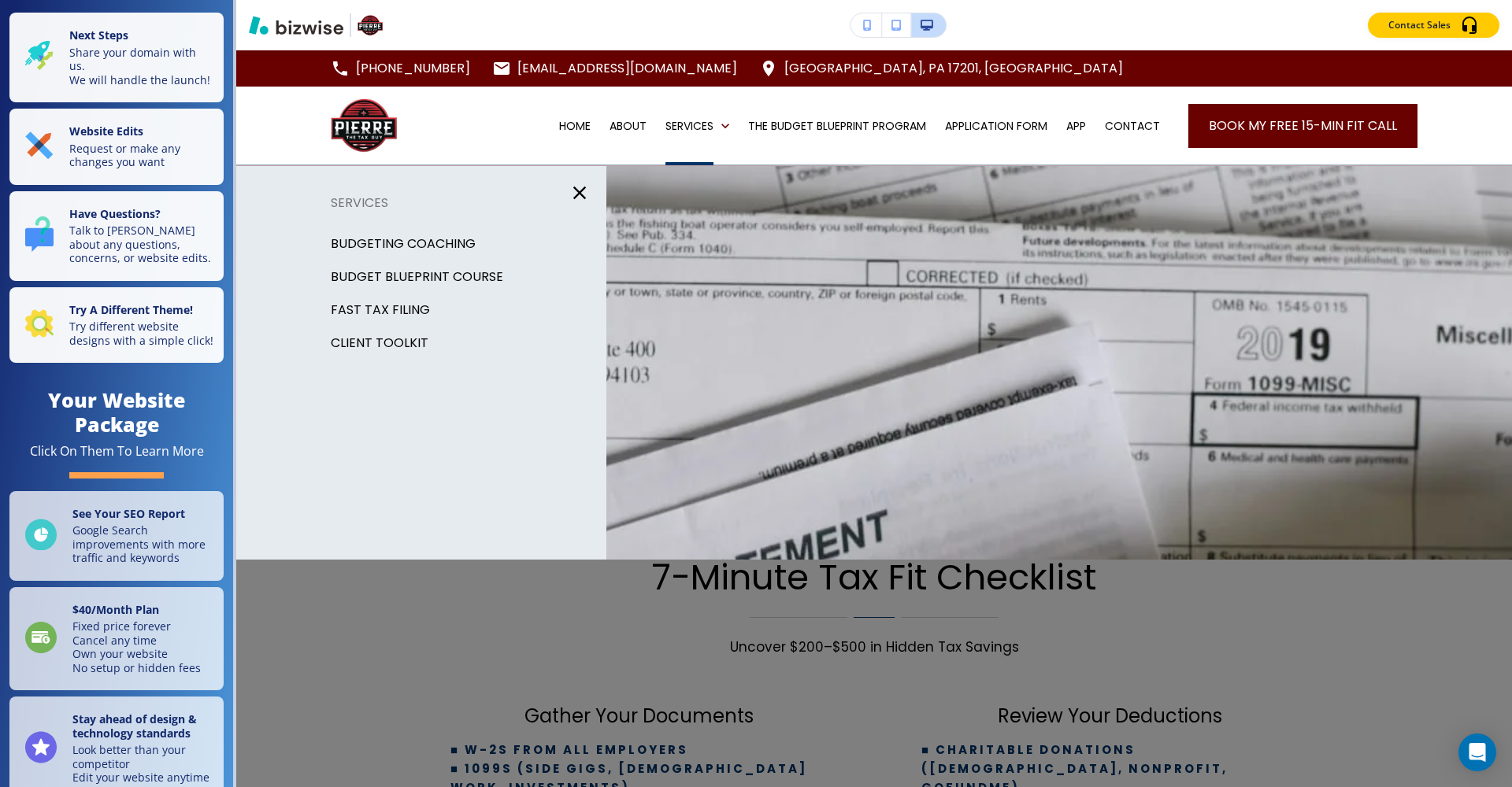
click at [439, 241] on p "BUDGETING COACHING" at bounding box center [403, 244] width 145 height 24
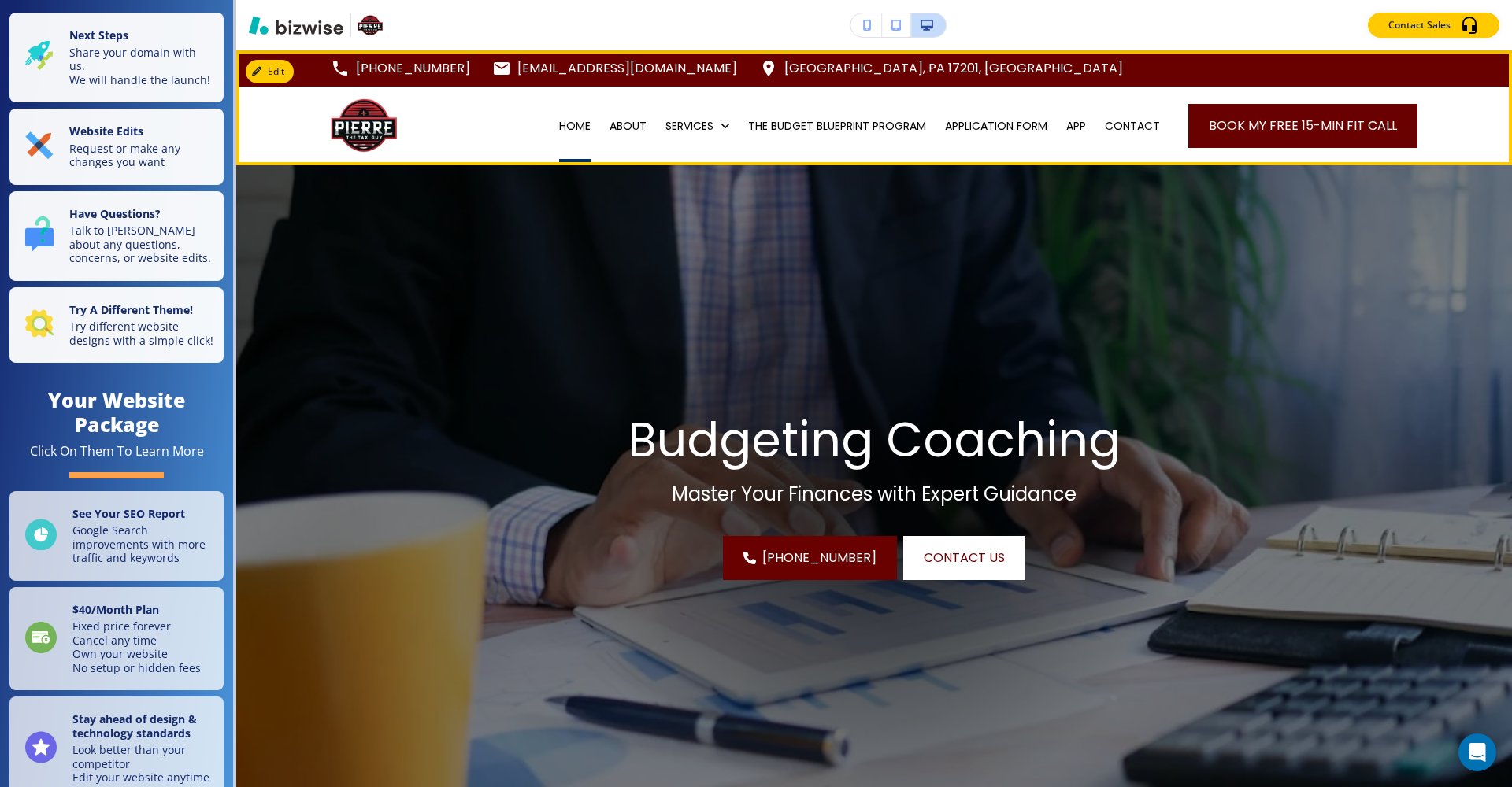
click at [565, 127] on p "HOME" at bounding box center [575, 126] width 31 height 16
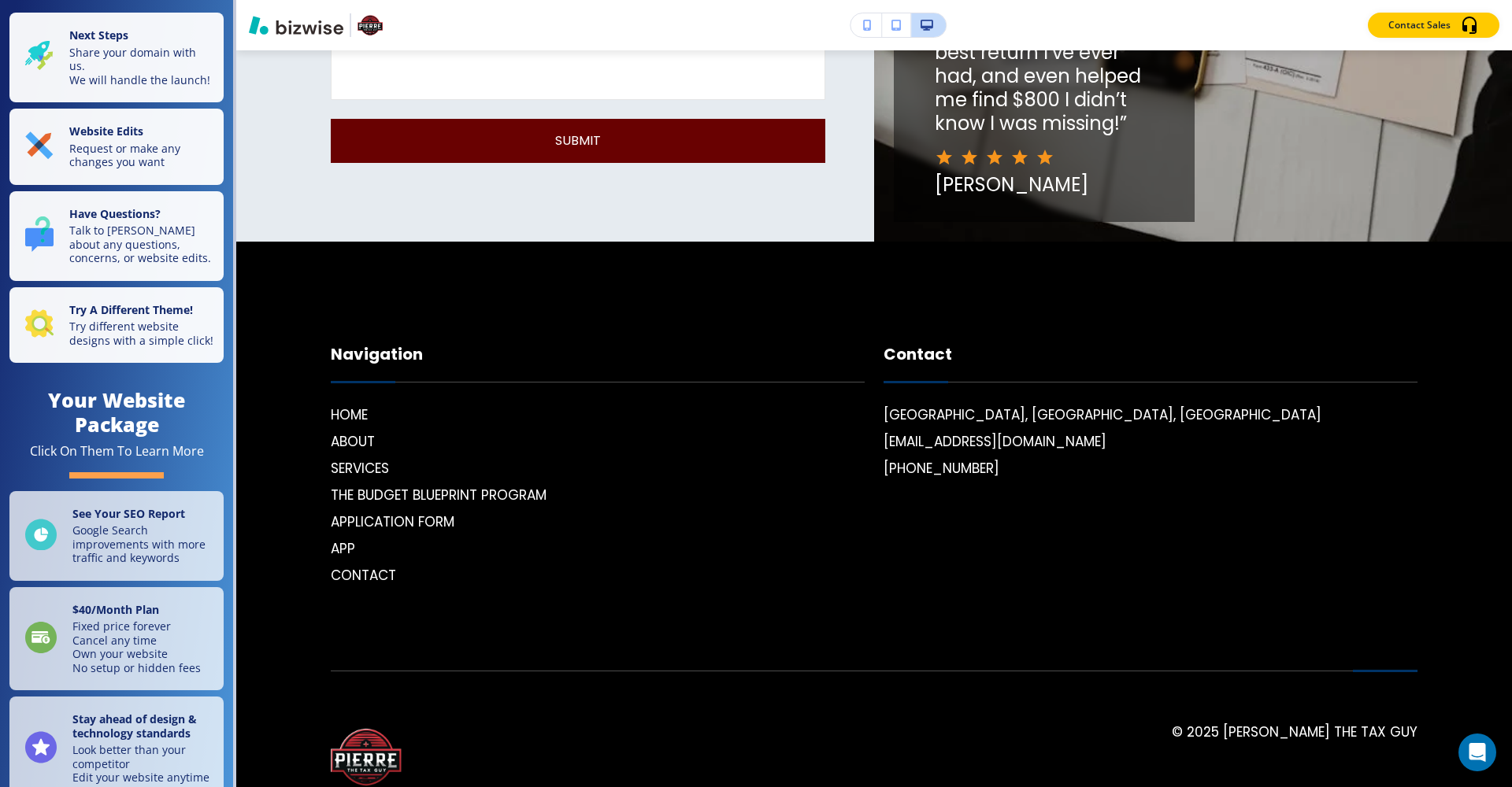
scroll to position [6016, 0]
